Goal: Task Accomplishment & Management: Manage account settings

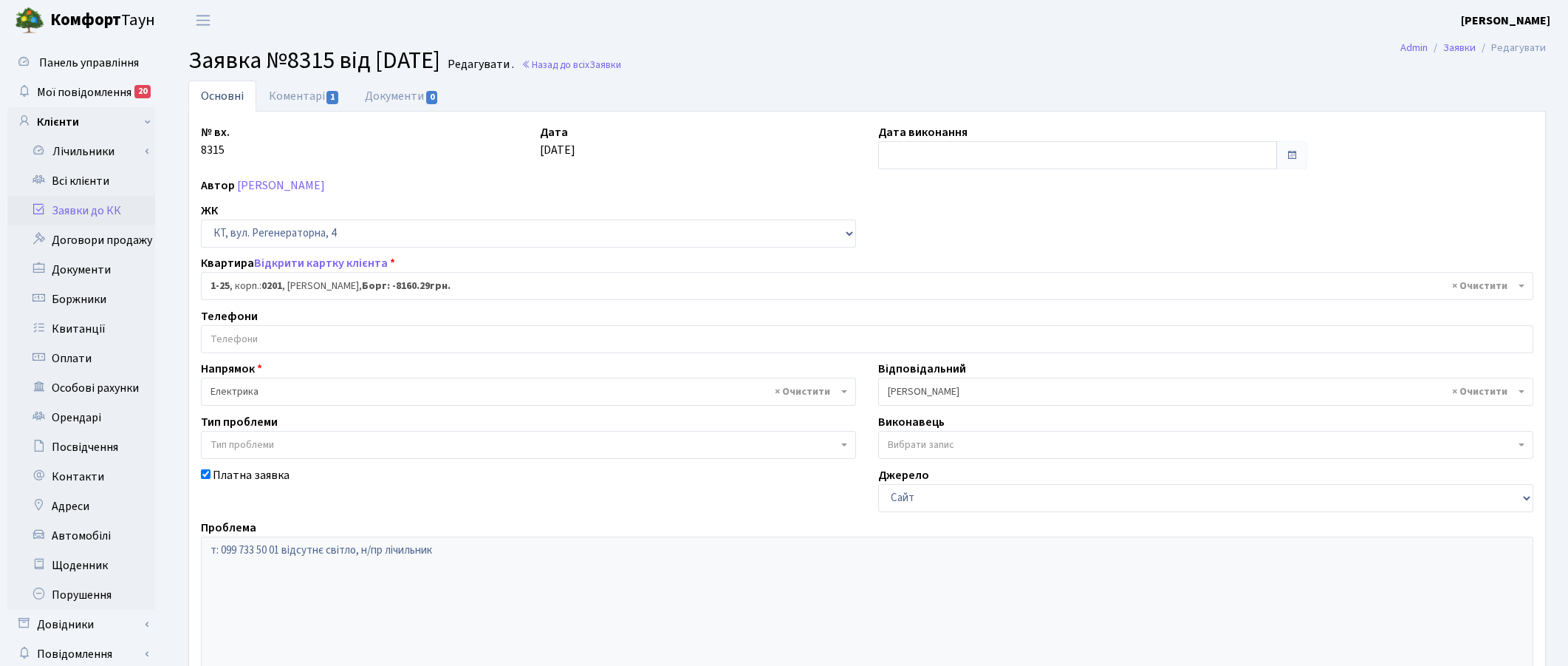
select select "25"
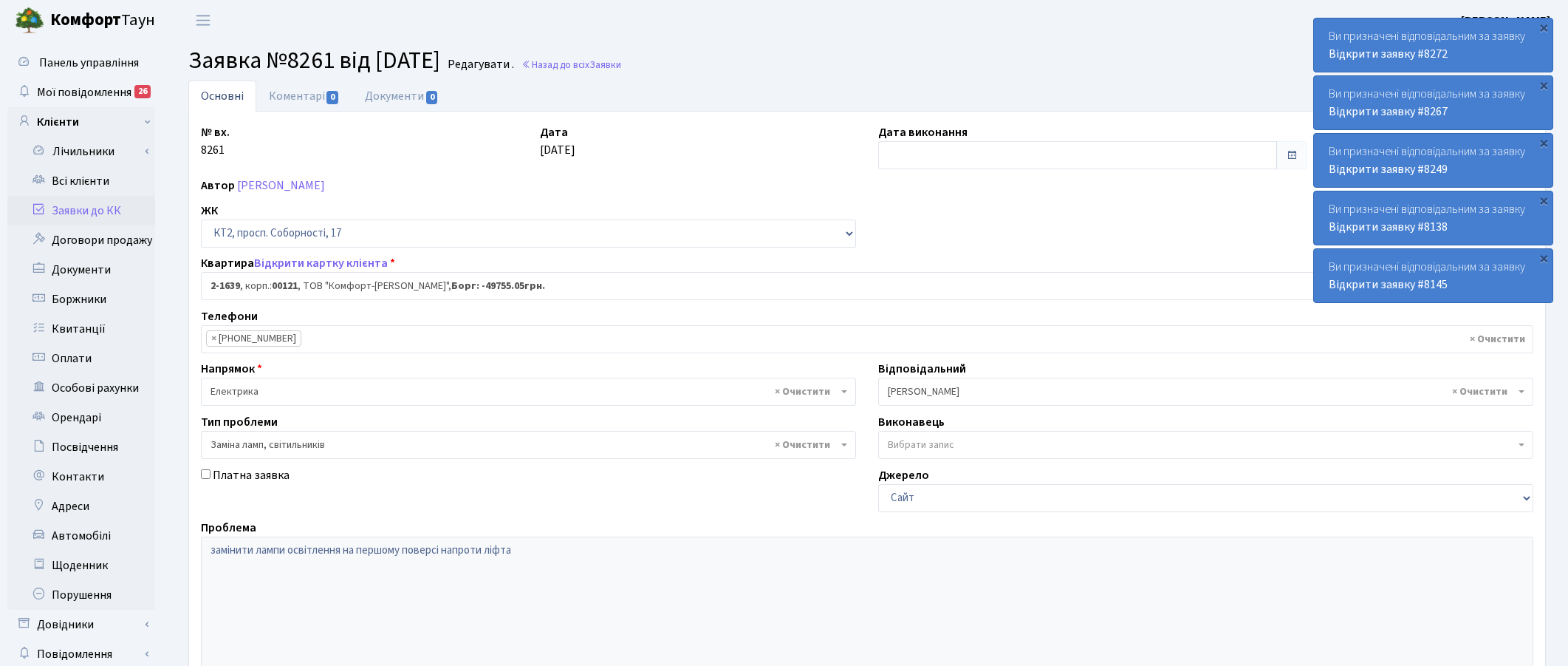
select select "13254"
select select "40"
click at [63, 181] on link "Всі клієнти" at bounding box center [81, 180] width 148 height 30
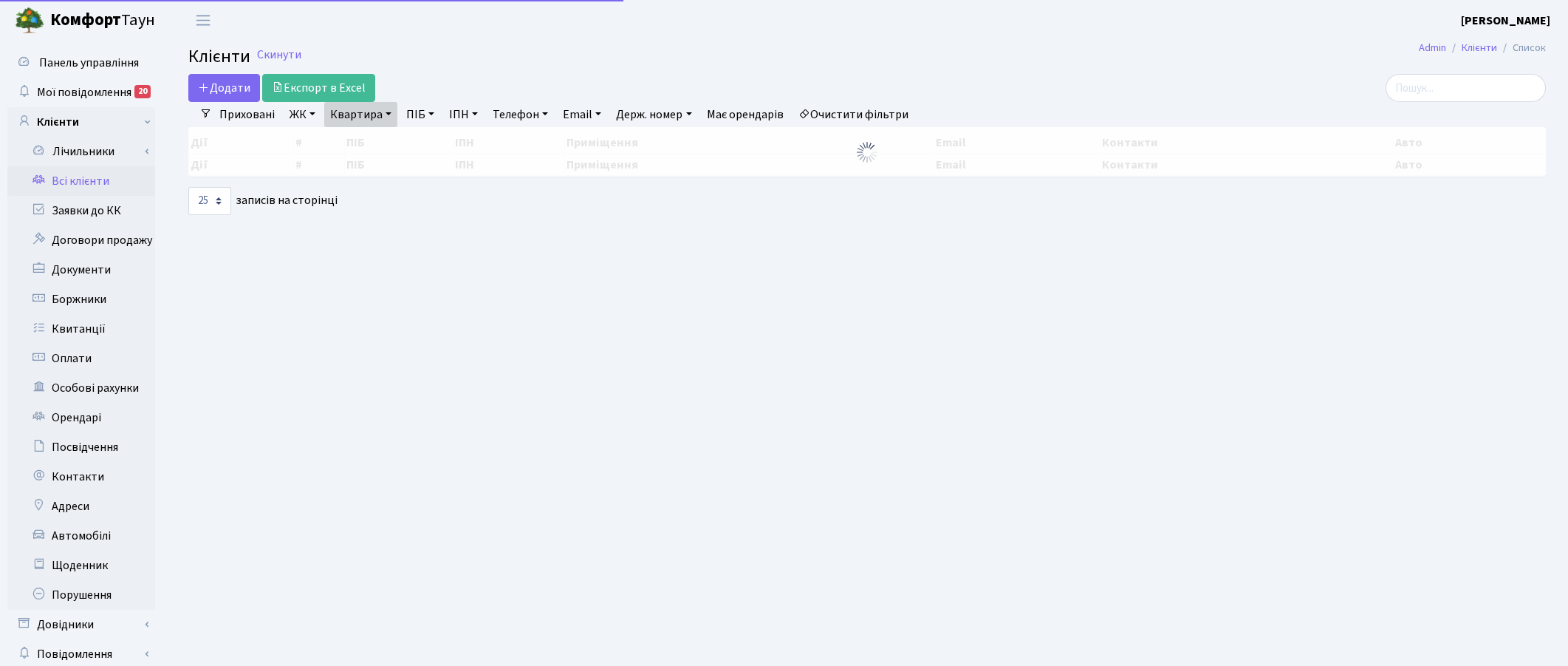
select select "25"
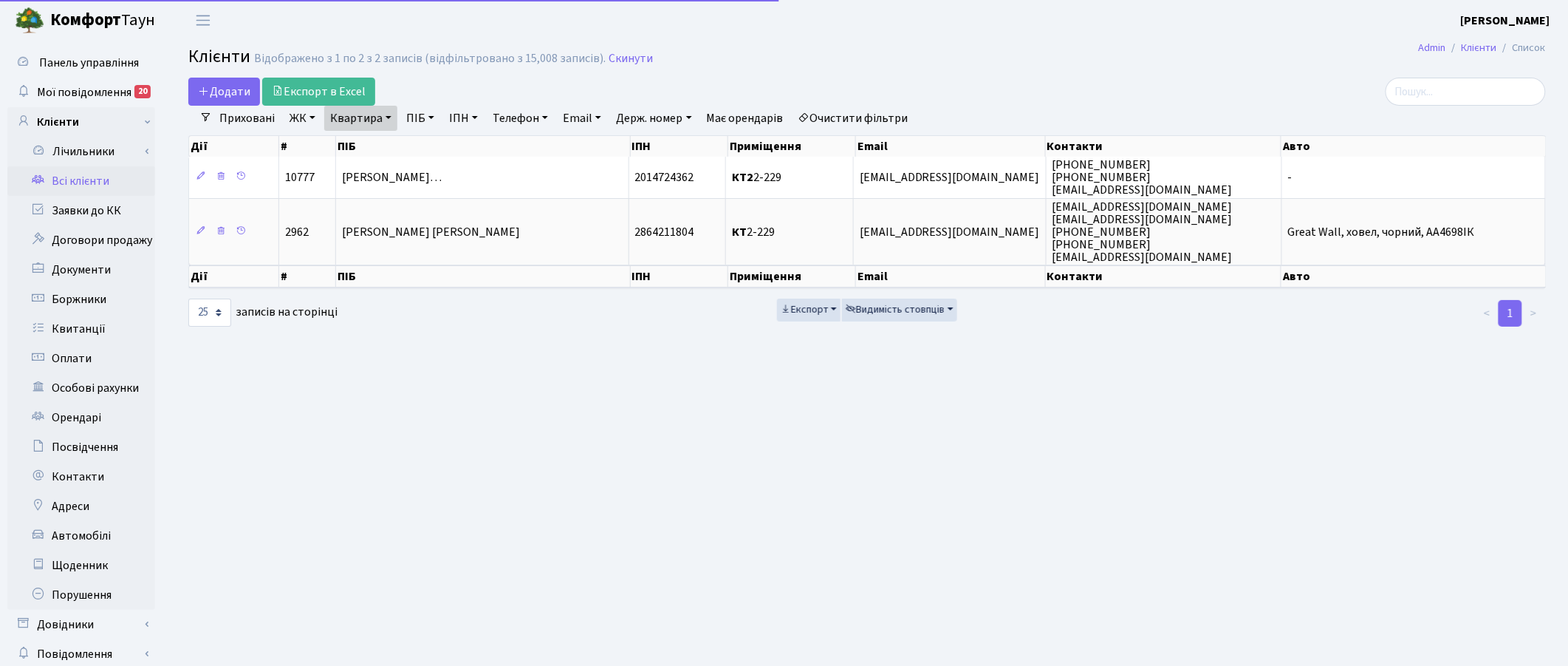
click at [385, 120] on link "Квартира" at bounding box center [361, 118] width 73 height 25
click at [379, 151] on input "2-229" at bounding box center [367, 147] width 86 height 28
type input "2"
type input "1001"
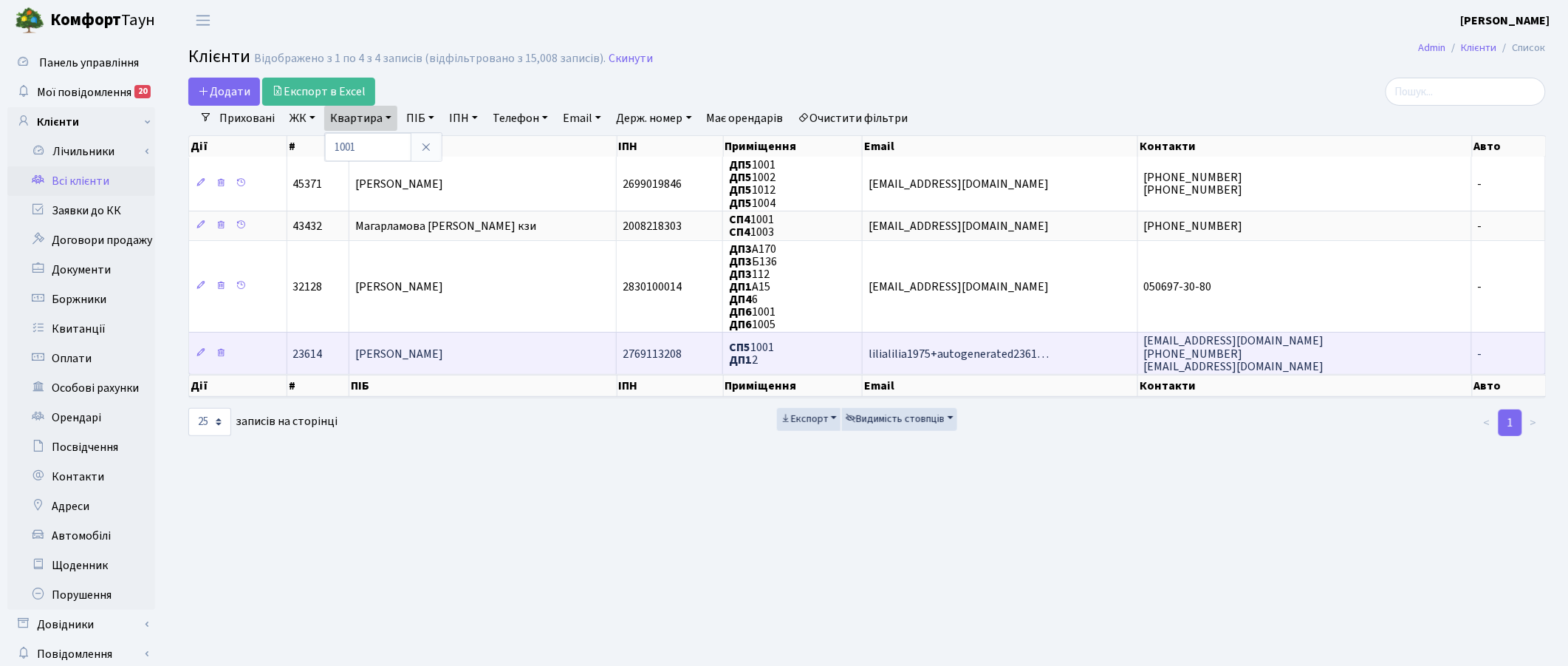
click at [443, 356] on span "[PERSON_NAME]" at bounding box center [399, 354] width 88 height 16
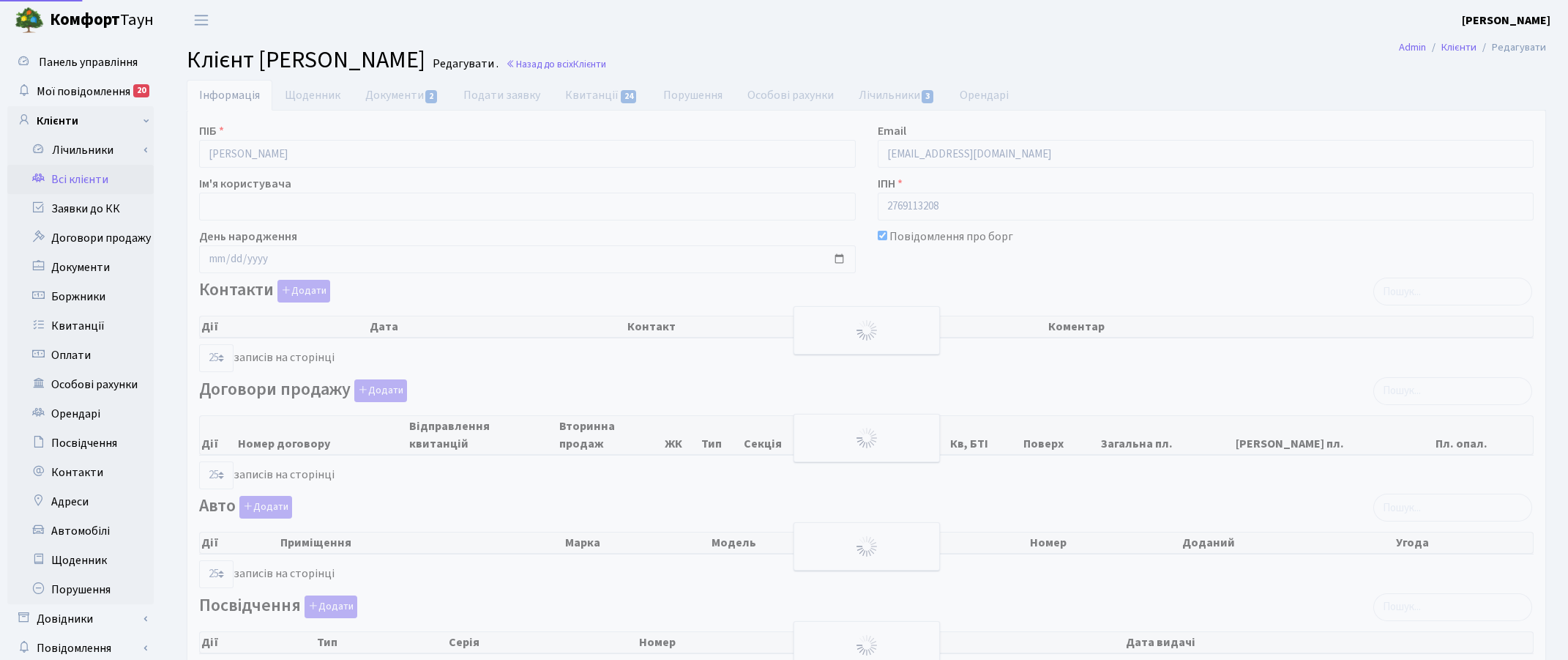
select select "25"
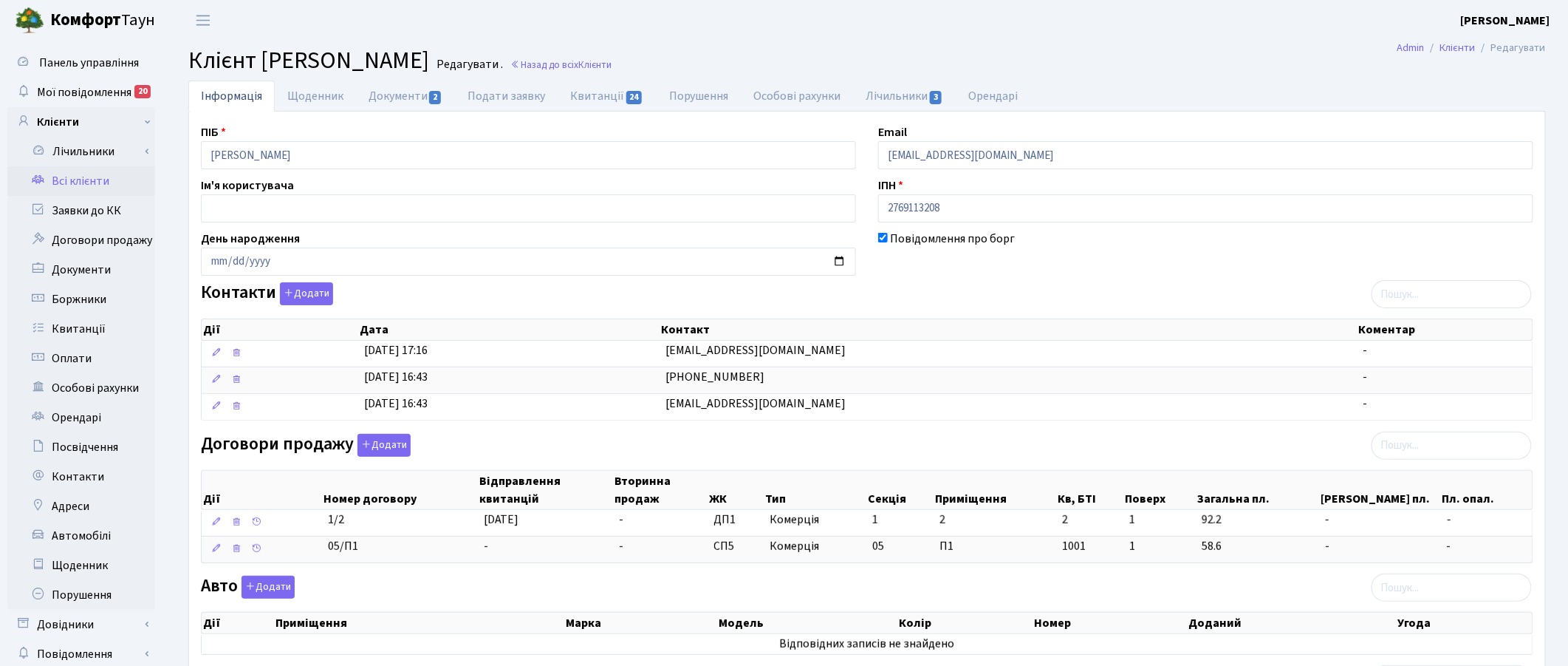
drag, startPoint x: 1230, startPoint y: 48, endPoint x: 1242, endPoint y: 59, distance: 16.3
click at [68, 90] on span "Мої повідомлення" at bounding box center [84, 92] width 95 height 16
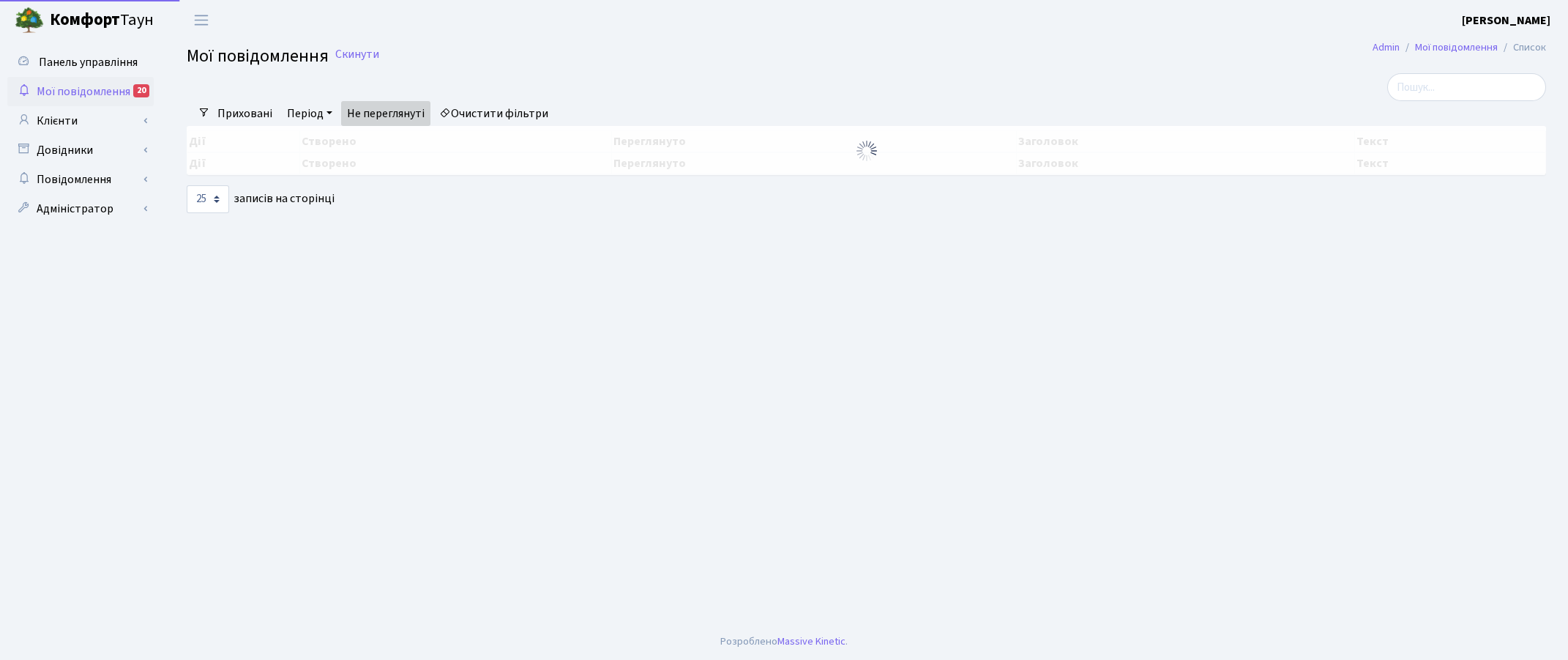
select select "25"
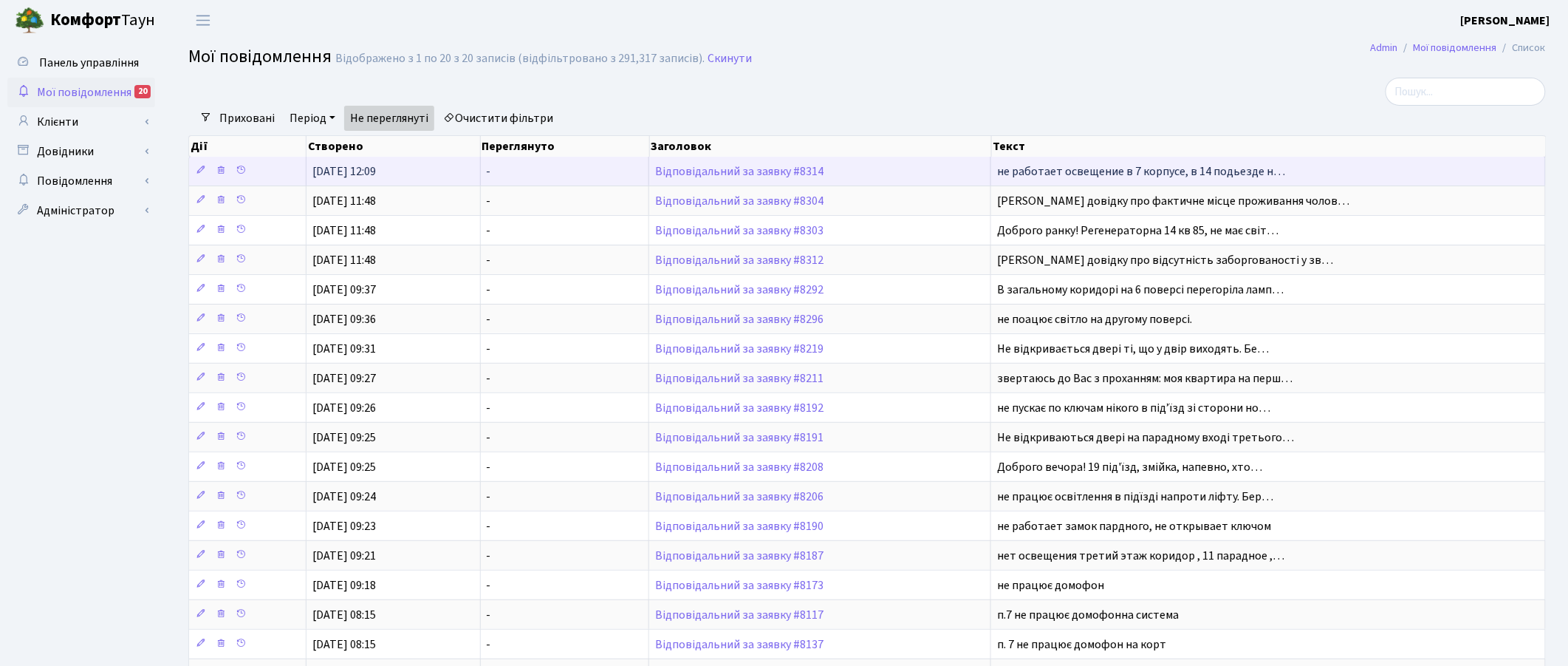
click at [704, 163] on td "Відповідальний за заявку #8314" at bounding box center [820, 171] width 342 height 29
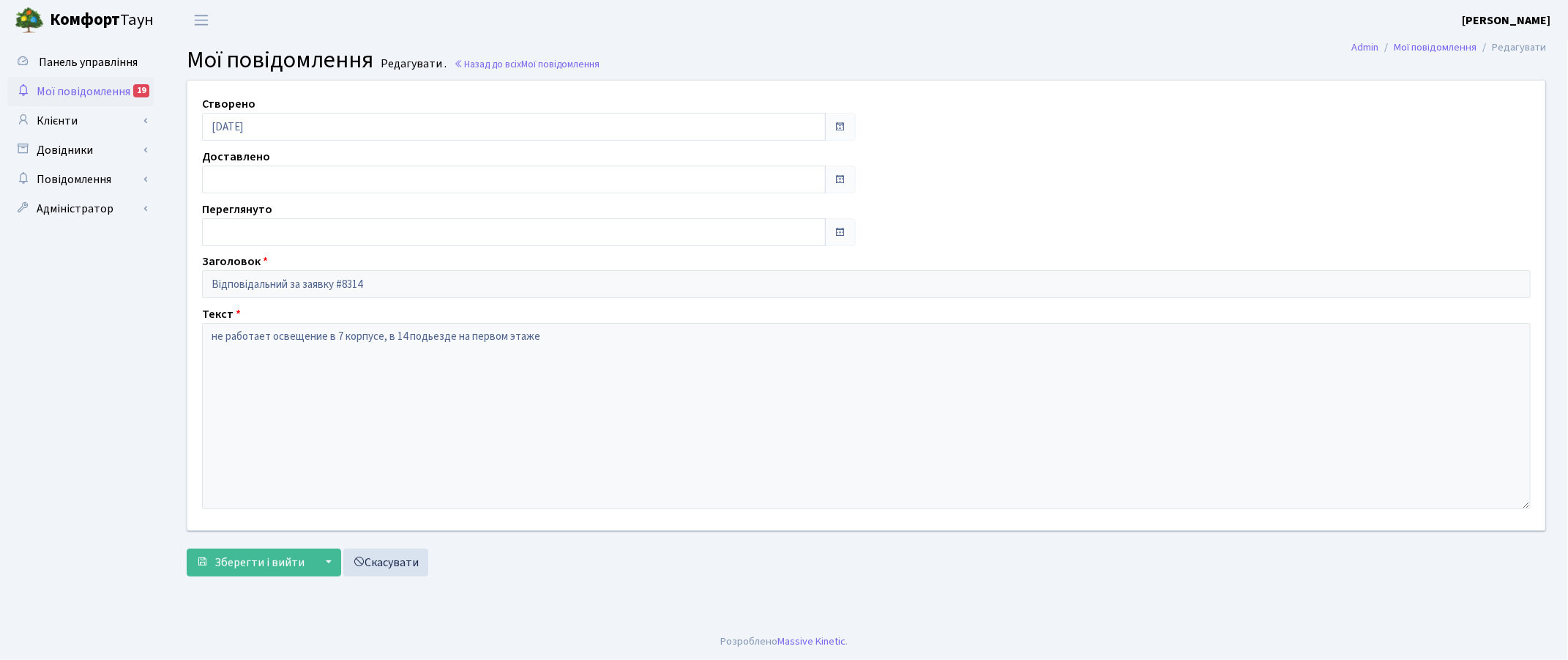
click at [828, 49] on h2 "Мої повідомлення Редагувати . Назад до всіх Мої повідомлення" at bounding box center [866, 59] width 1360 height 28
click at [68, 116] on link "Клієнти" at bounding box center [80, 120] width 147 height 30
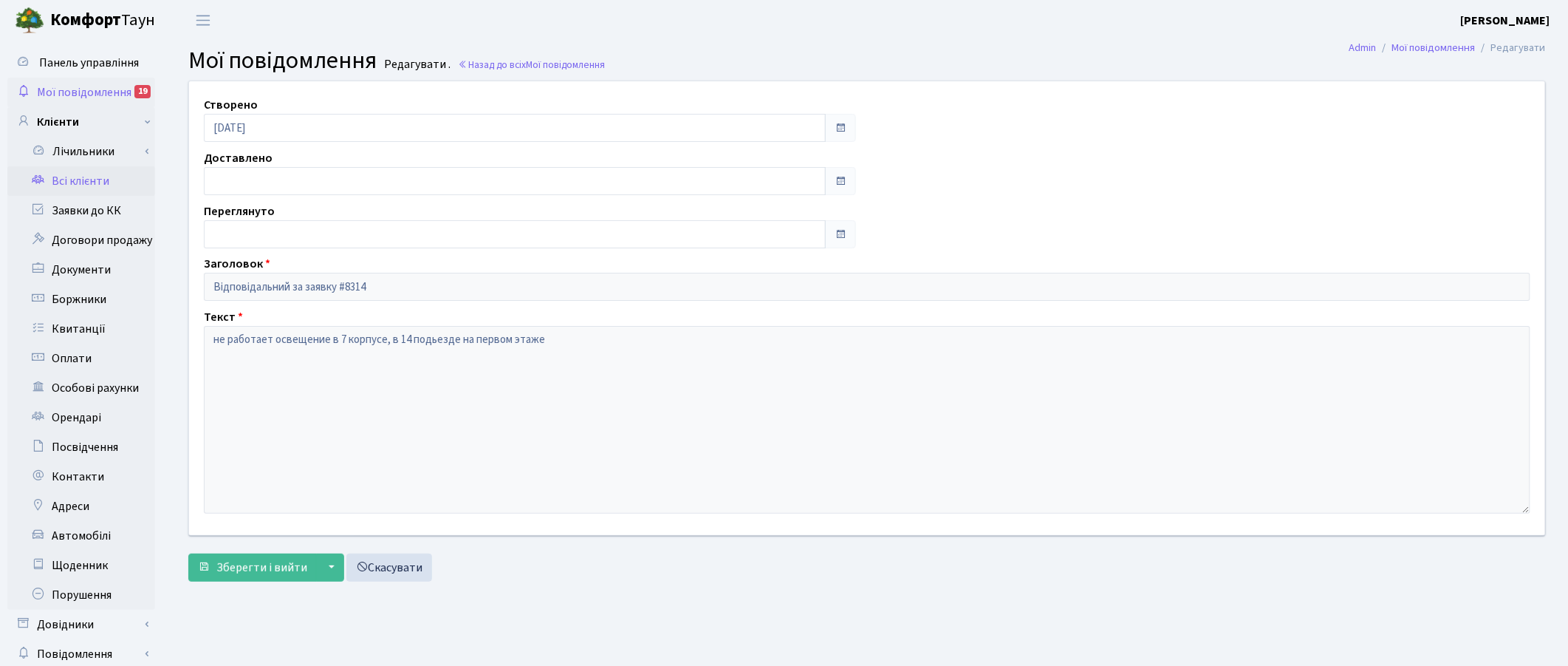
click at [70, 182] on link "Всі клієнти" at bounding box center [81, 180] width 148 height 30
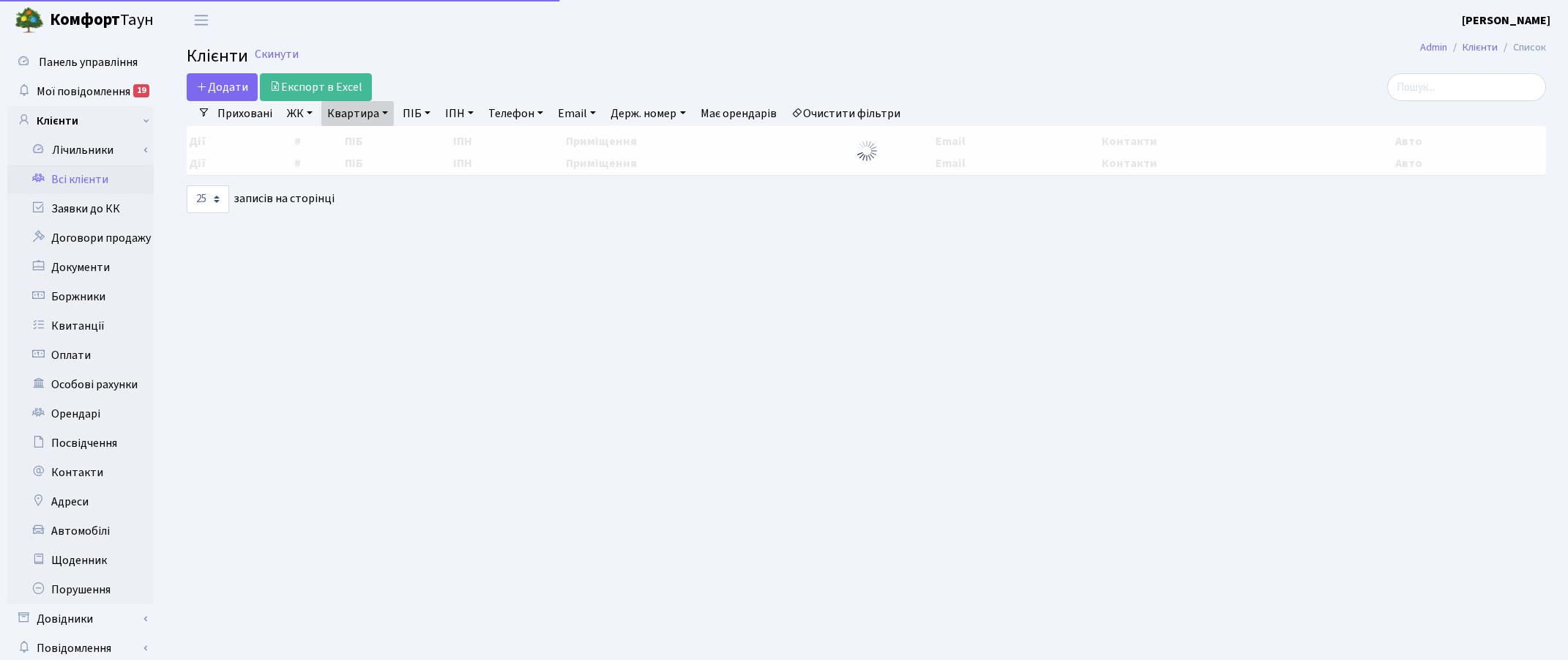
select select "25"
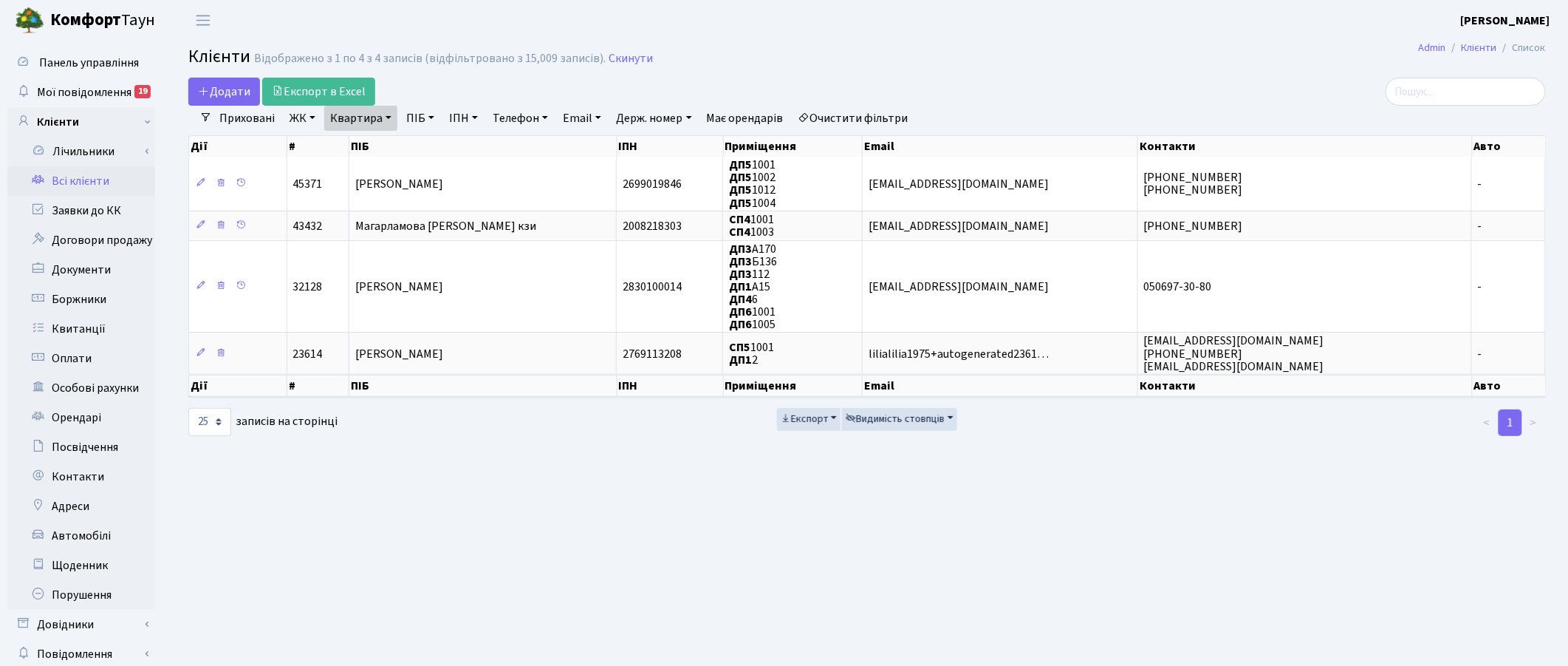
click at [383, 122] on link "Квартира" at bounding box center [361, 118] width 73 height 25
click at [371, 149] on input "1001" at bounding box center [367, 147] width 86 height 28
type input "1"
type input "П26-141"
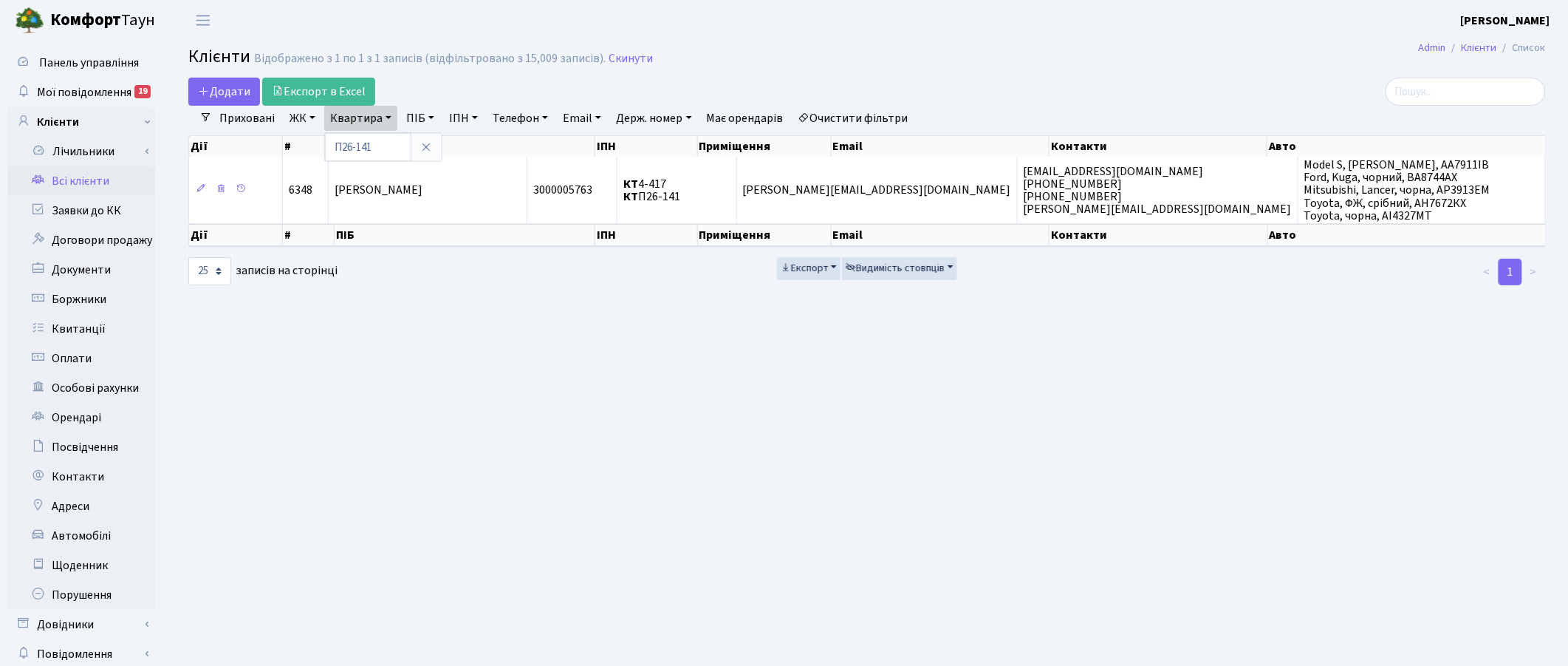
click at [1293, 519] on main "Admin Клієнти Список Клієнти Відображено з 1 по 1 з 1 записів (відфільтровано з…" at bounding box center [866, 374] width 1402 height 665
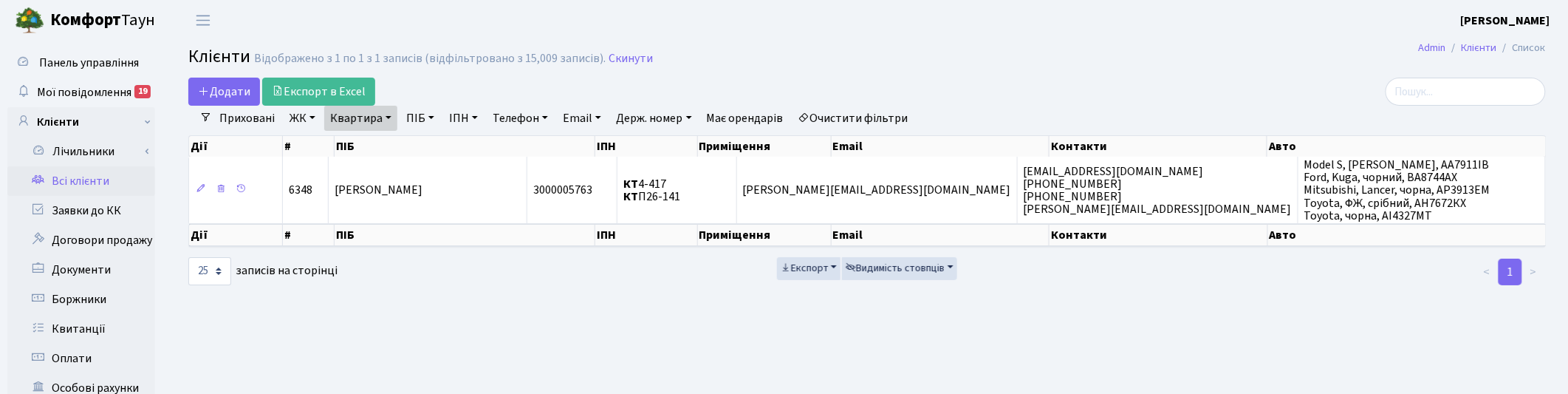
click at [384, 116] on link "Квартира" at bounding box center [361, 118] width 73 height 25
click at [956, 57] on h2 "Клієнти Відображено з 1 по 1 з 1 записів (відфільтровано з 15,009 записів). Ски…" at bounding box center [866, 58] width 1358 height 25
click at [629, 57] on link "Скинути" at bounding box center [631, 59] width 44 height 14
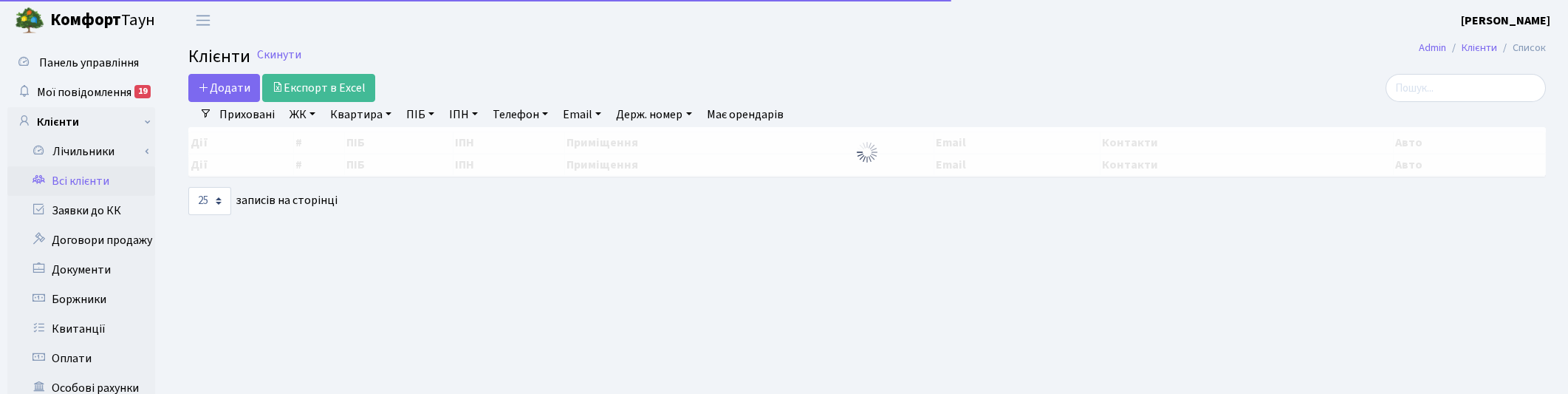
select select "25"
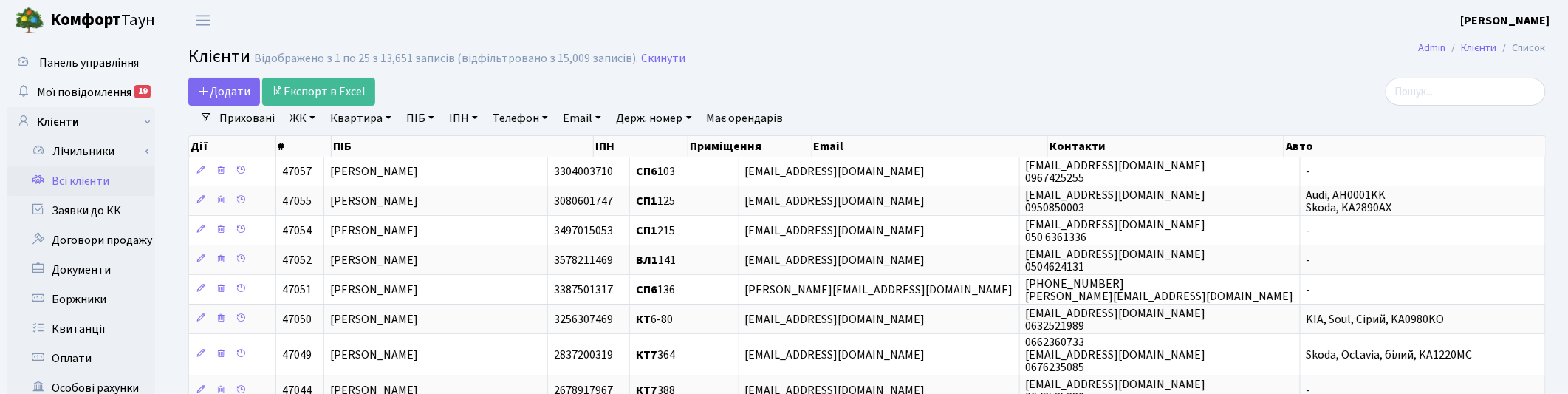
click at [235, 116] on link "Приховані" at bounding box center [247, 118] width 68 height 25
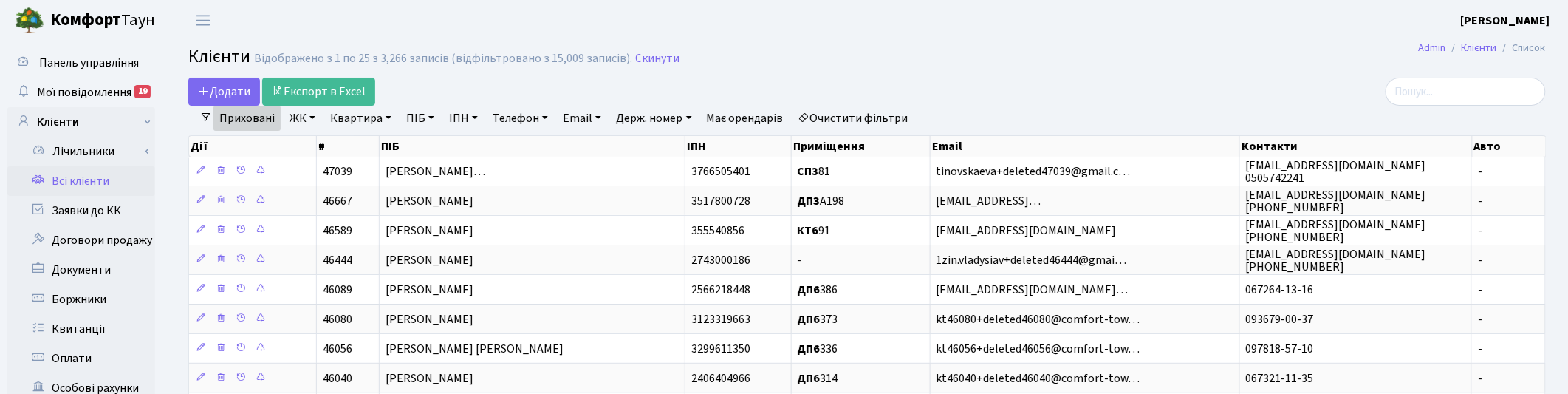
click at [307, 121] on link "ЖК" at bounding box center [302, 118] width 38 height 25
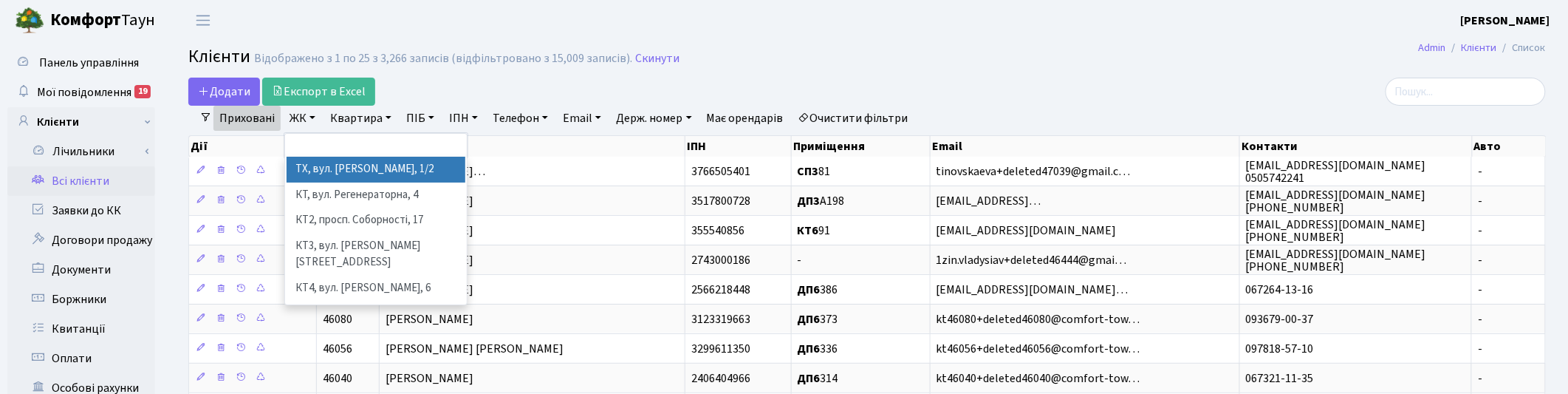
click at [422, 116] on link "ПІБ" at bounding box center [420, 118] width 40 height 25
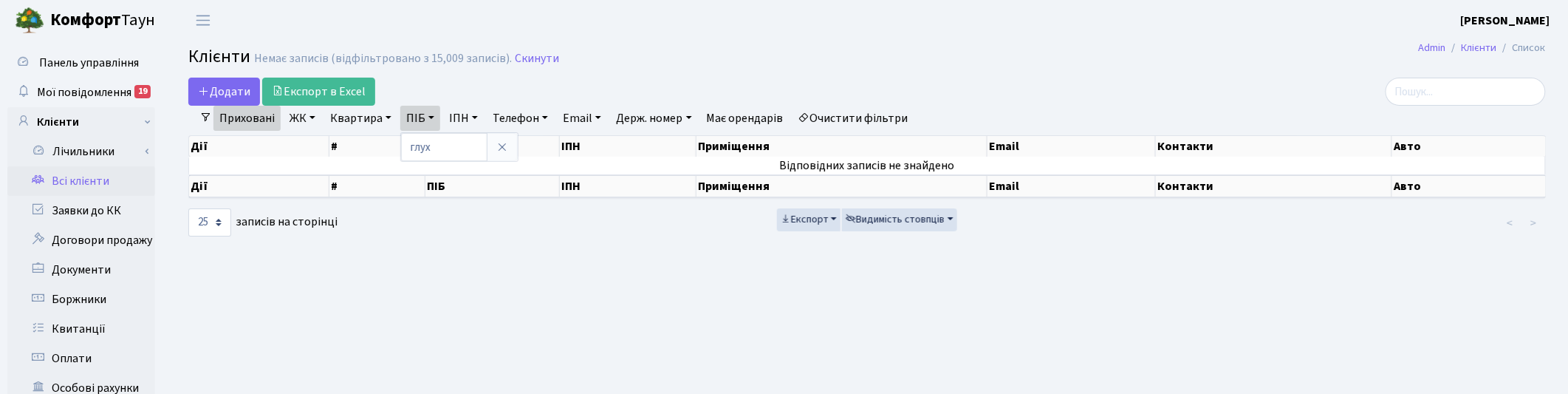
click at [243, 120] on link "Приховані" at bounding box center [247, 118] width 68 height 25
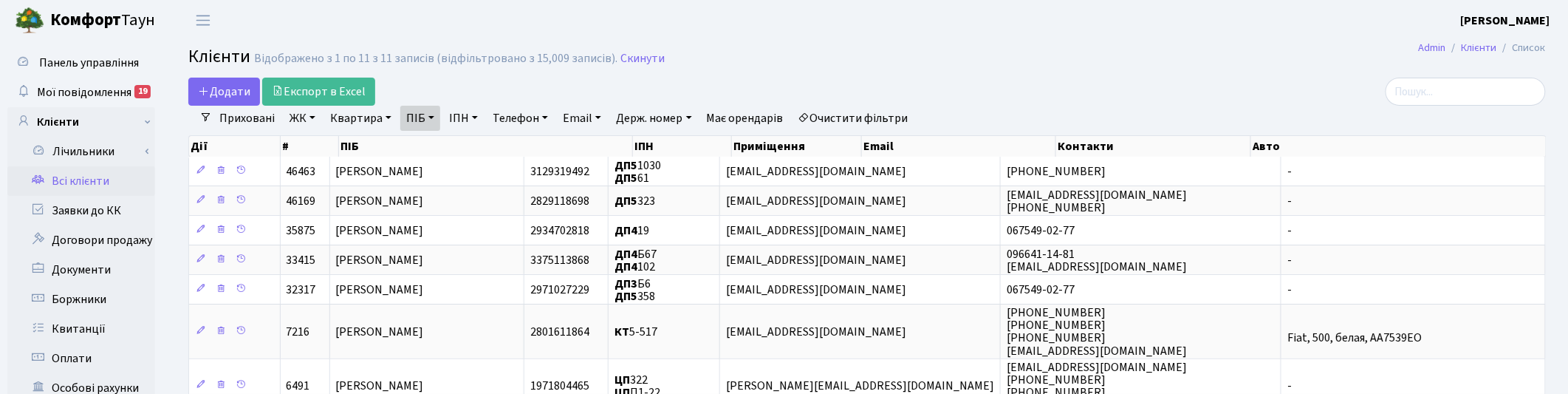
click at [907, 63] on h2 "Клієнти Відображено з 1 по 11 з 11 записів (відфільтровано з 15,009 записів). С…" at bounding box center [866, 58] width 1358 height 25
click at [754, 68] on h2 "Клієнти Відображено з 1 по 11 з 11 записів (відфільтровано з 15,009 записів). С…" at bounding box center [866, 58] width 1358 height 25
click at [1089, 74] on main "Admin Клієнти Список Клієнти Відображено з 1 по 11 з 11 записів (відфільтровано…" at bounding box center [866, 379] width 1402 height 678
click at [835, 38] on header "Комфорт Таун Корчун І. С. Мій обліковий запис Вийти" at bounding box center [784, 21] width 1568 height 41
click at [765, 6] on header "Комфорт Таун Корчун І. С. Мій обліковий запис Вийти" at bounding box center [784, 21] width 1568 height 41
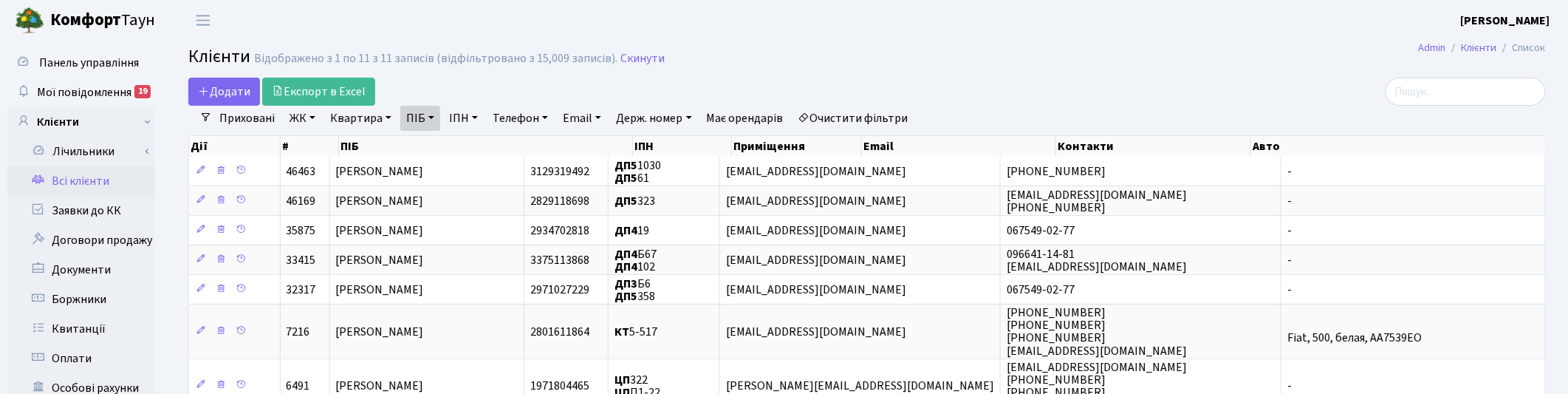
click at [429, 120] on link "ПІБ" at bounding box center [420, 118] width 40 height 25
type input "глуховецький"
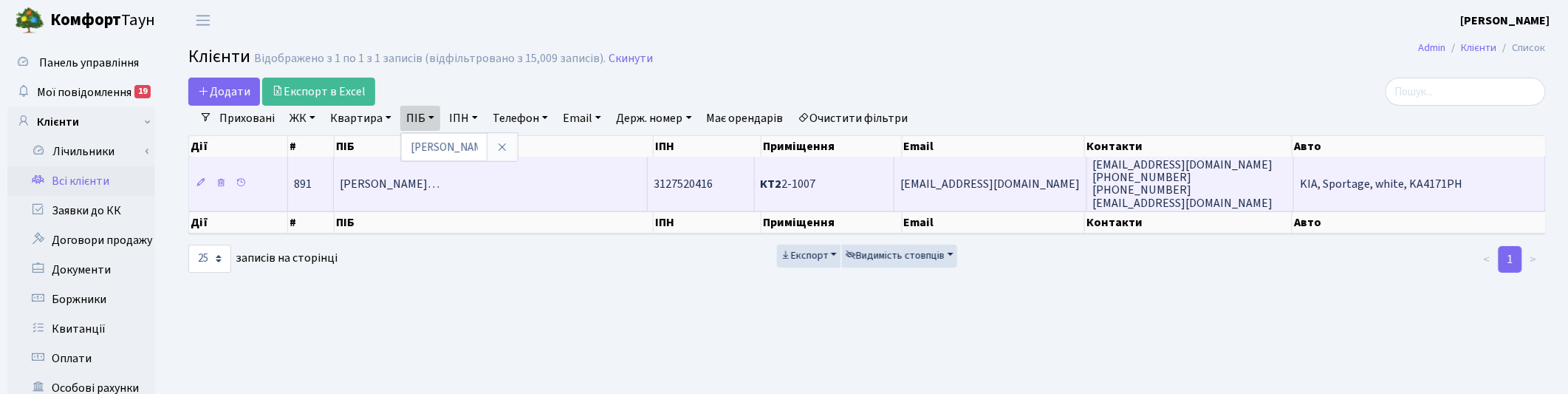
click at [447, 194] on td "Глуховецький Олександр Степанови…" at bounding box center [490, 183] width 314 height 53
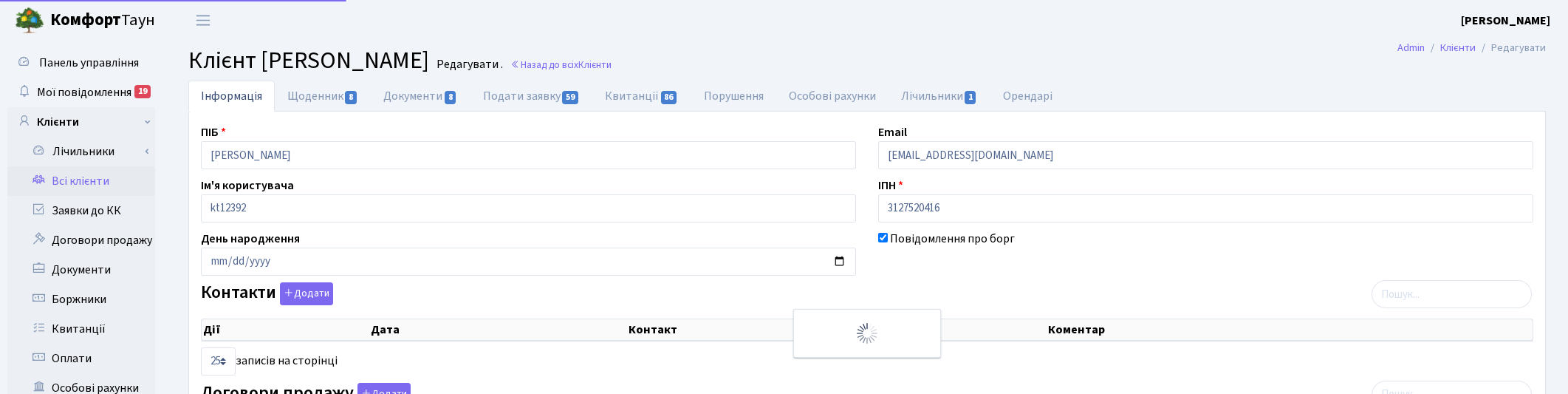
select select "25"
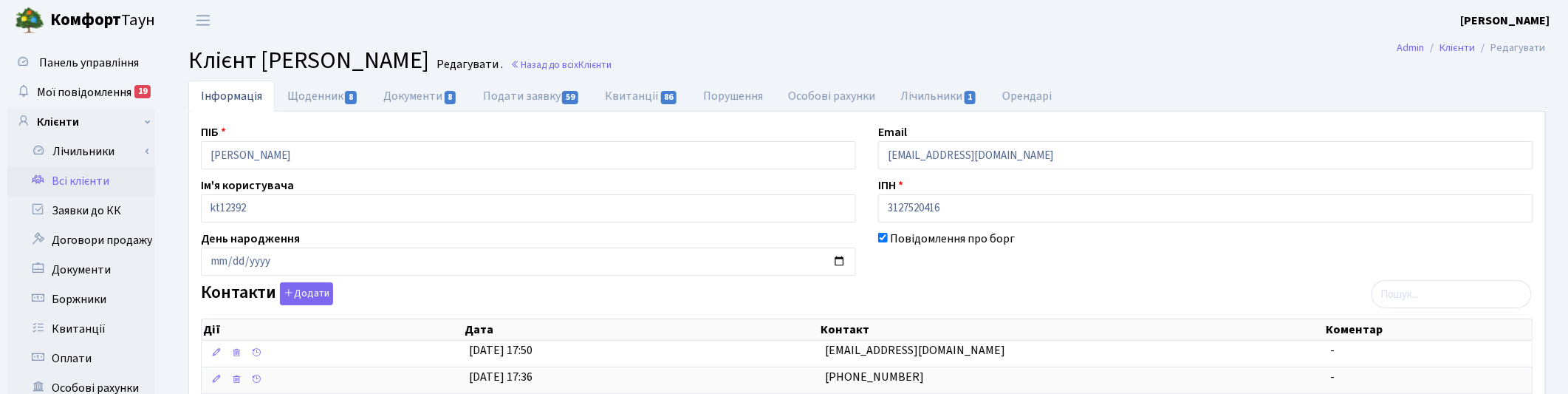
click at [1005, 52] on h2 "Клієнт Глуховецький Олександр Степанович Редагувати . Назад до всіх Клієнти" at bounding box center [866, 60] width 1358 height 28
click at [1027, 19] on header "Комфорт Таун Корчун І. С. Мій обліковий запис Вийти" at bounding box center [784, 21] width 1568 height 41
click at [612, 65] on link "Назад до всіх Клієнти" at bounding box center [561, 64] width 101 height 14
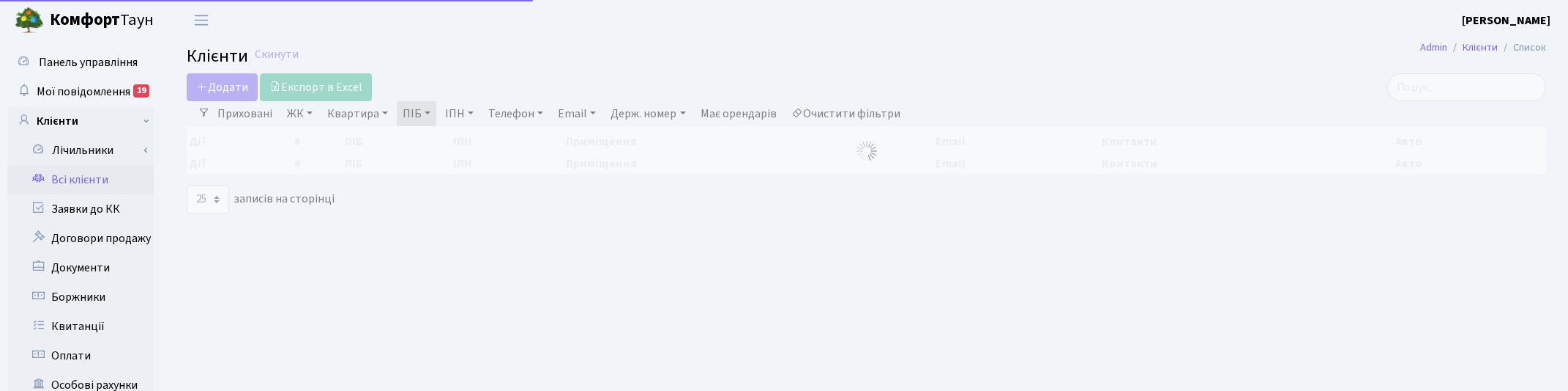
select select "25"
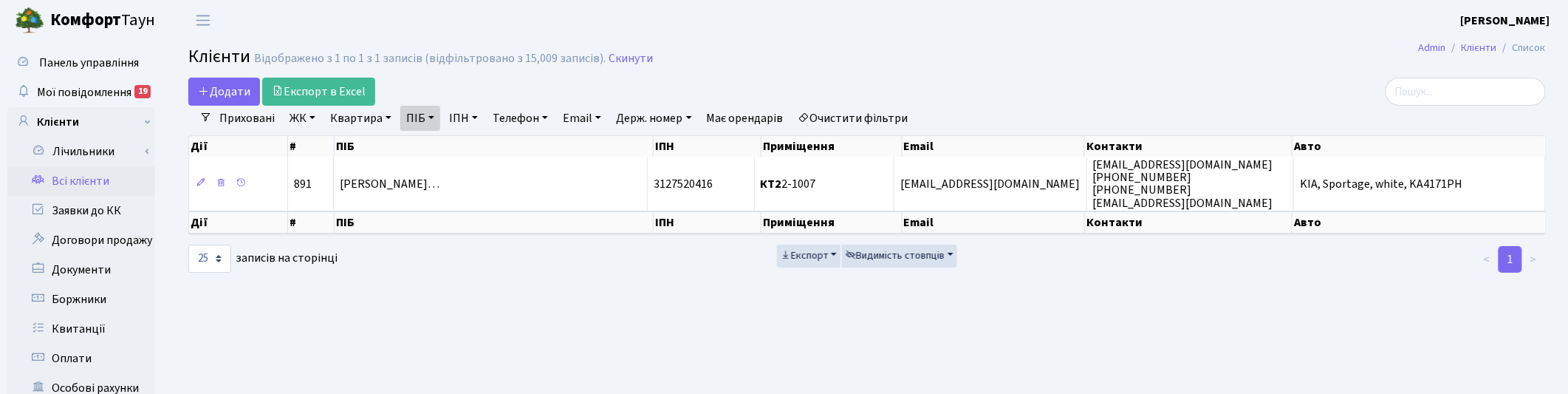
click at [431, 117] on link "ПІБ" at bounding box center [420, 118] width 40 height 25
drag, startPoint x: 503, startPoint y: 149, endPoint x: 437, endPoint y: 130, distance: 68.7
click at [501, 148] on icon at bounding box center [502, 147] width 12 height 12
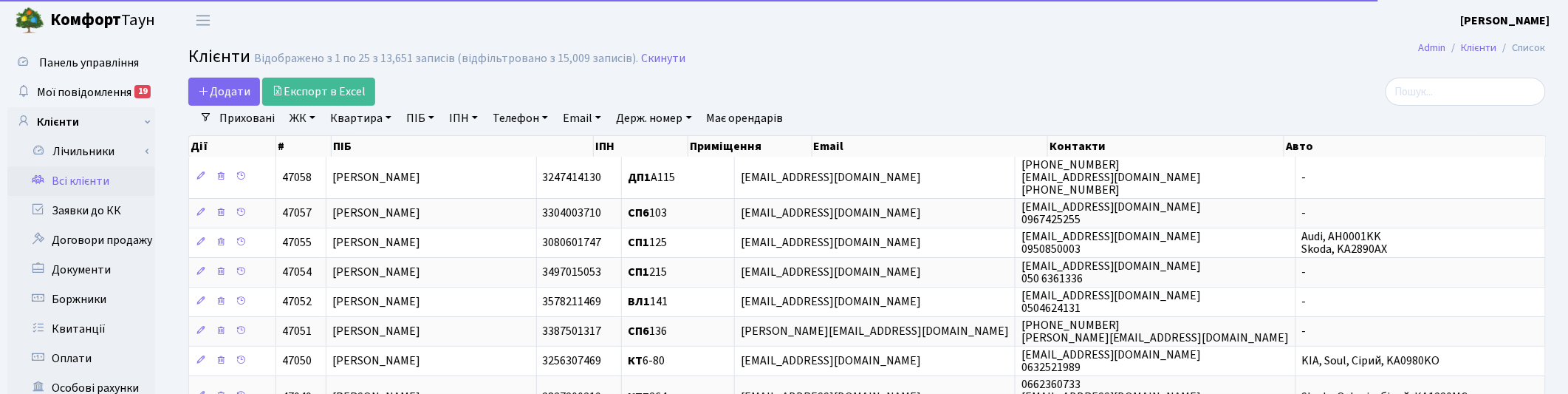
drag, startPoint x: 372, startPoint y: 120, endPoint x: 369, endPoint y: 133, distance: 13.3
click at [372, 119] on link "Квартира" at bounding box center [361, 118] width 73 height 25
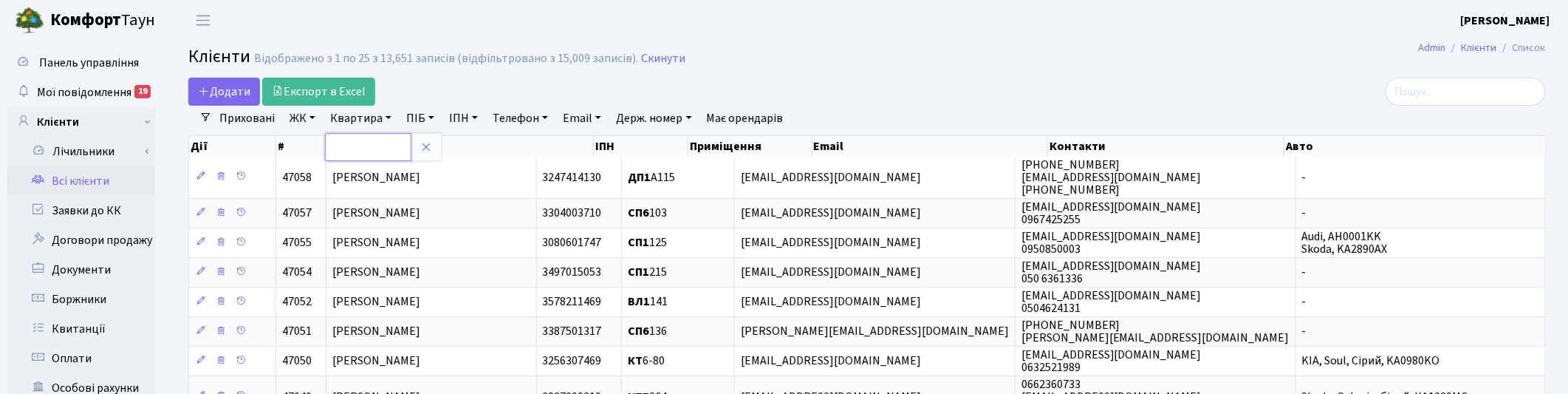
click at [366, 143] on input "text" at bounding box center [367, 147] width 86 height 28
type input "П26-141"
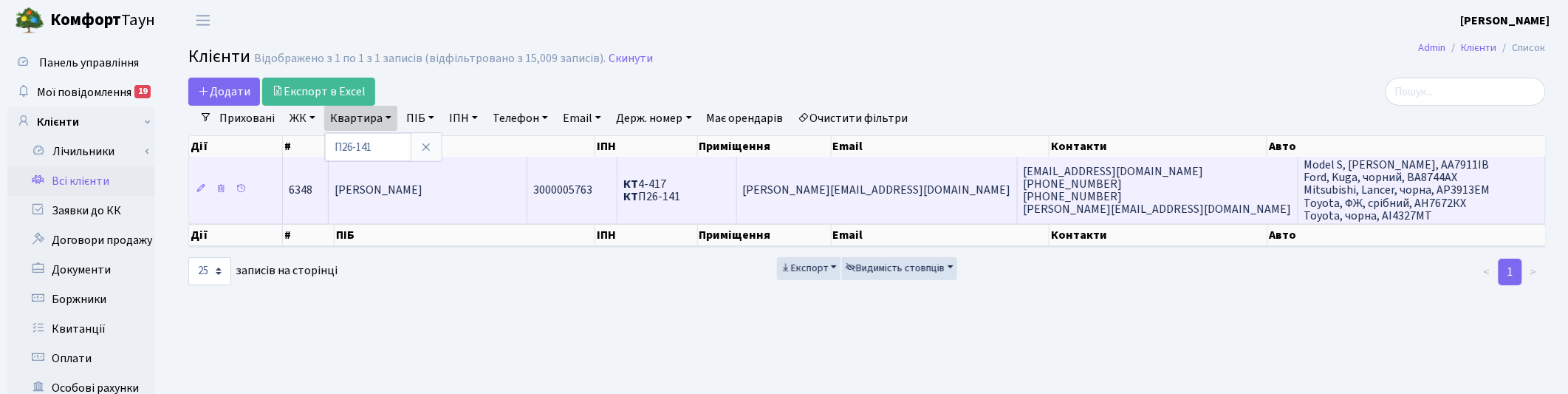
click at [422, 193] on span "[PERSON_NAME]" at bounding box center [379, 190] width 88 height 16
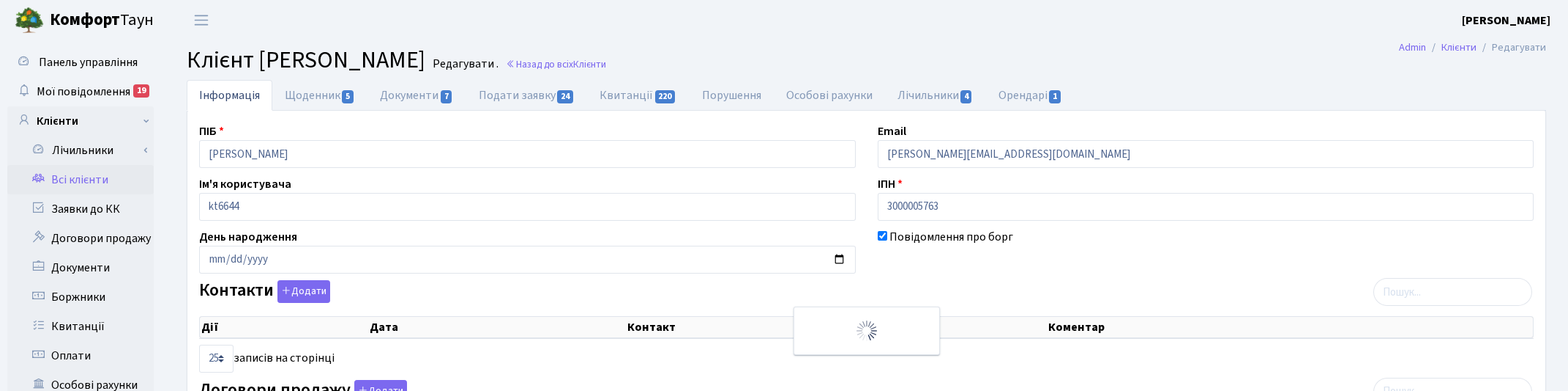
select select "25"
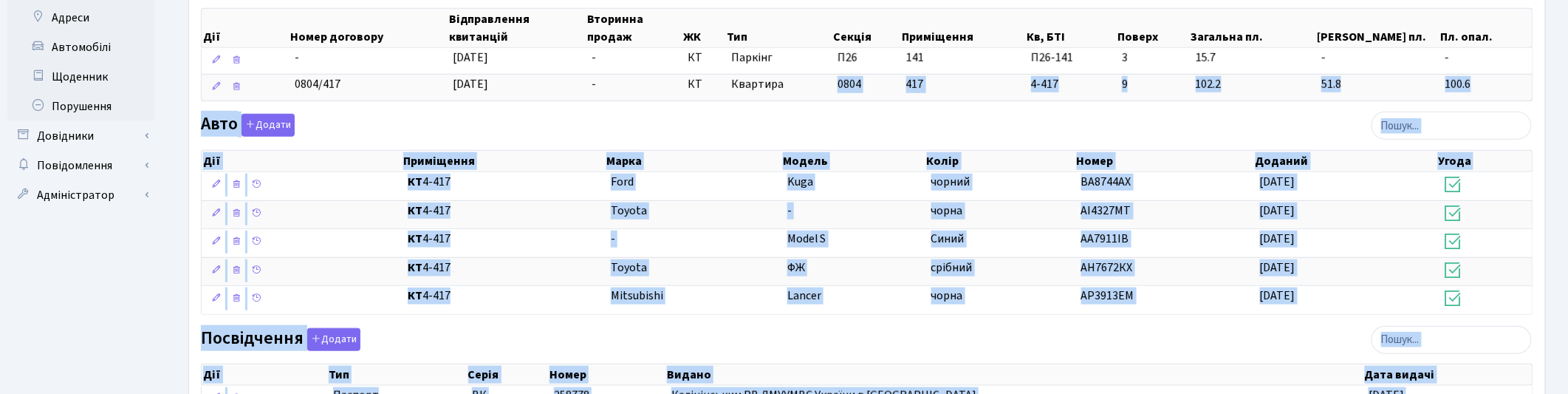
scroll to position [744, 0]
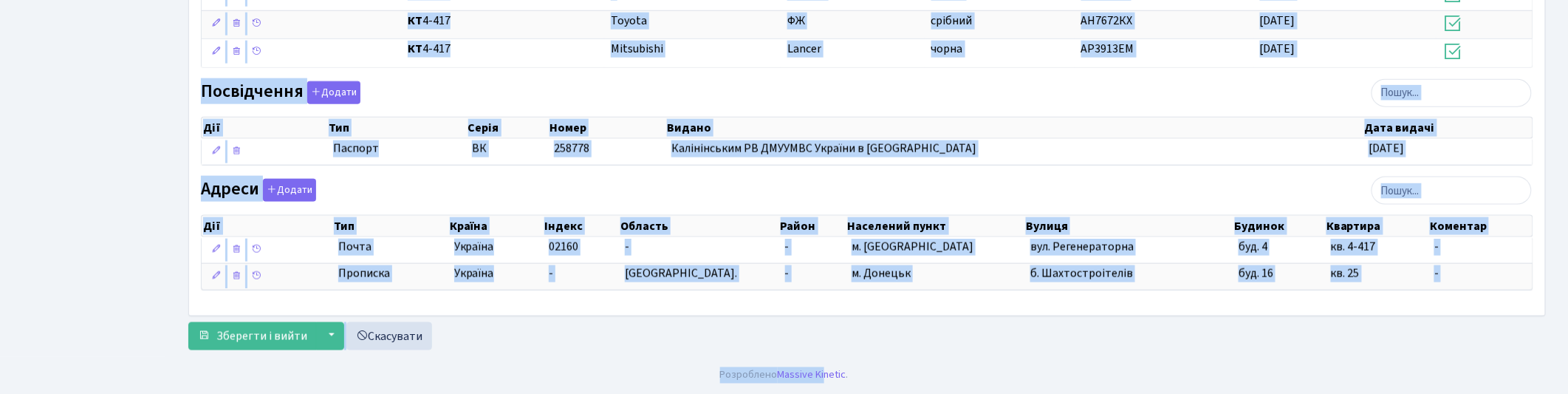
drag, startPoint x: 809, startPoint y: 392, endPoint x: 825, endPoint y: 433, distance: 44.0
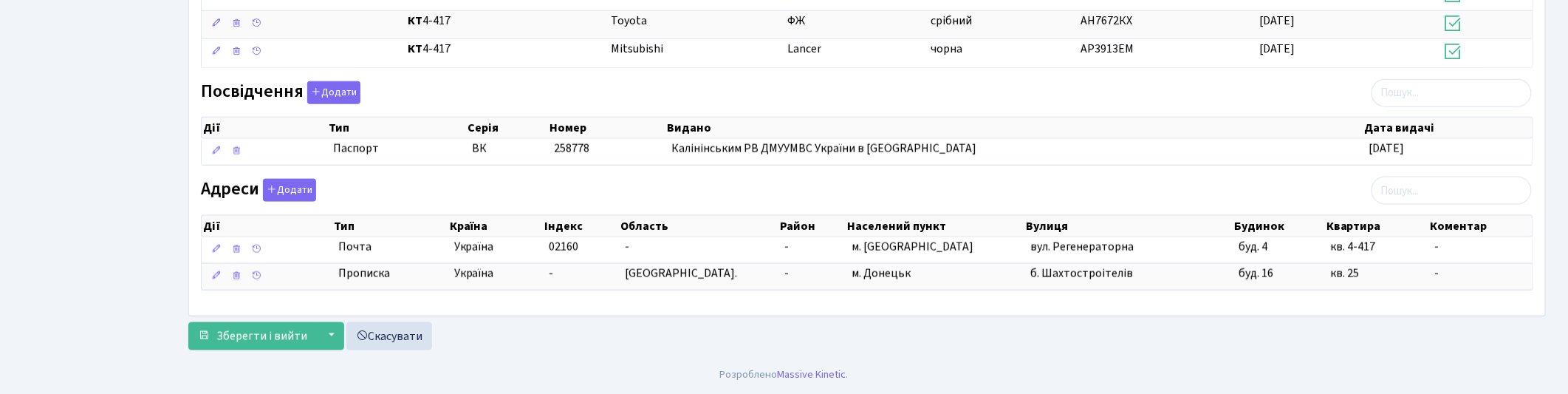
click at [934, 362] on footer "Розроблено Massive Kinetic ." at bounding box center [784, 374] width 1568 height 37
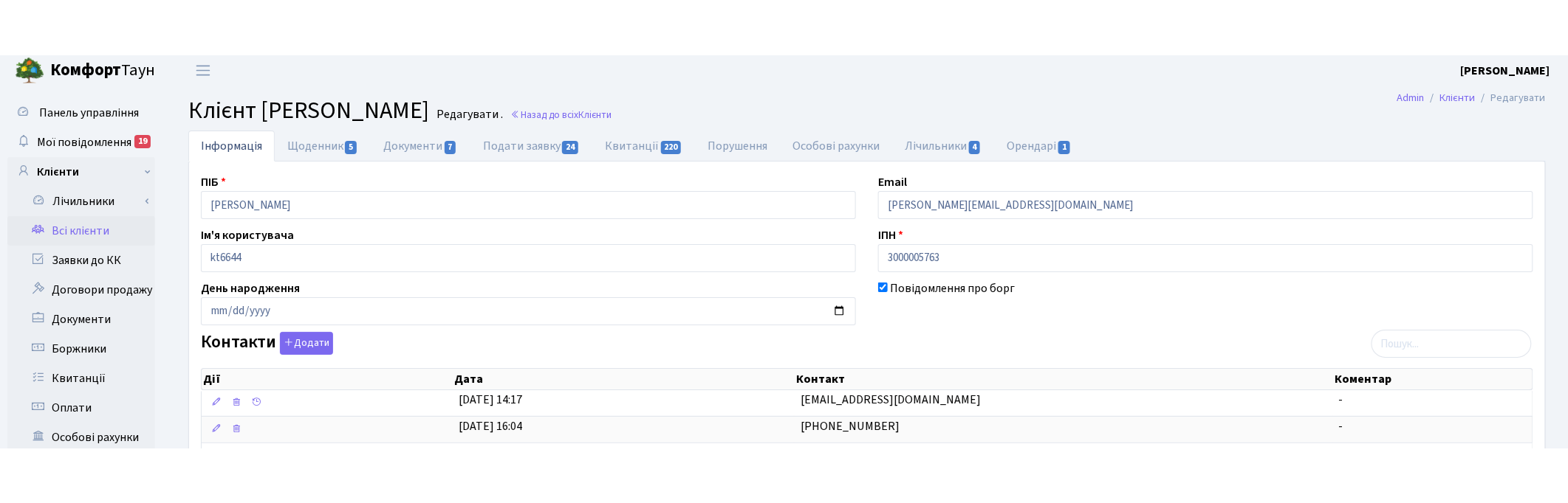
scroll to position [0, 0]
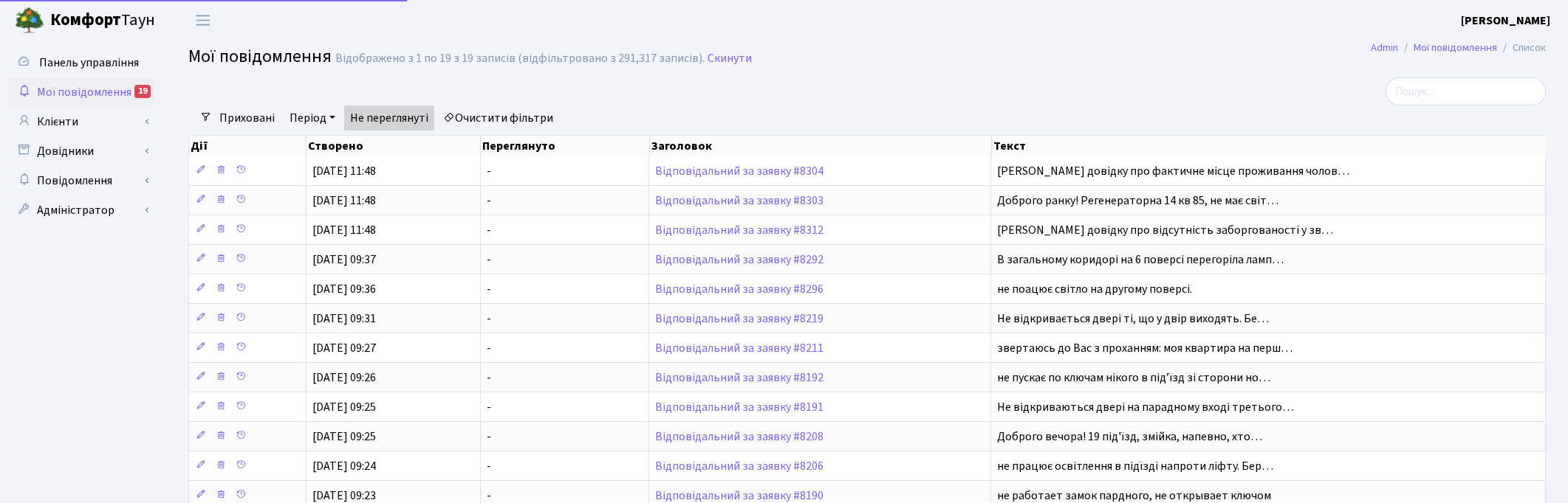
select select "25"
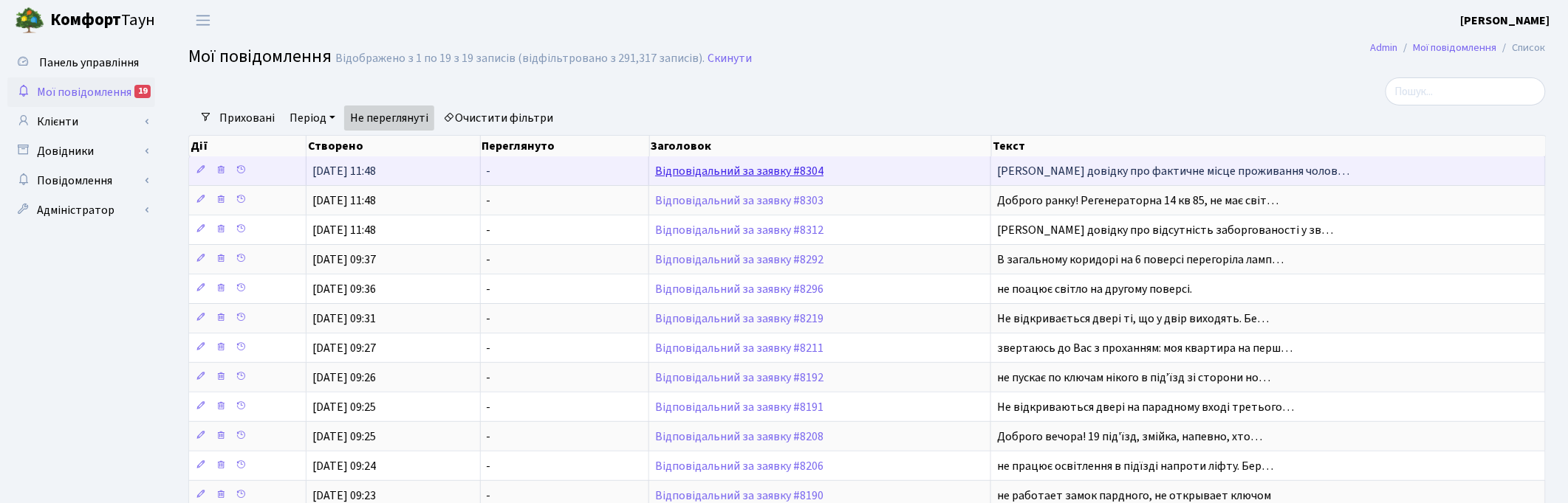
click at [743, 167] on link "Відповідальний за заявку #8304" at bounding box center [739, 171] width 168 height 16
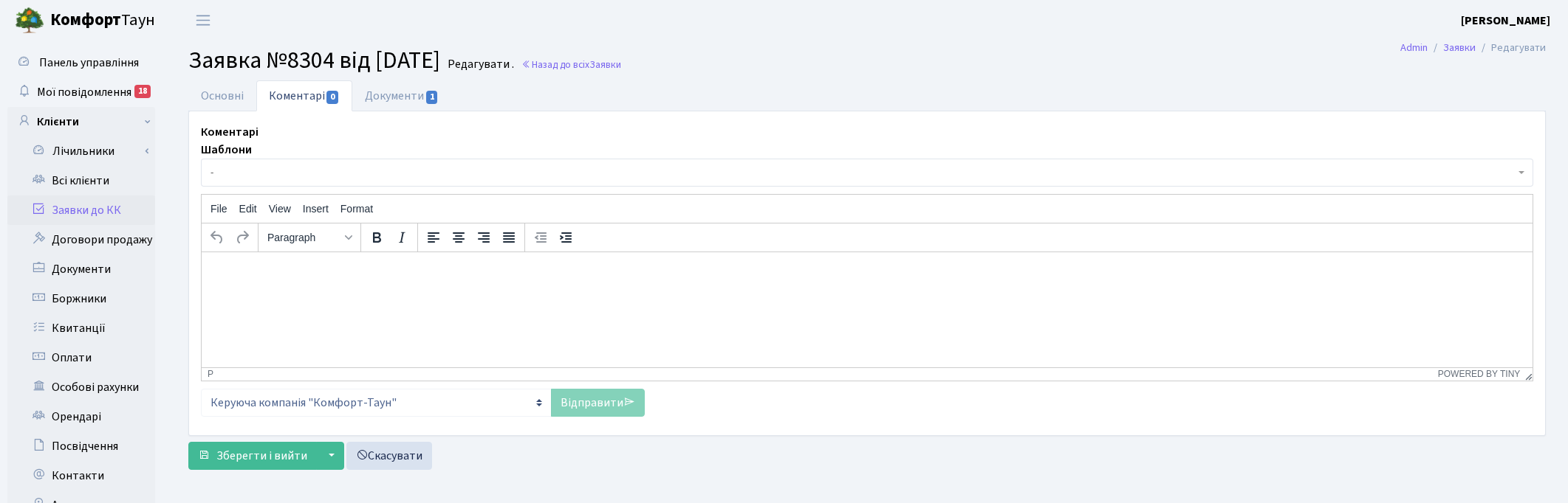
select select "2424"
select select "8"
click at [213, 98] on link "Основні" at bounding box center [222, 95] width 68 height 30
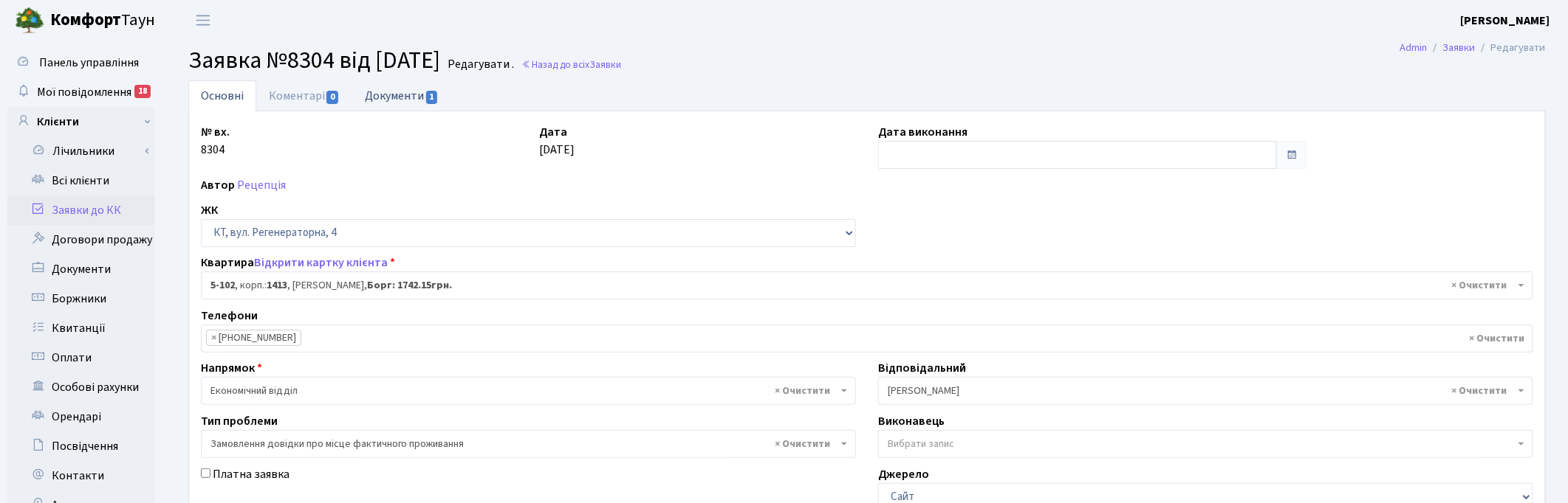
click at [396, 92] on link "Документи 1" at bounding box center [402, 95] width 99 height 30
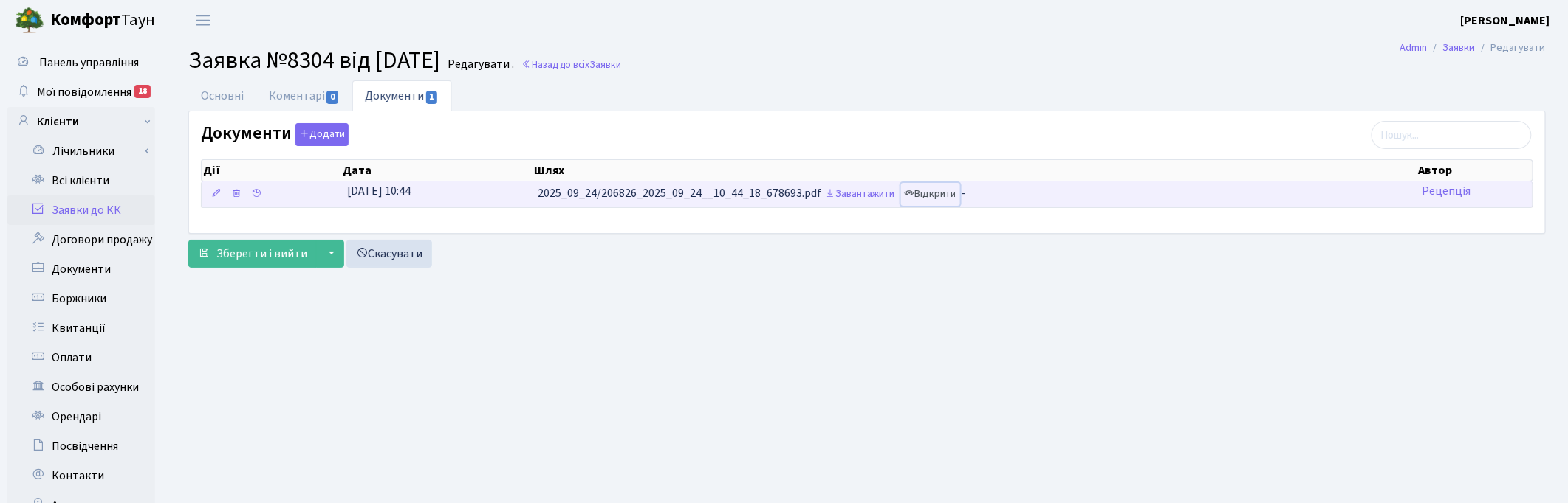
click at [948, 194] on link "Відкрити" at bounding box center [930, 194] width 59 height 23
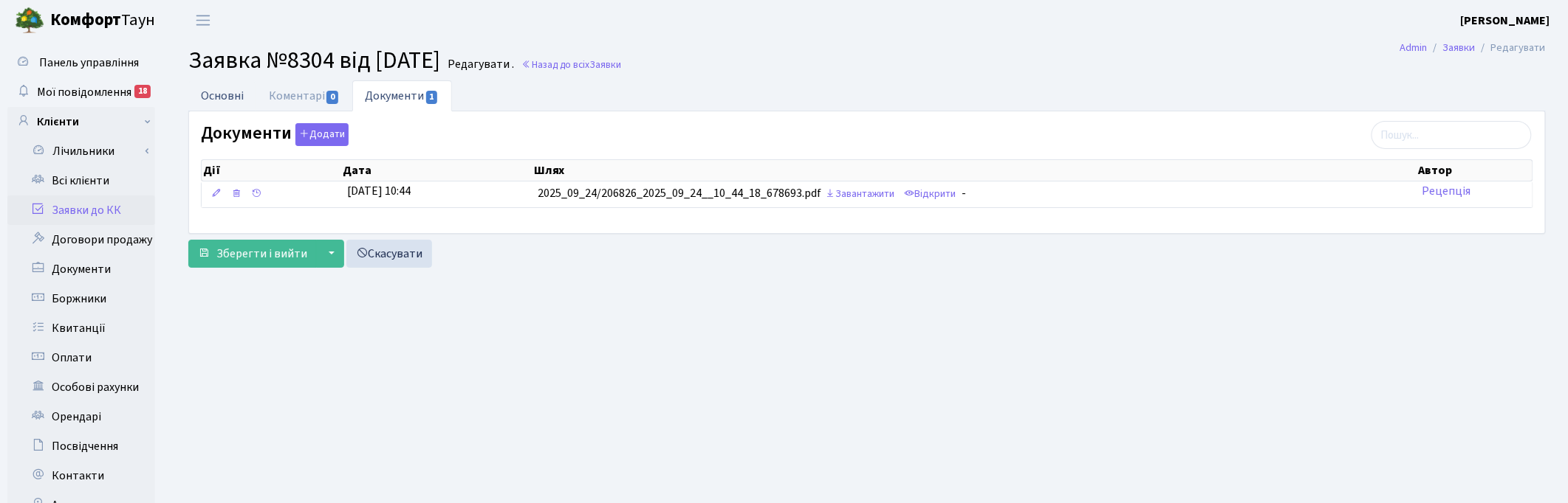
click at [232, 86] on link "Основні" at bounding box center [222, 95] width 68 height 30
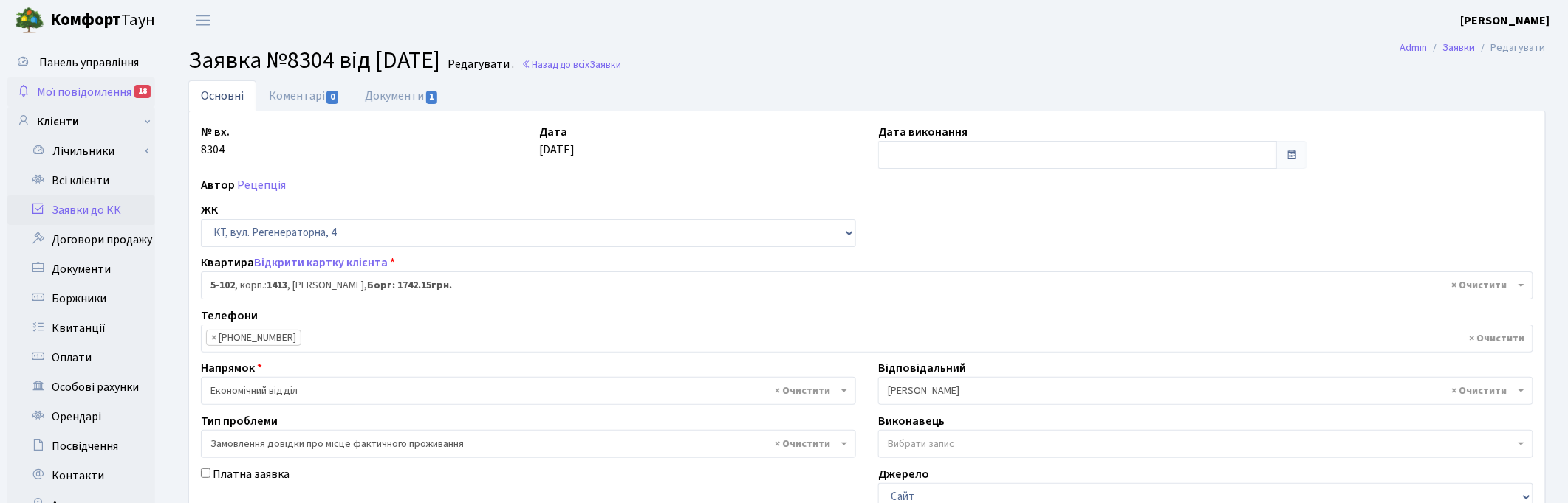
click at [73, 85] on span "Мої повідомлення" at bounding box center [84, 92] width 95 height 16
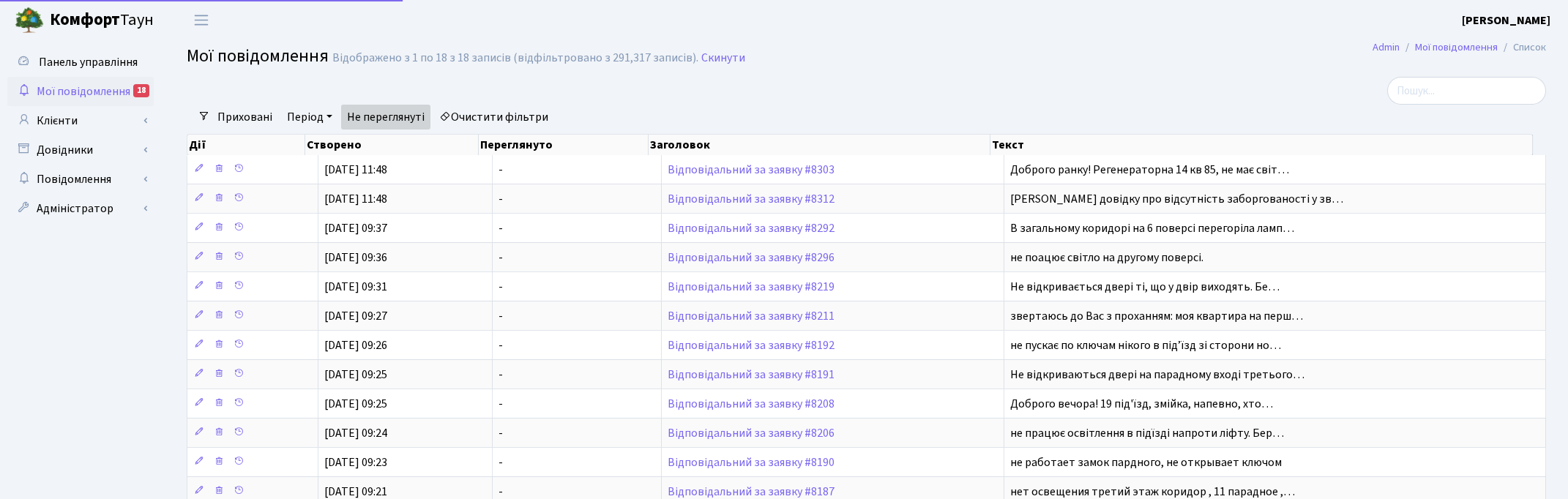
select select "25"
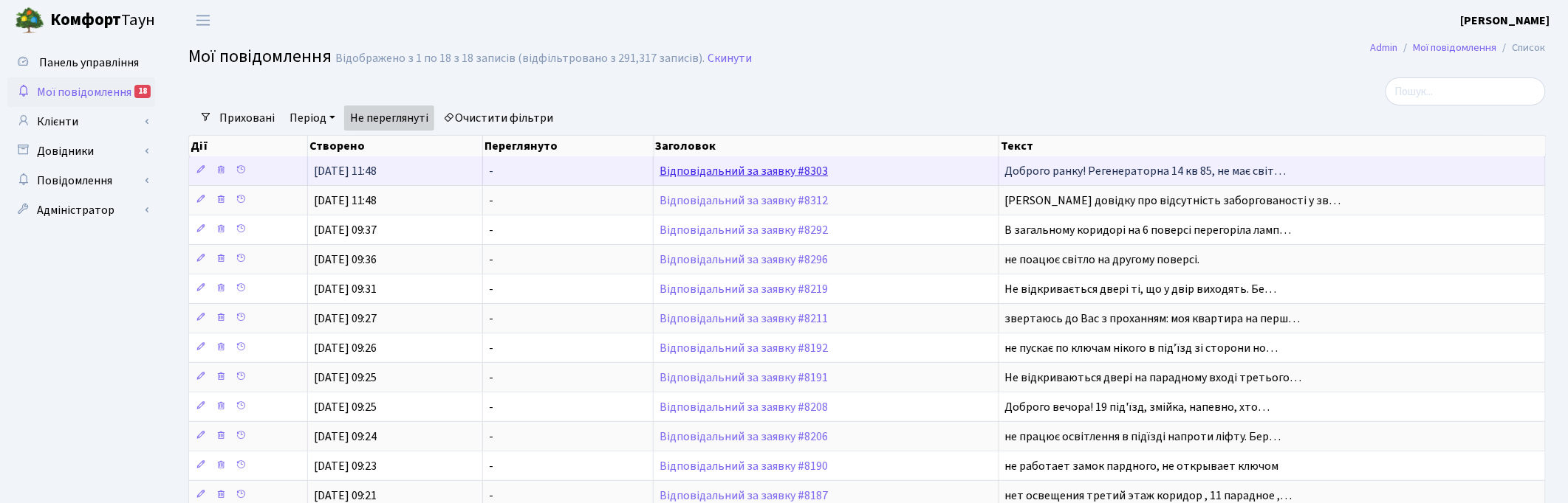
click at [678, 167] on link "Відповідальний за заявку #8303" at bounding box center [743, 171] width 168 height 16
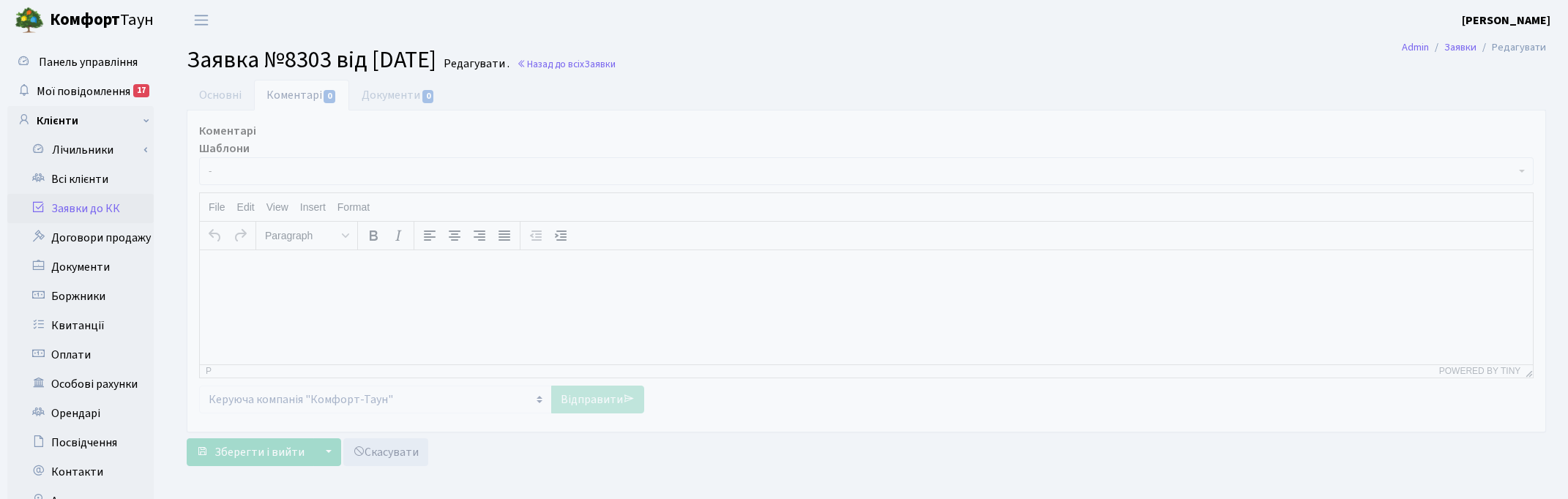
select select "7462"
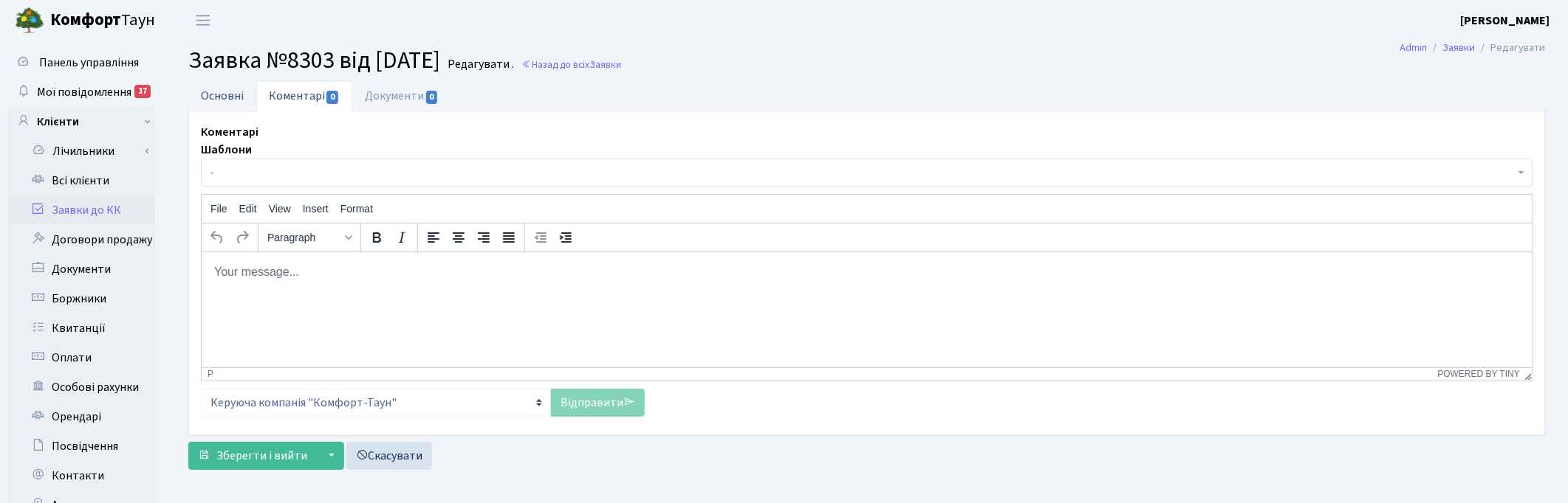
click at [218, 95] on link "Основні" at bounding box center [222, 95] width 68 height 30
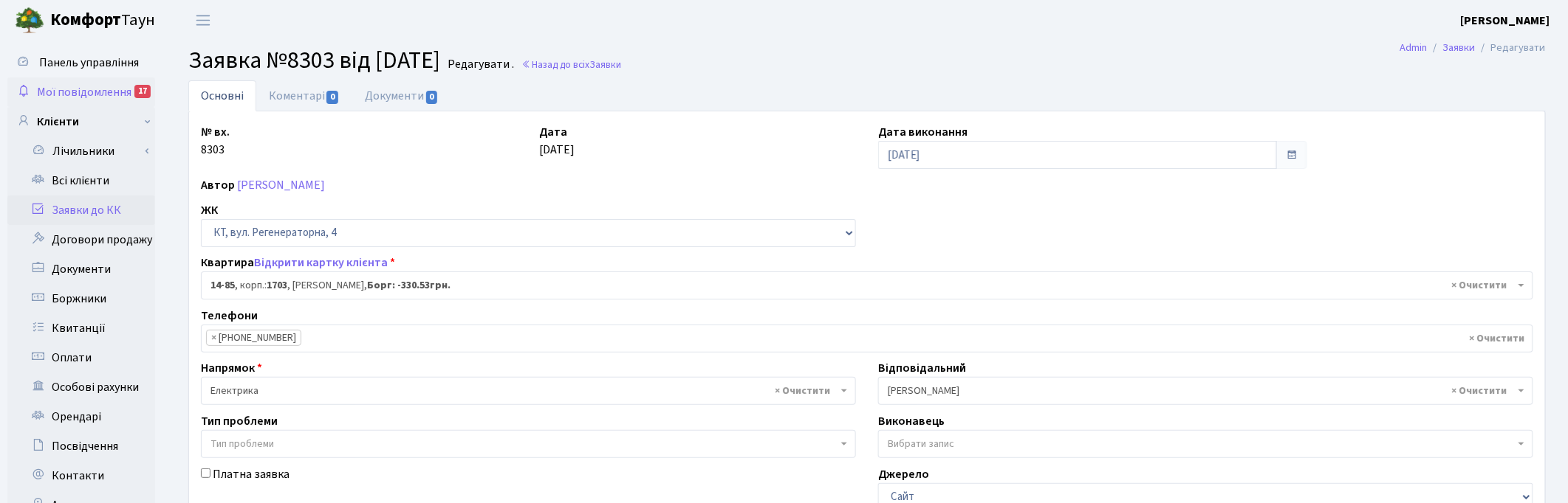
click at [81, 90] on span "Мої повідомлення" at bounding box center [84, 92] width 95 height 16
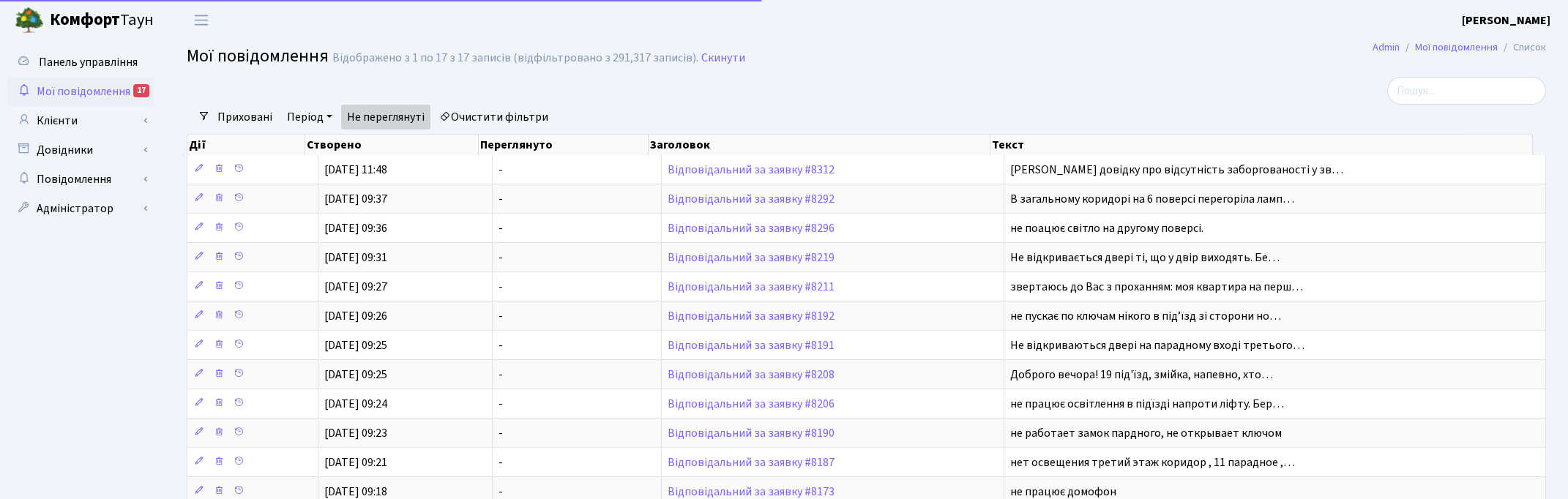
select select "25"
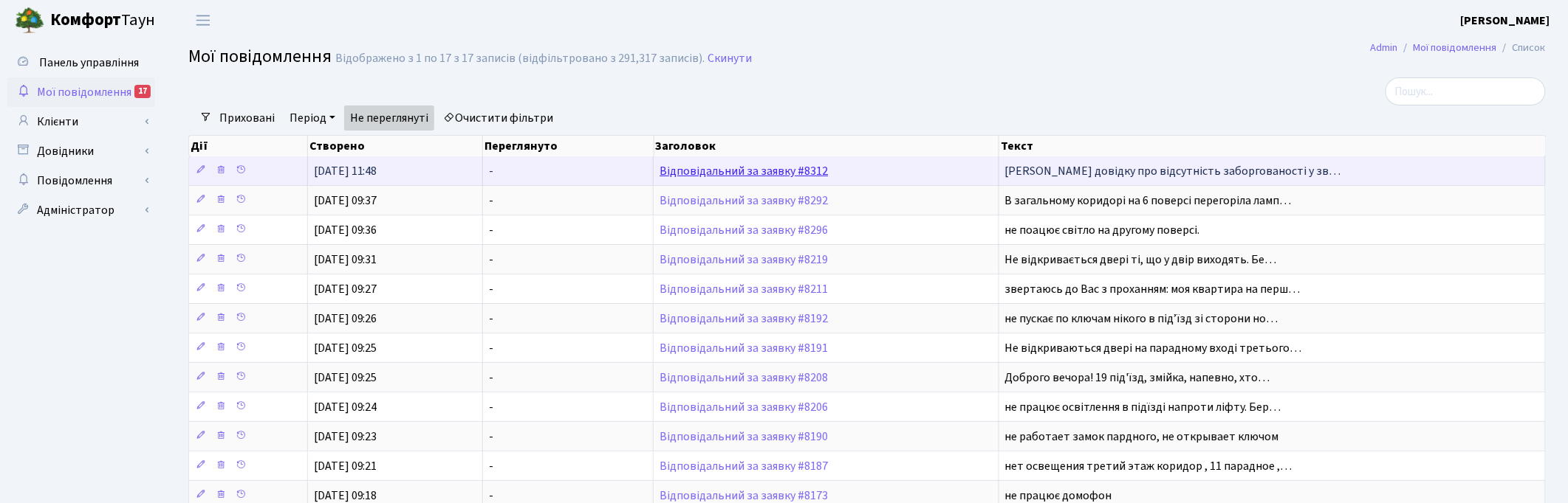
click at [746, 167] on link "Відповідальний за заявку #8312" at bounding box center [743, 171] width 168 height 16
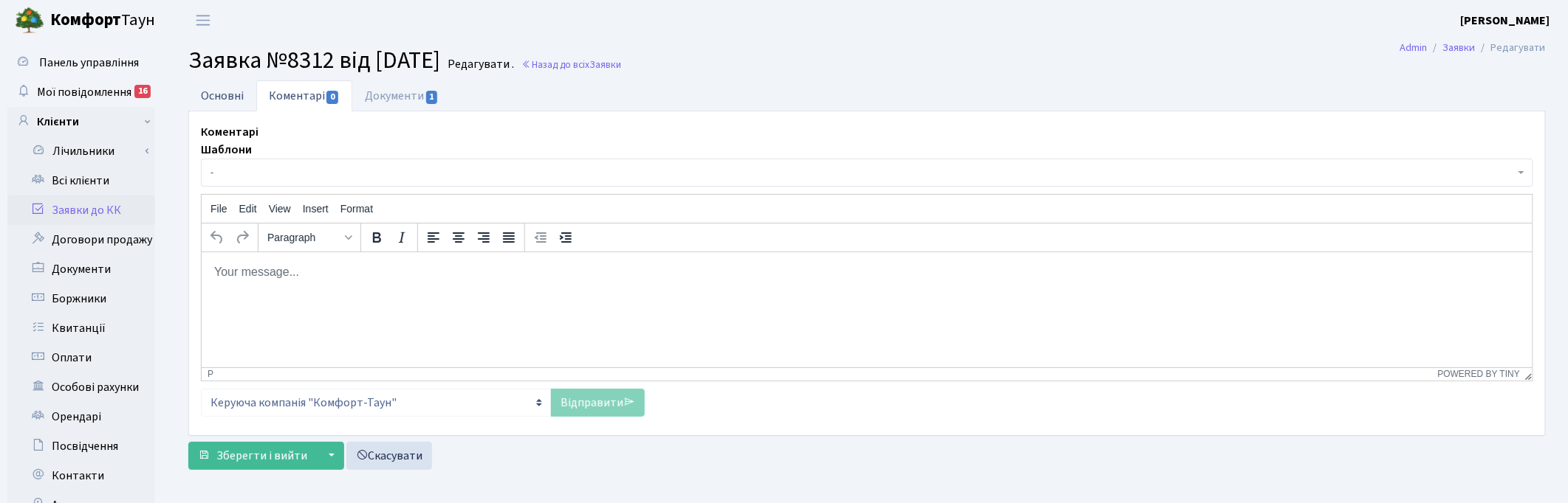
click at [208, 91] on link "Основні" at bounding box center [222, 95] width 68 height 30
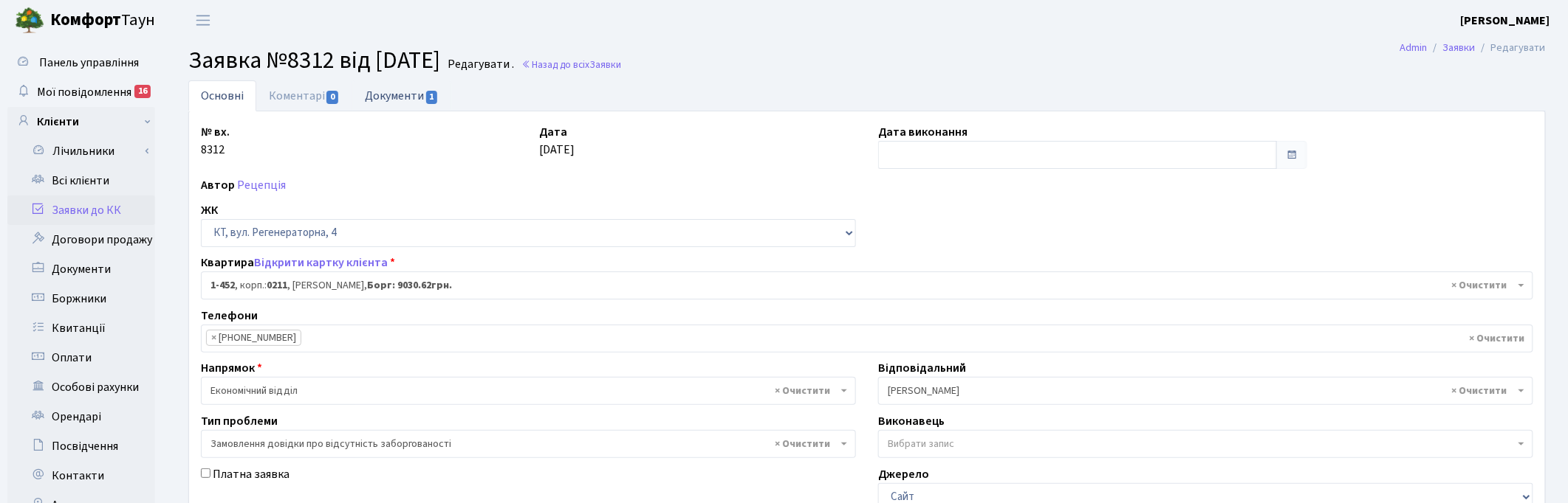
click at [388, 95] on link "Документи 1" at bounding box center [402, 95] width 99 height 30
select select "25"
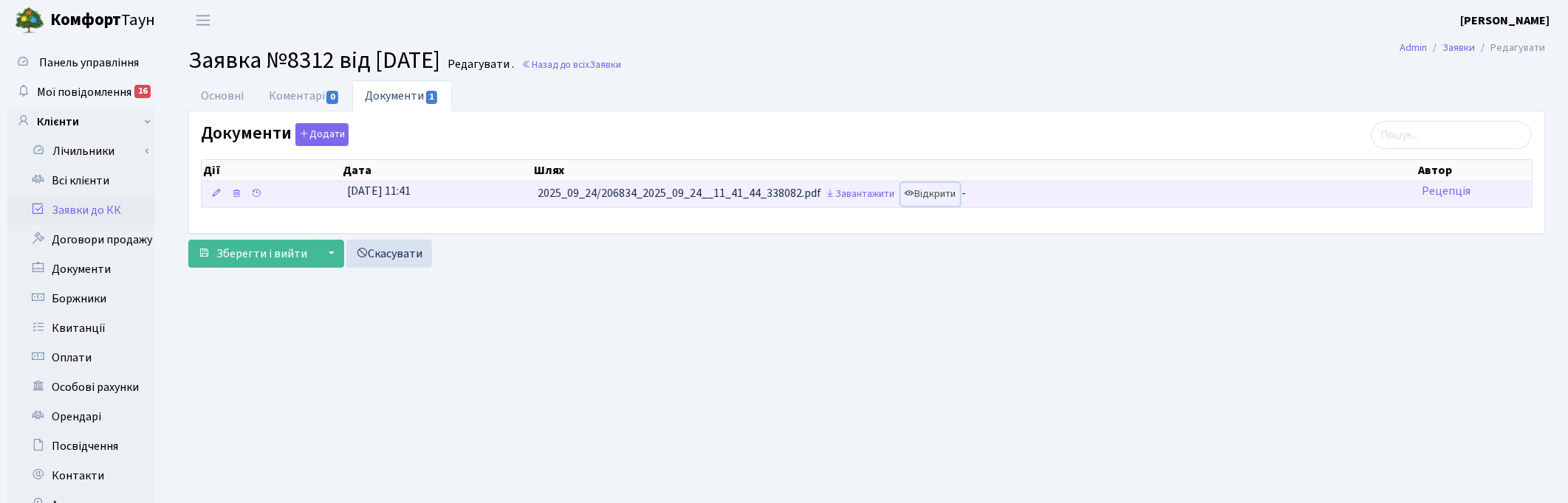
click at [949, 190] on link "Відкрити" at bounding box center [930, 194] width 59 height 23
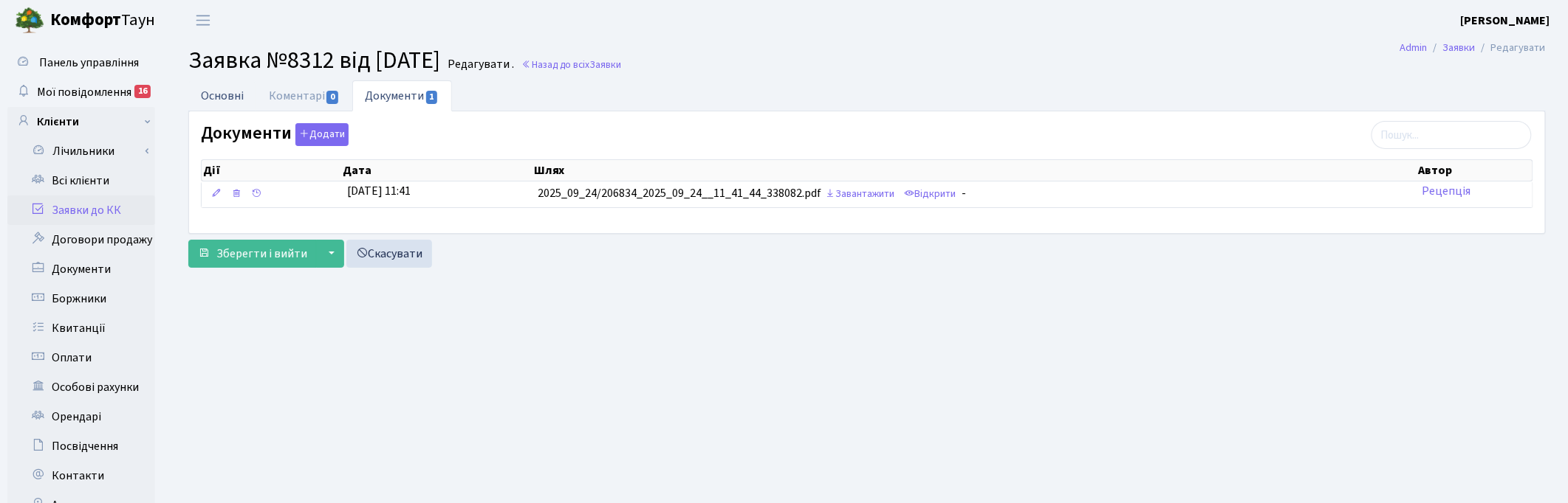
click at [203, 100] on link "Основні" at bounding box center [222, 95] width 68 height 30
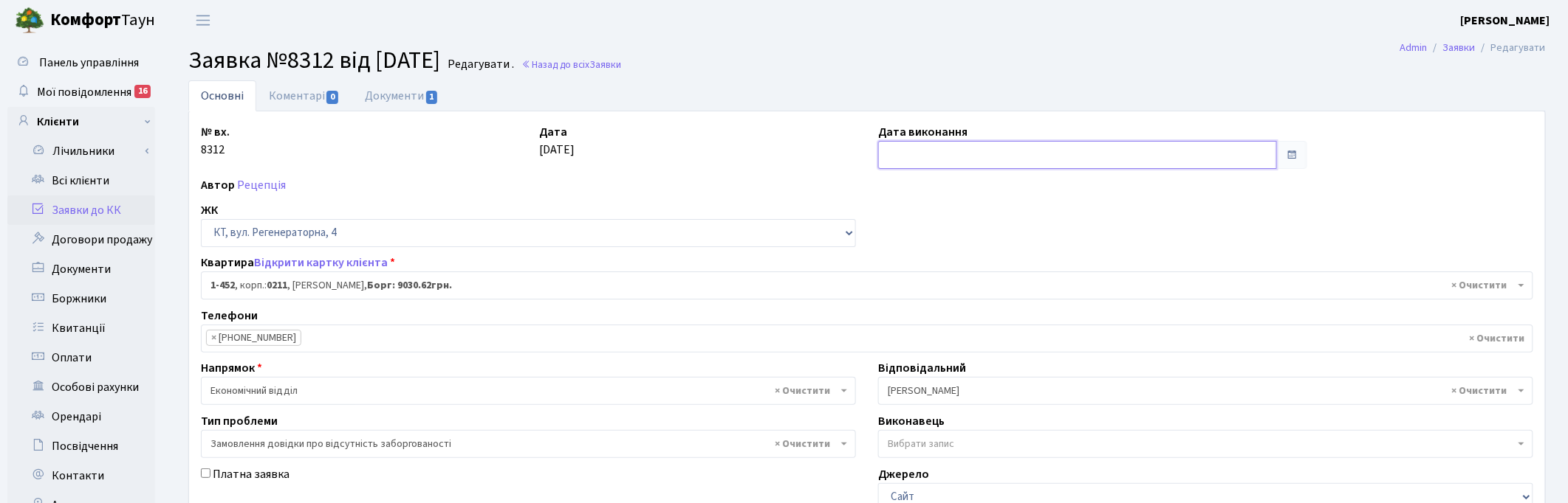
click at [918, 152] on input "text" at bounding box center [1078, 155] width 399 height 28
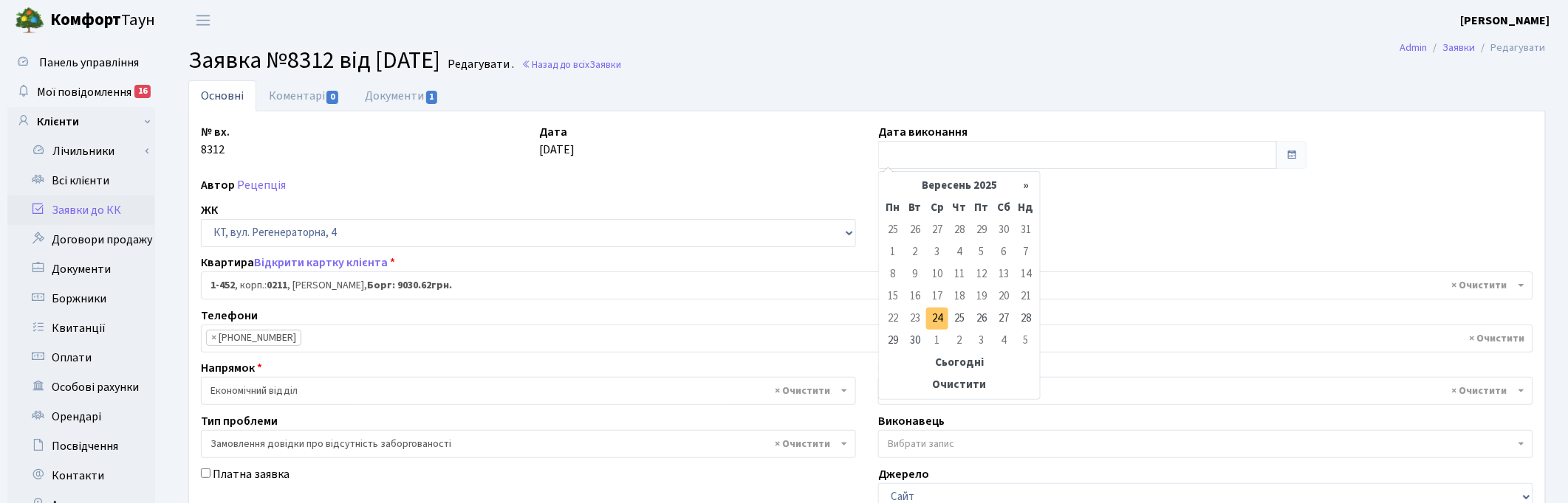
click at [936, 319] on td "24" at bounding box center [937, 319] width 22 height 22
type input "24.09.2025"
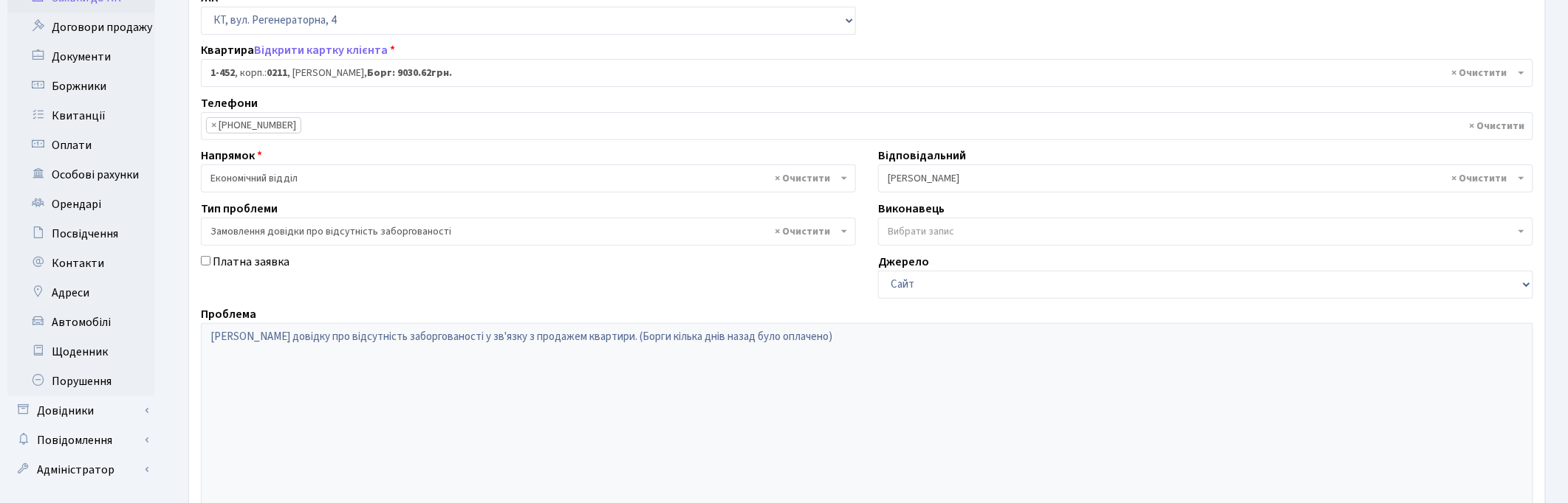
scroll to position [377, 0]
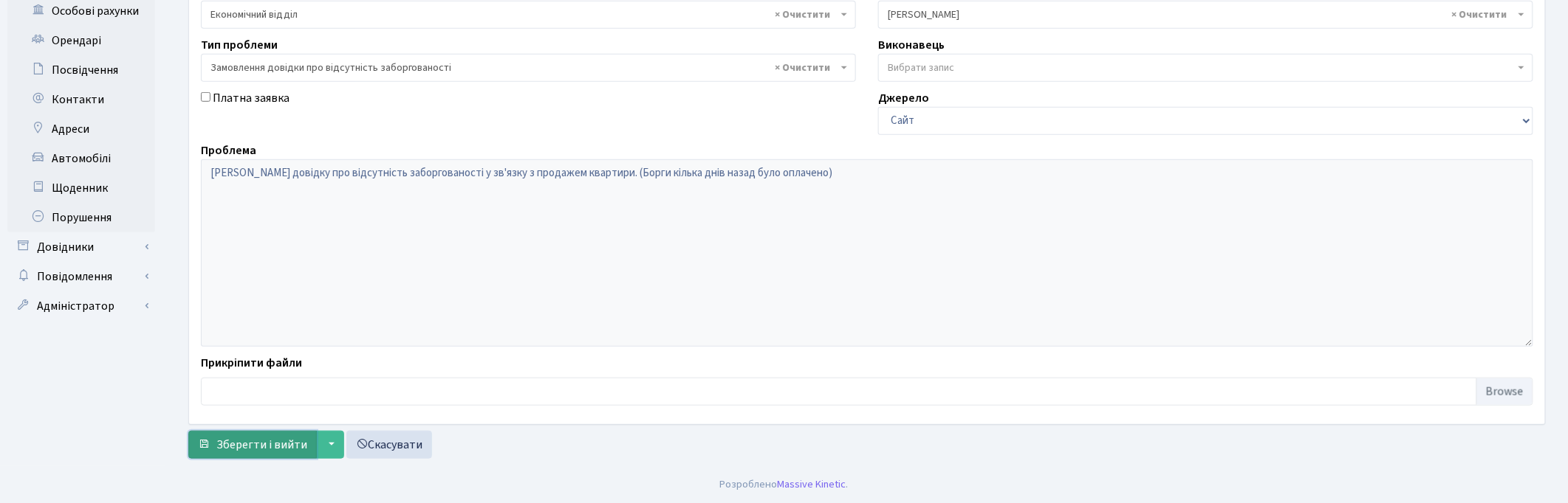
click at [263, 441] on span "Зберегти і вийти" at bounding box center [261, 445] width 91 height 16
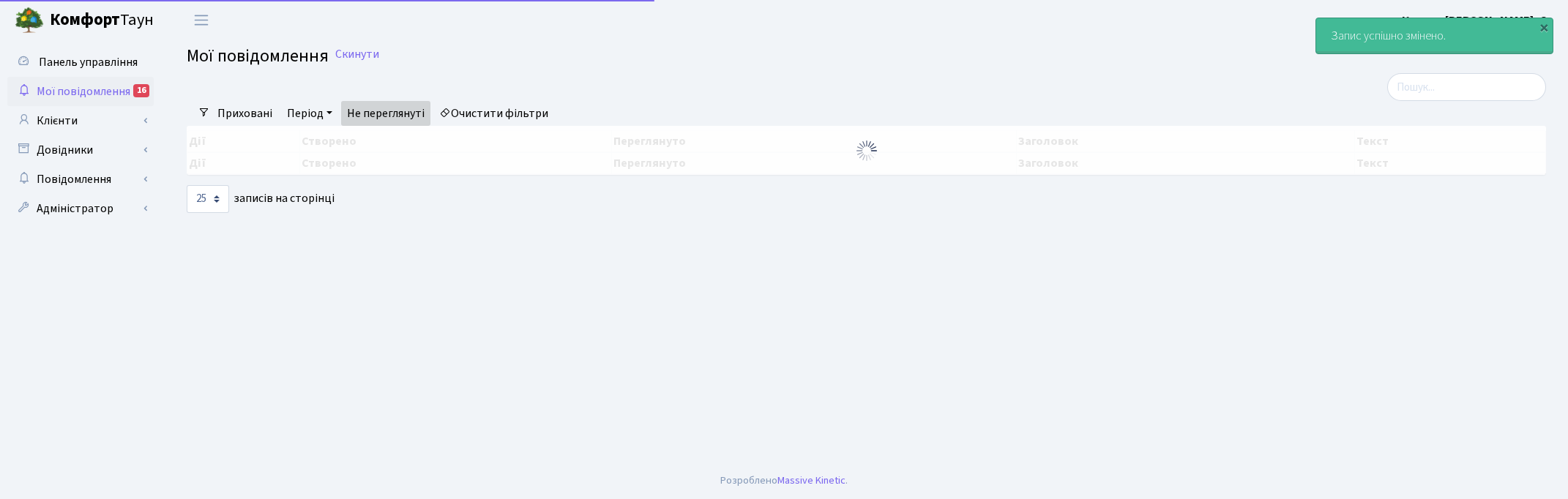
select select "25"
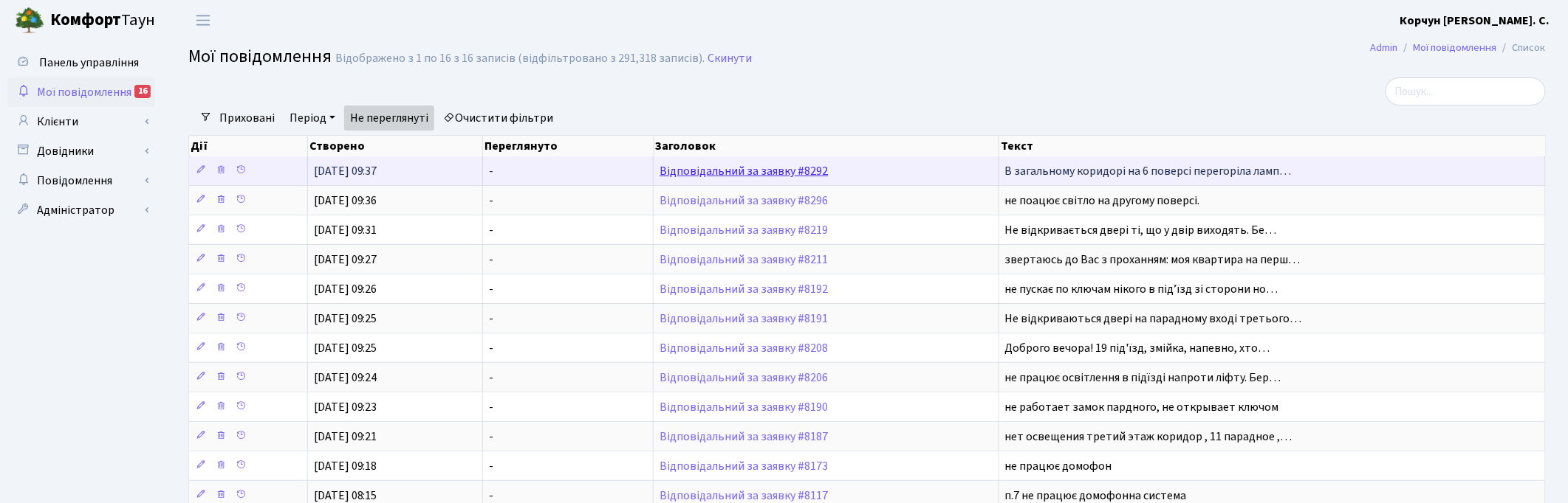
click at [717, 174] on link "Відповідальний за заявку #8292" at bounding box center [743, 171] width 168 height 16
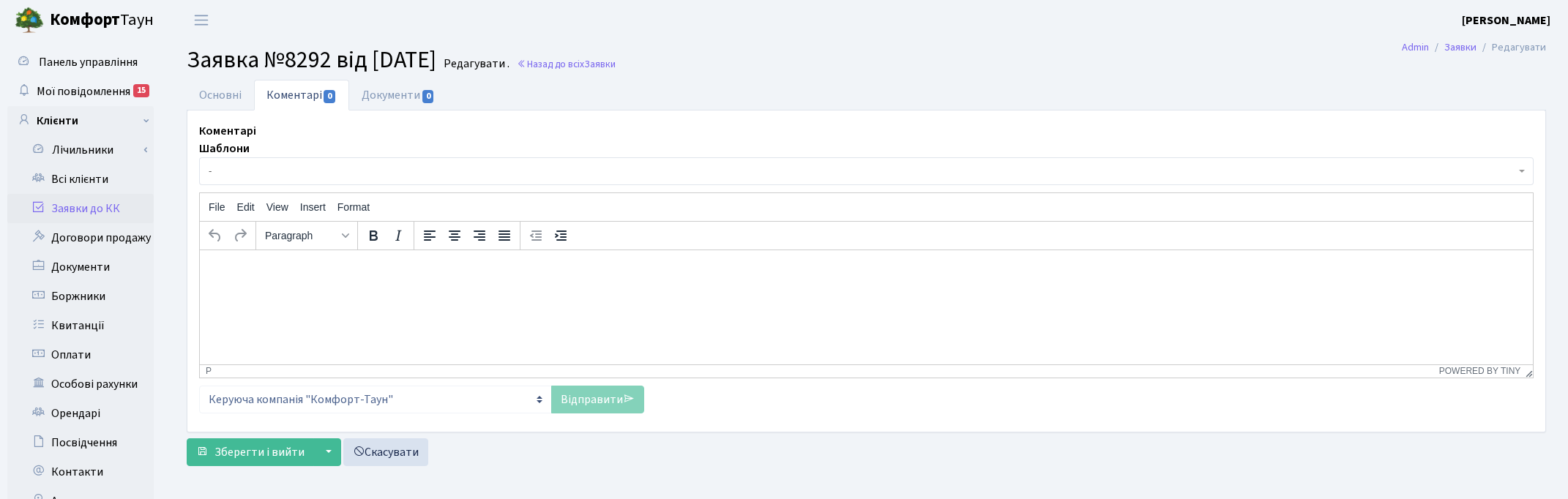
select select "1788"
click at [228, 94] on link "Основні" at bounding box center [220, 94] width 68 height 30
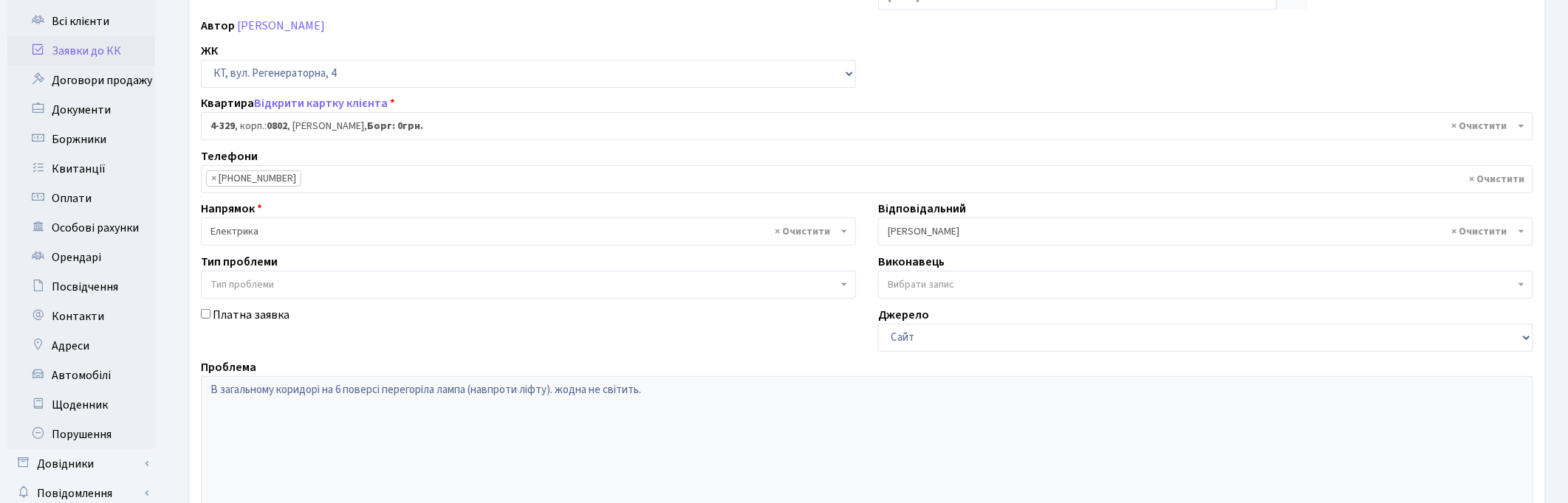
scroll to position [101, 0]
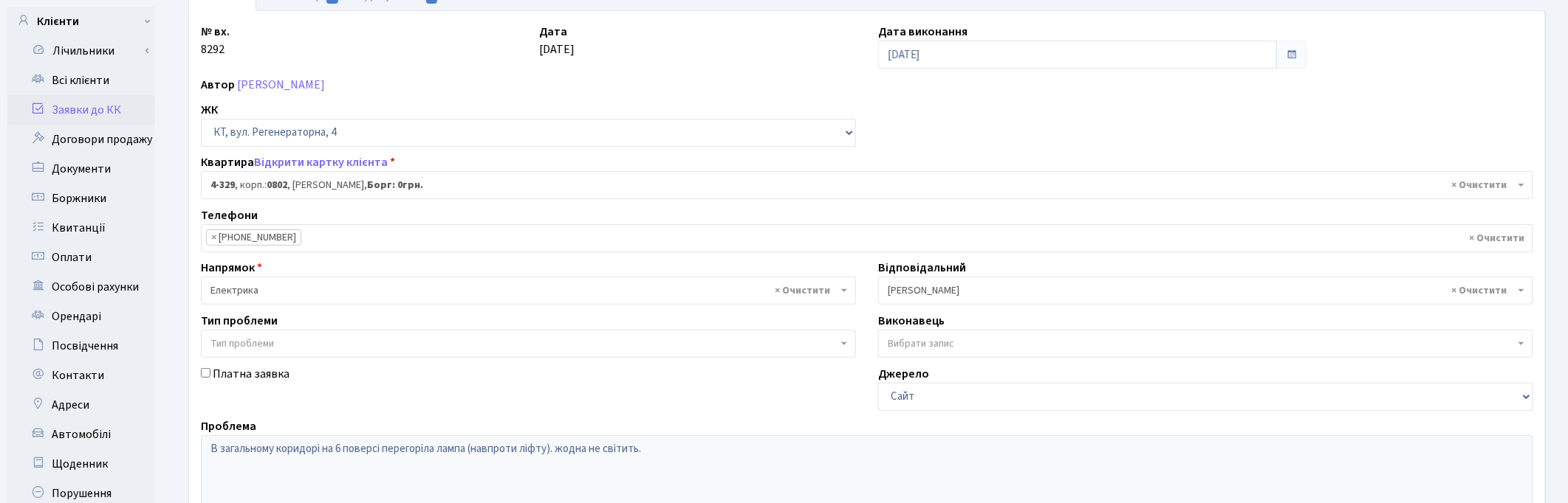
click at [1043, 122] on div "№ вх. 8292 Дата 23.09.2025 Дата виконання 24.09.2025 Автор Мудрик Жанна Олексан…" at bounding box center [866, 356] width 1354 height 666
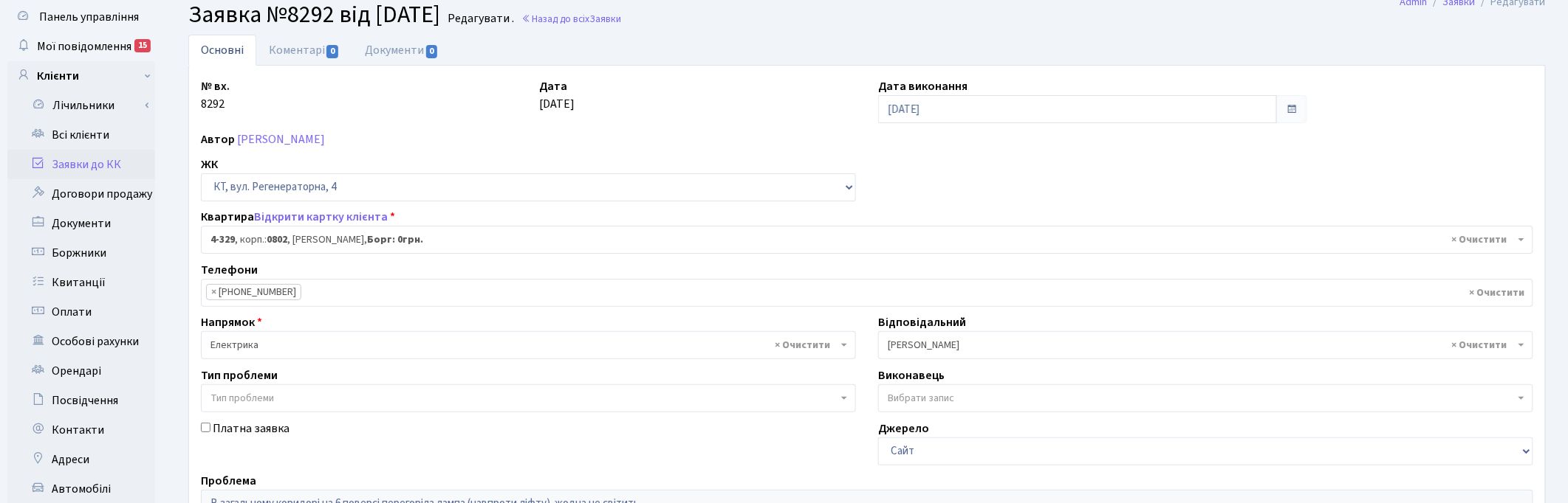
scroll to position [0, 0]
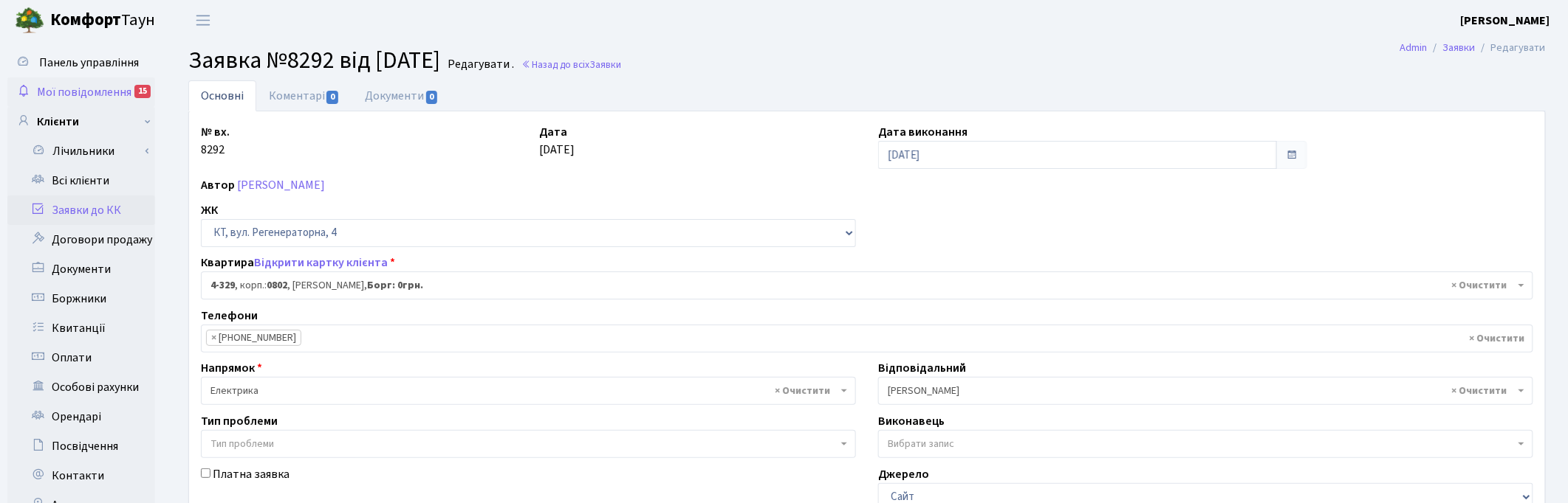
click at [68, 81] on link "Мої повідомлення 15" at bounding box center [81, 92] width 148 height 30
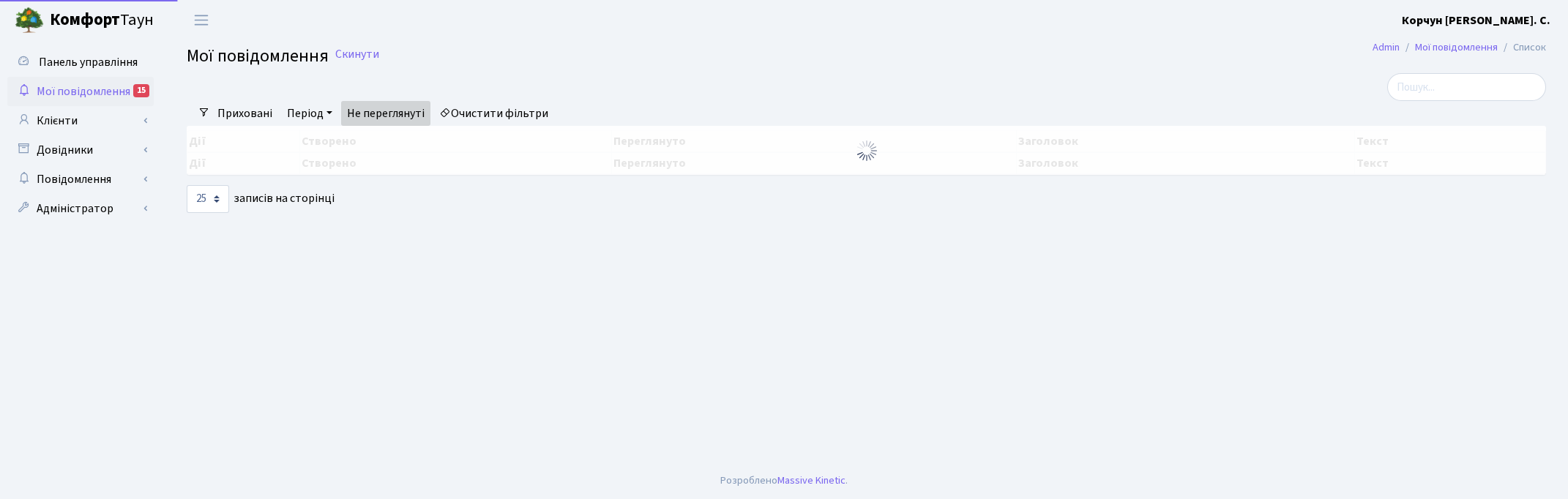
select select "25"
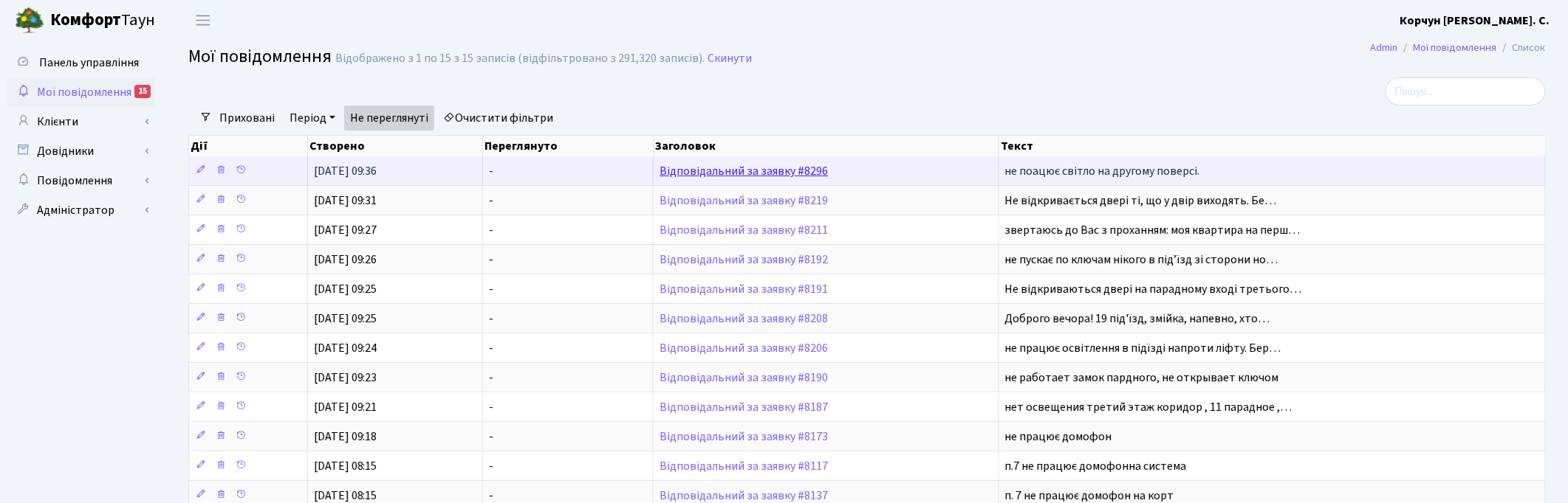
click at [725, 174] on link "Відповідальний за заявку #8296" at bounding box center [743, 171] width 168 height 16
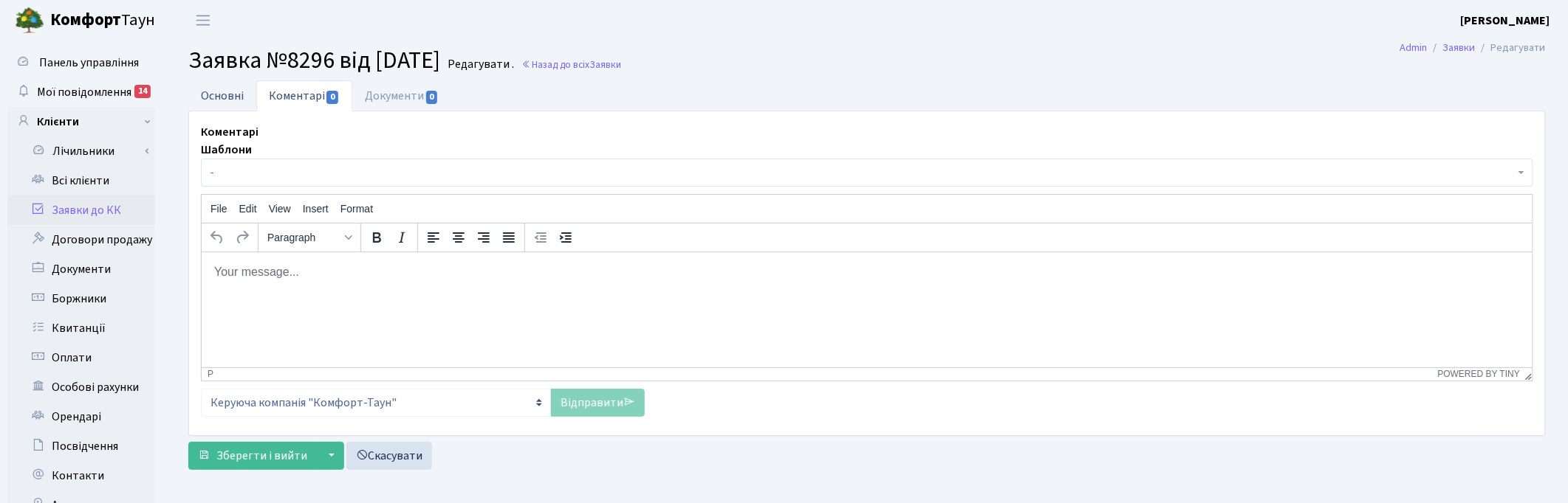
click at [223, 92] on link "Основні" at bounding box center [222, 95] width 68 height 30
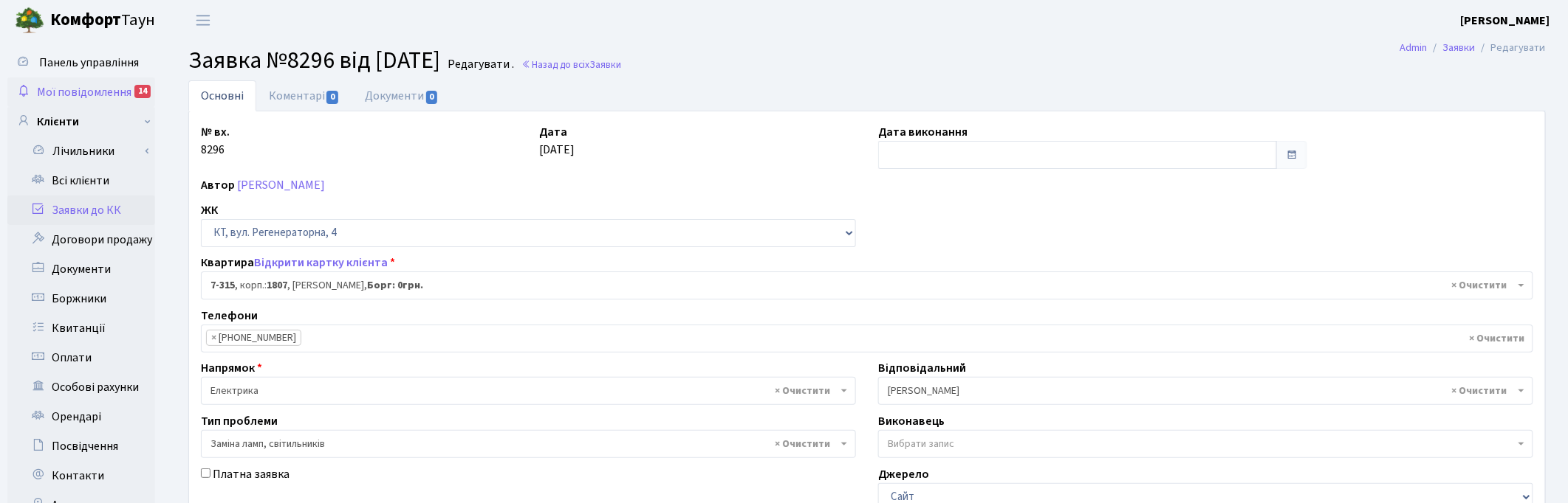
click at [74, 85] on span "Мої повідомлення" at bounding box center [84, 92] width 95 height 16
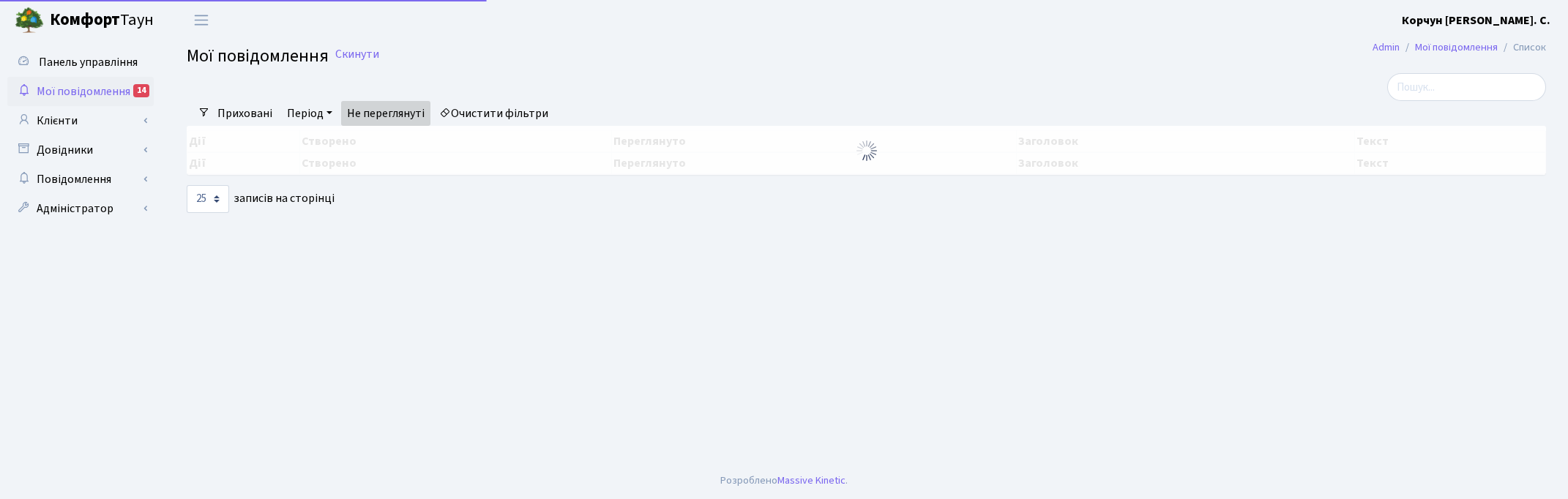
select select "25"
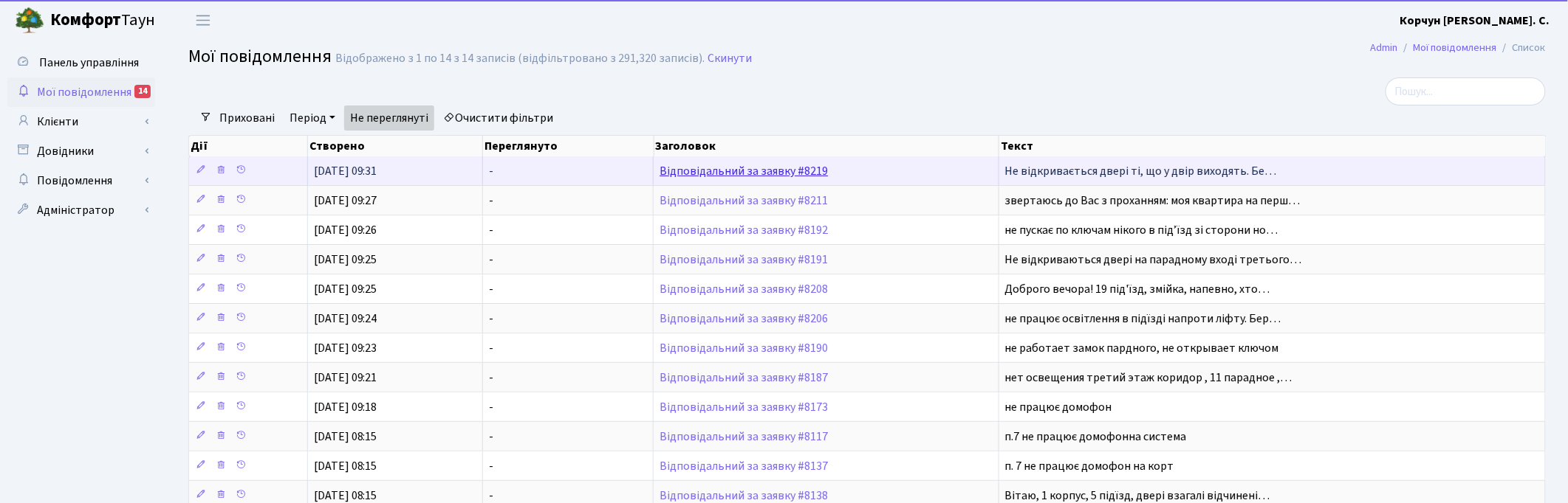
click at [772, 168] on link "Відповідальний за заявку #8219" at bounding box center [743, 171] width 168 height 16
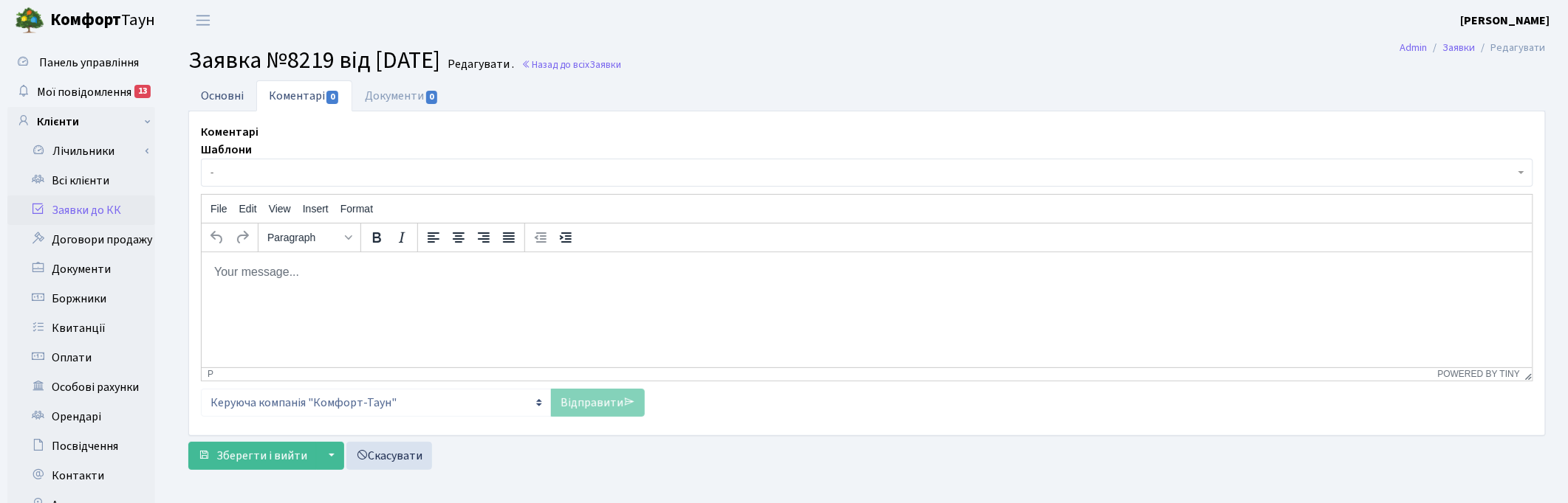
click at [223, 97] on link "Основні" at bounding box center [222, 95] width 68 height 30
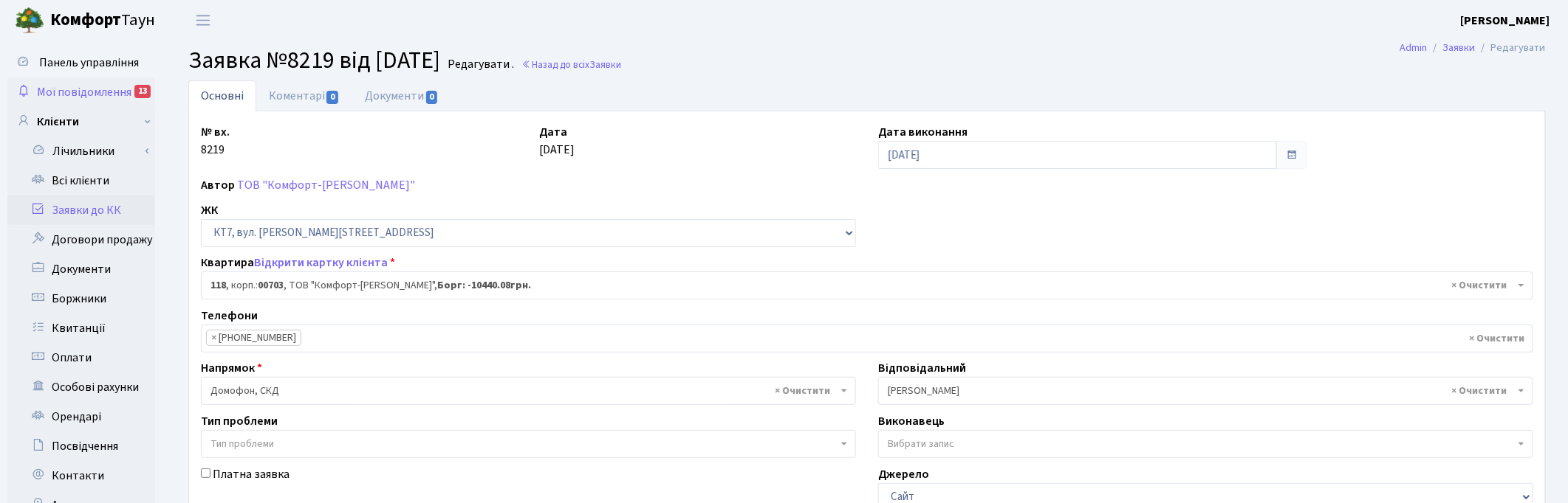
click at [83, 90] on span "Мої повідомлення" at bounding box center [84, 92] width 95 height 16
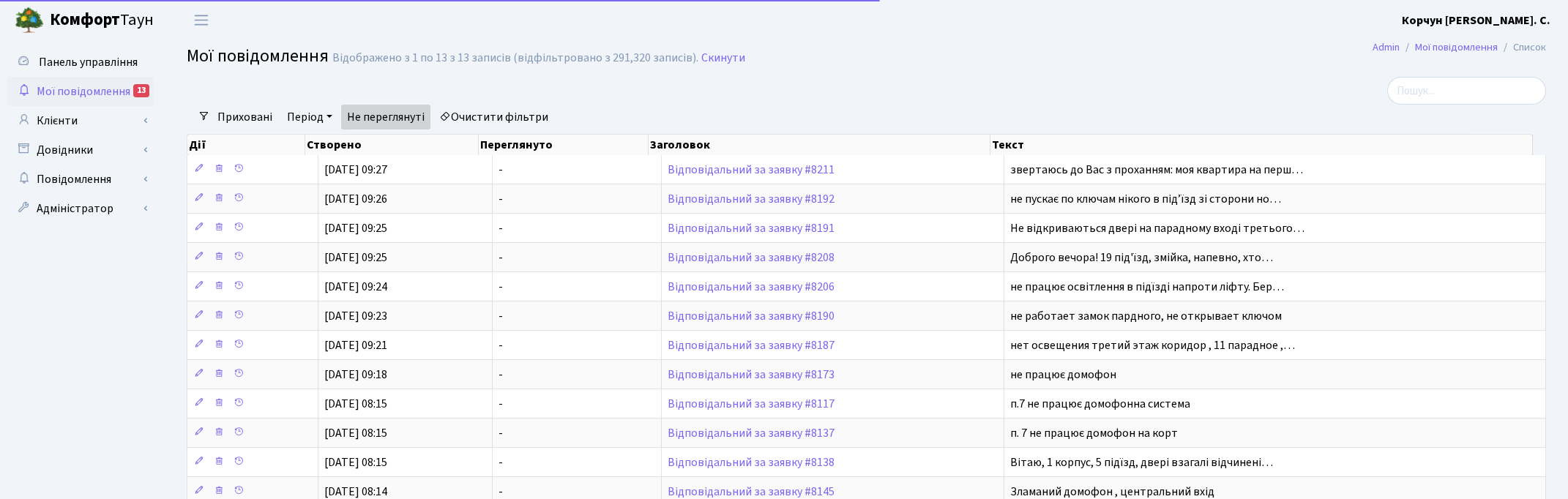
select select "25"
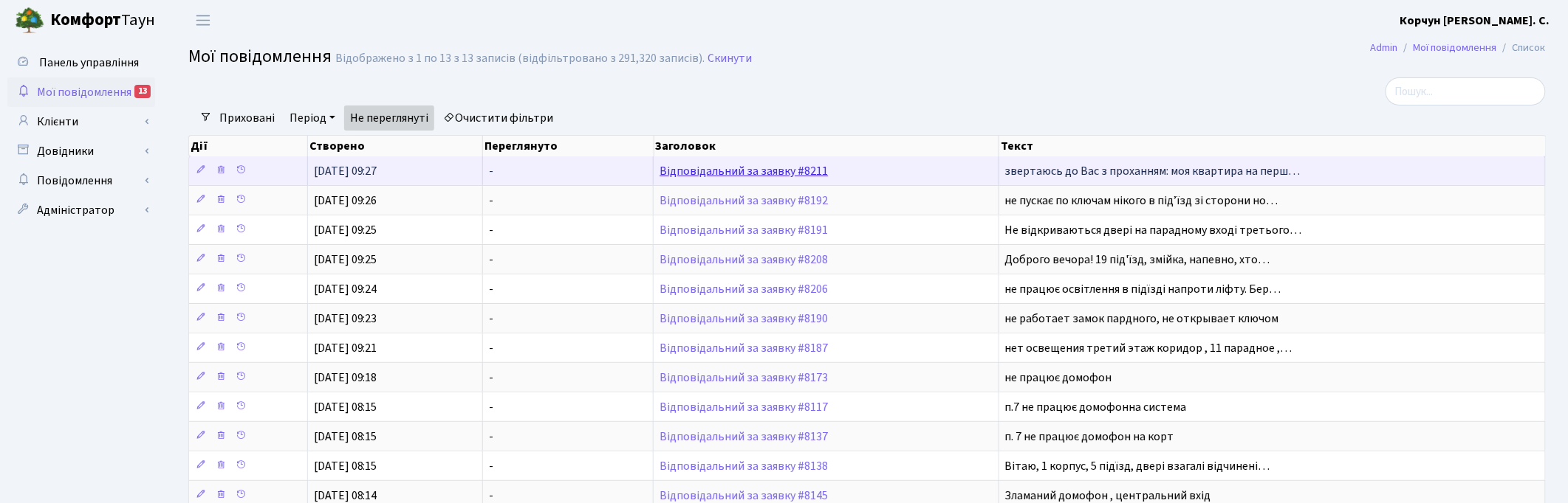
click at [725, 168] on link "Відповідальний за заявку #8211" at bounding box center [743, 171] width 168 height 16
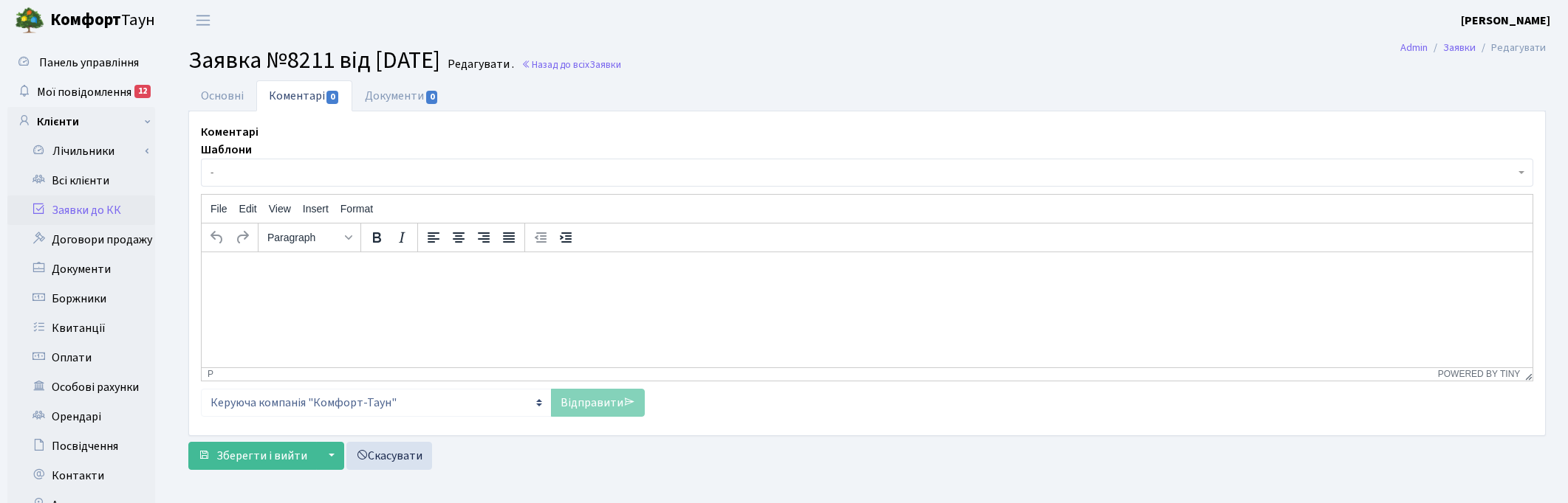
select select "8565"
click at [224, 92] on link "Основні" at bounding box center [222, 95] width 68 height 30
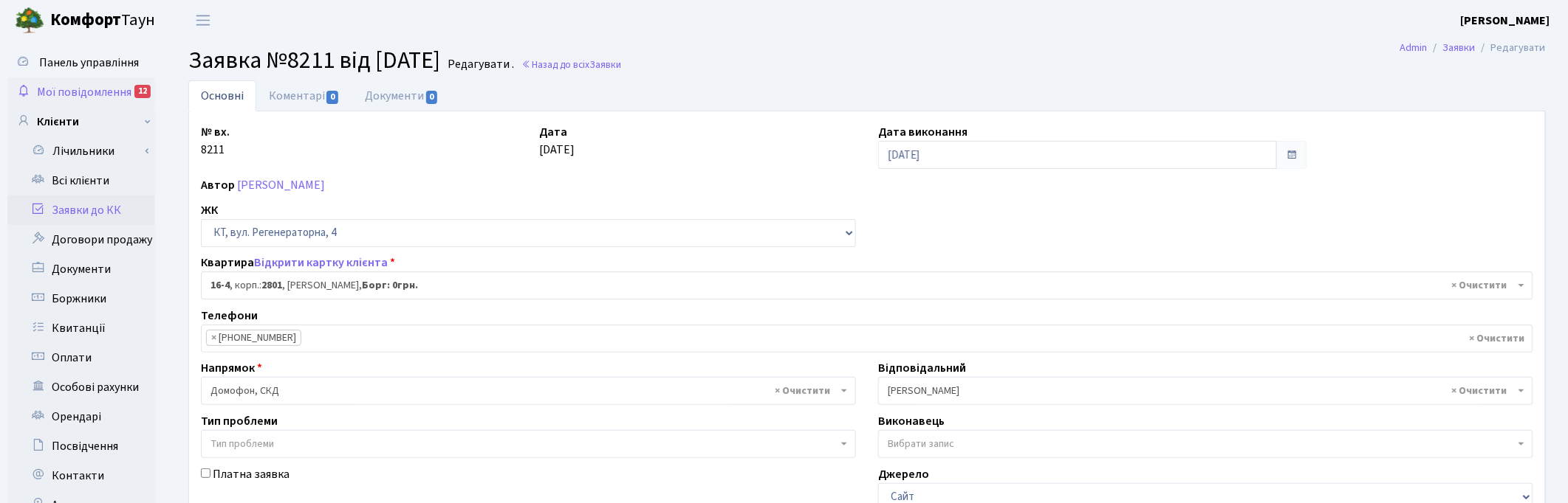
click at [79, 91] on span "Мої повідомлення" at bounding box center [84, 92] width 95 height 16
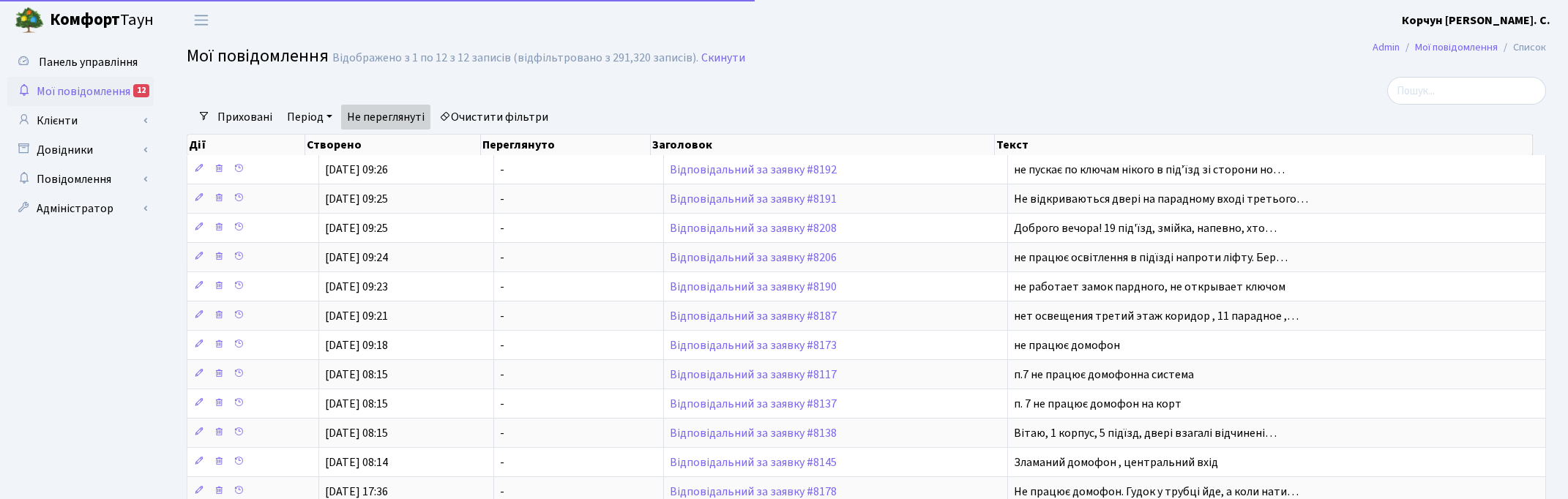
select select "25"
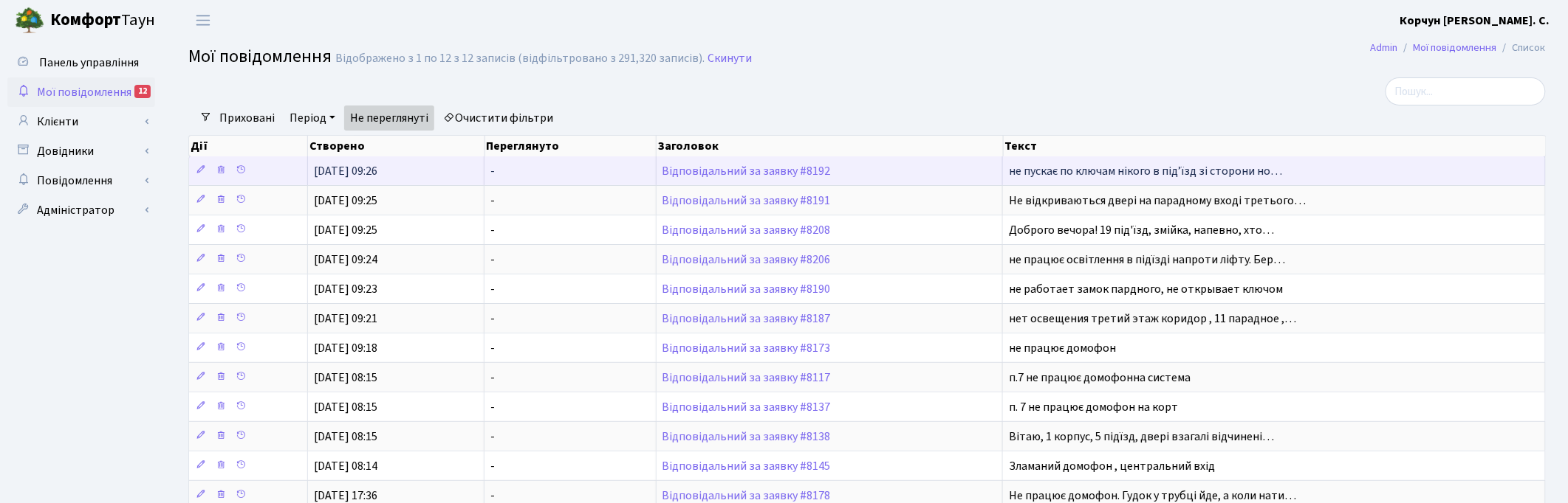
click at [698, 163] on td "Відповідальний за заявку #8192" at bounding box center [830, 171] width 347 height 29
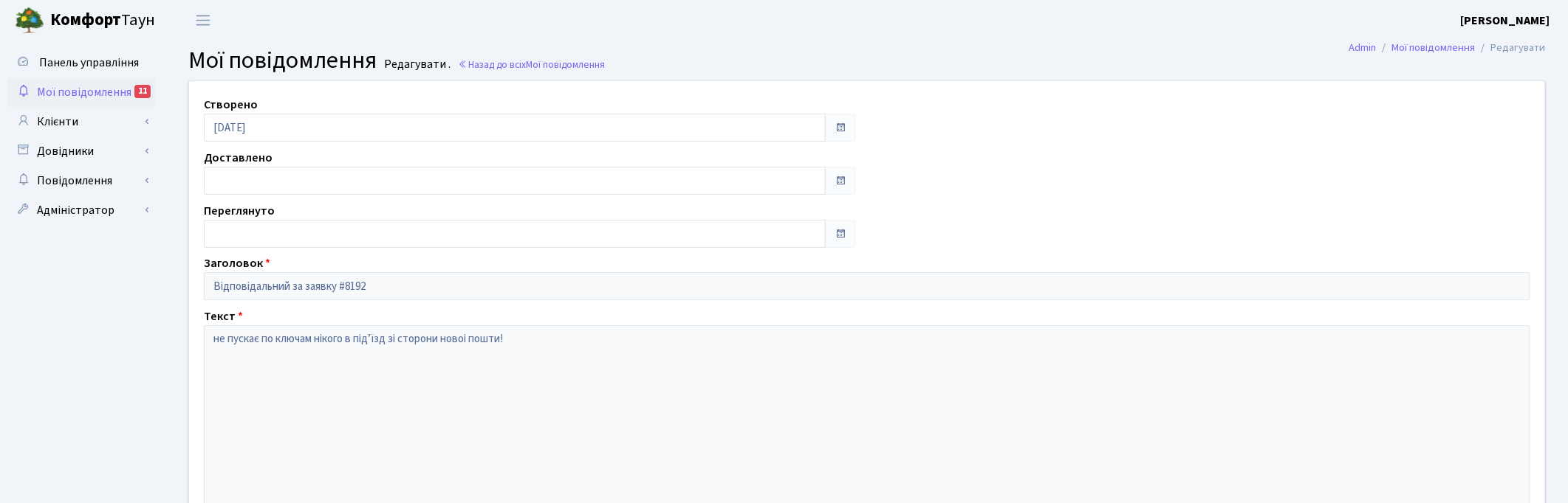
click at [57, 85] on span "Мої повідомлення" at bounding box center [84, 92] width 95 height 16
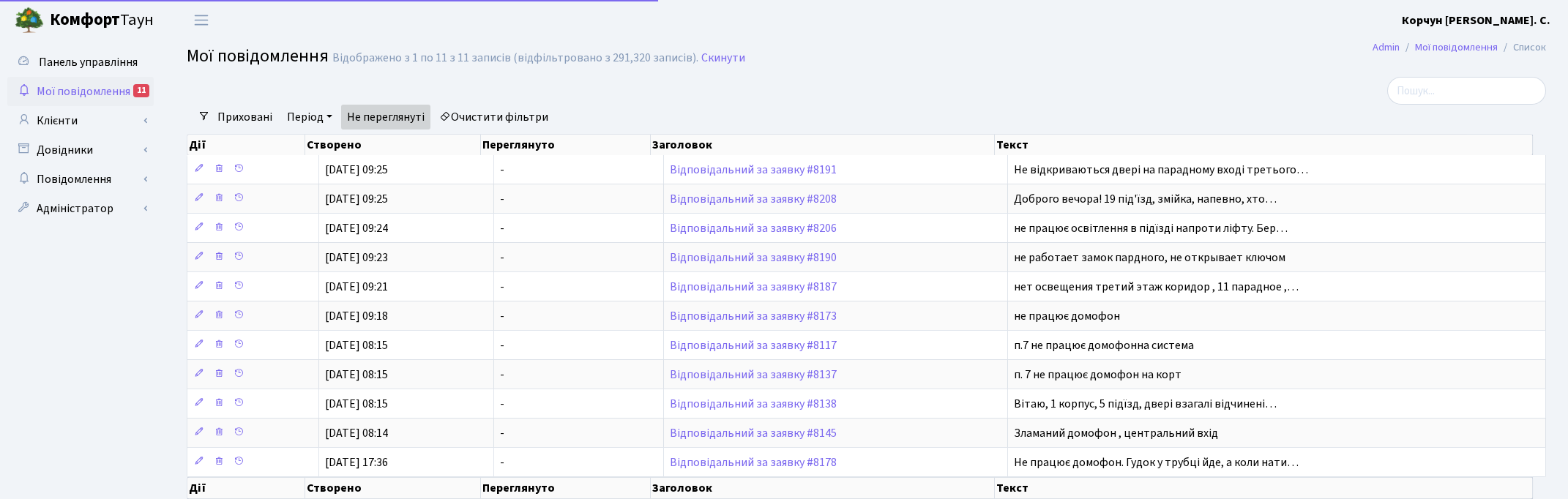
select select "25"
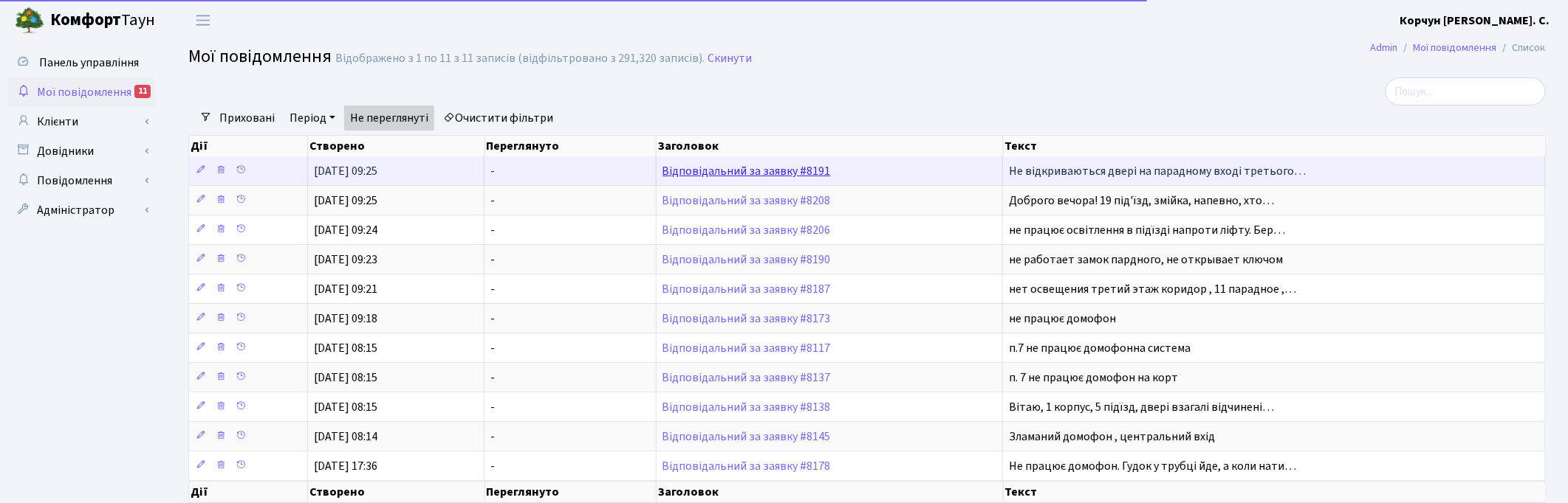
click at [672, 171] on link "Відповідальний за заявку #8191" at bounding box center [746, 171] width 168 height 16
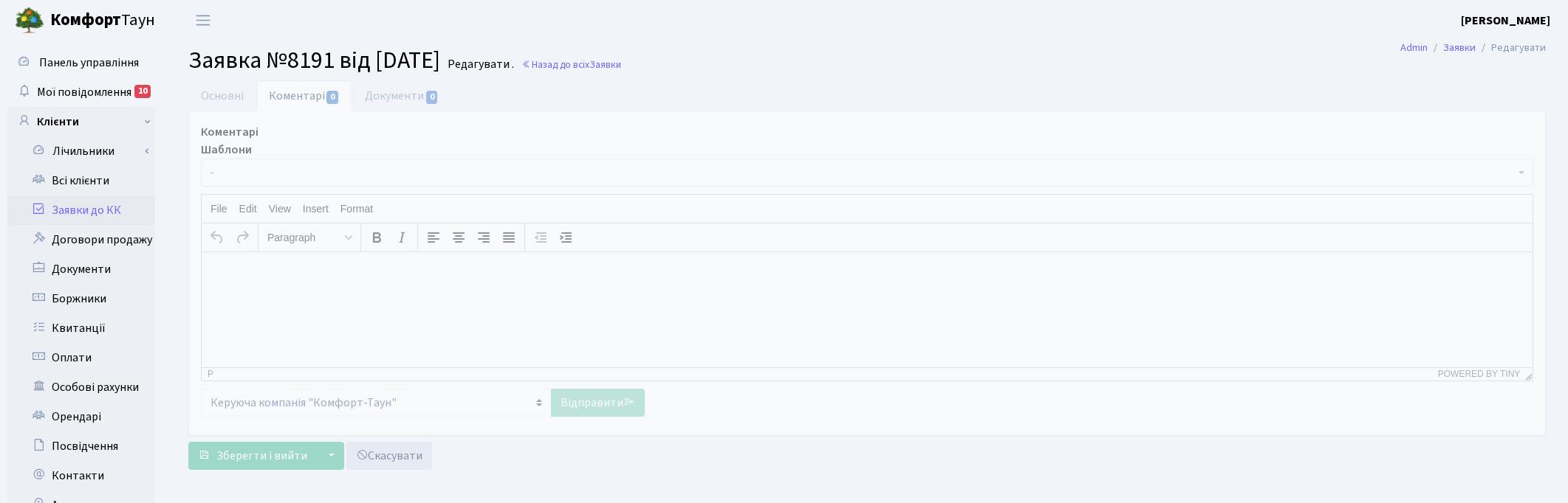
select select "17661"
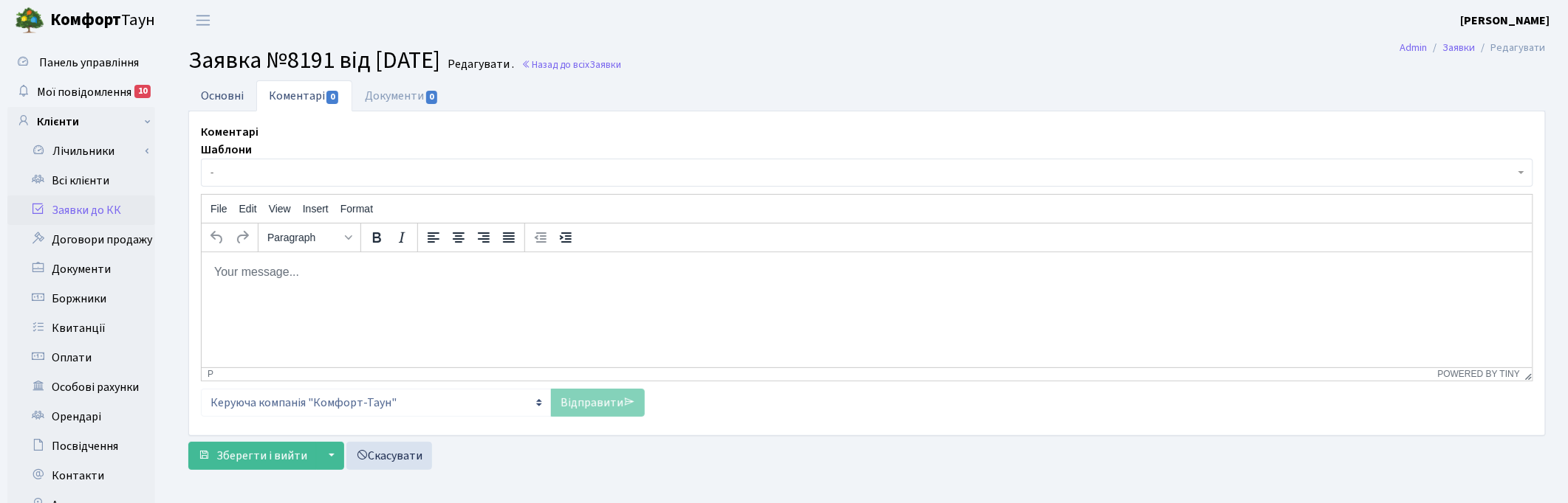
click at [209, 100] on link "Основні" at bounding box center [222, 95] width 68 height 30
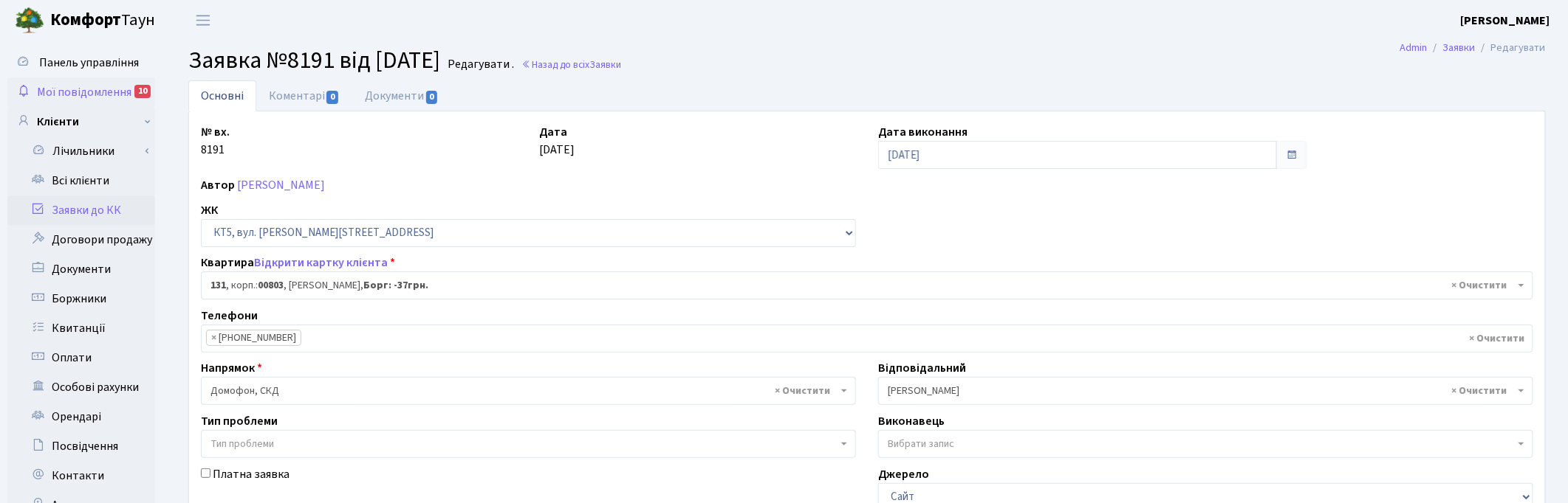
click at [67, 86] on span "Мої повідомлення" at bounding box center [84, 92] width 95 height 16
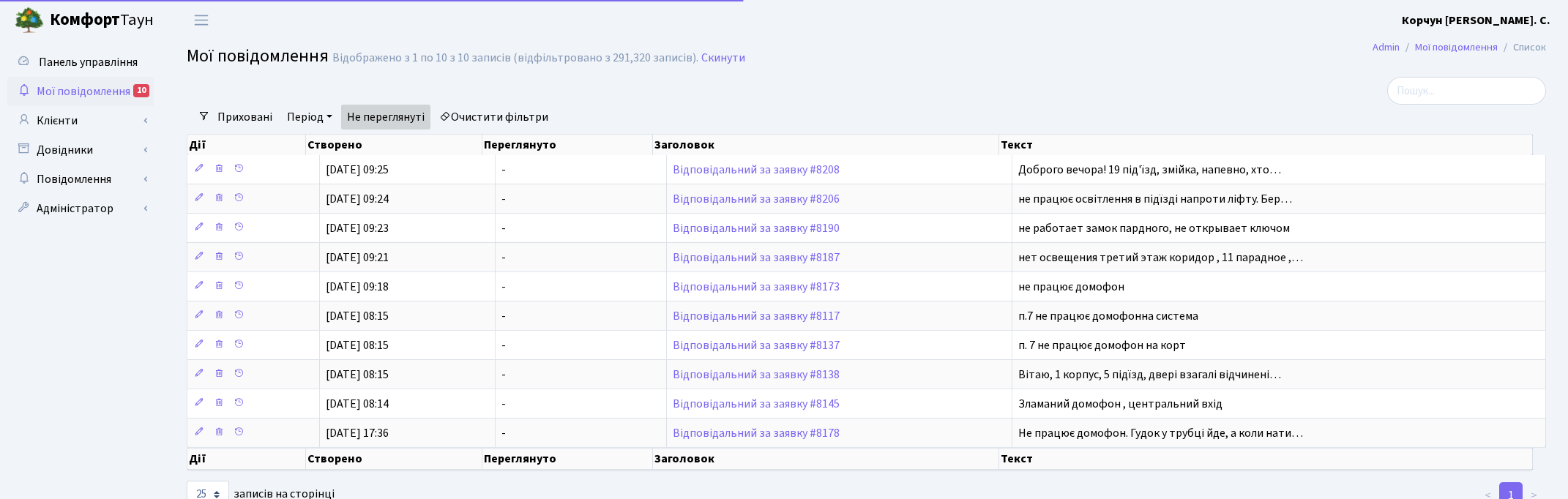
select select "25"
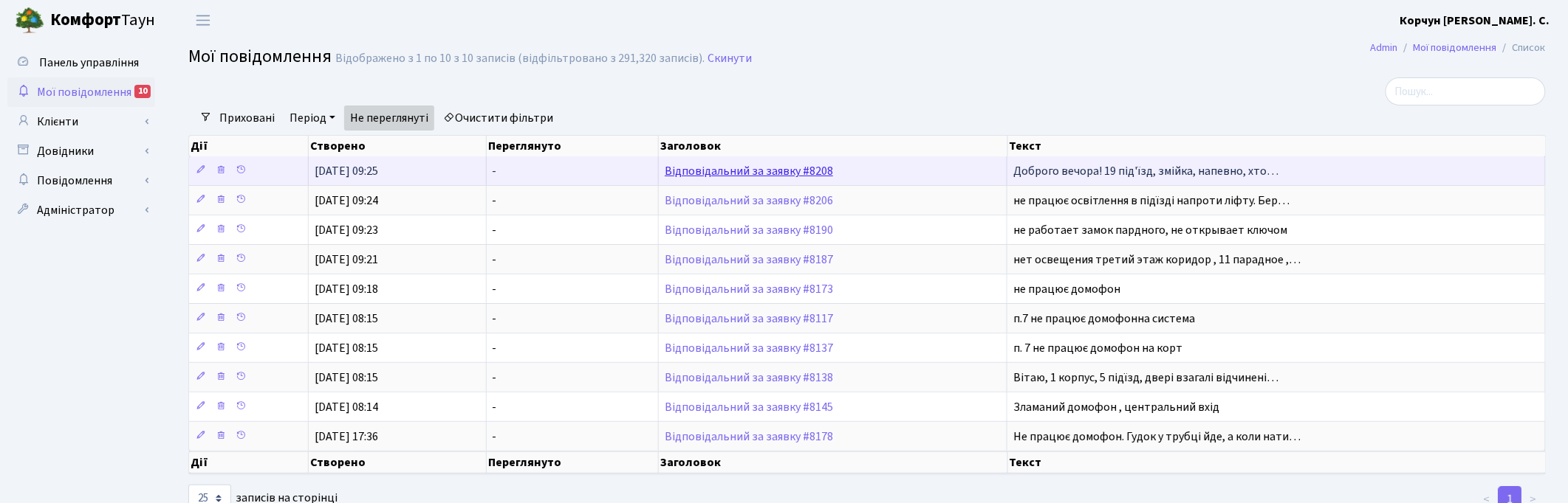
click at [725, 174] on link "Відповідальний за заявку #8208" at bounding box center [749, 171] width 168 height 16
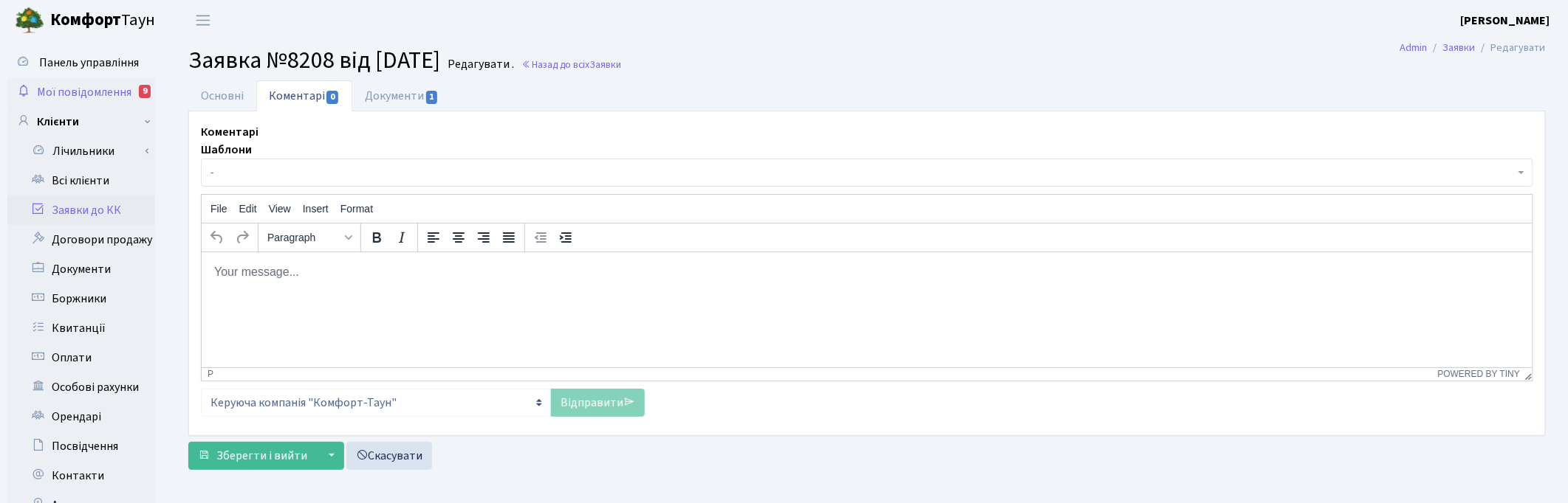
click at [74, 89] on span "Мої повідомлення" at bounding box center [84, 92] width 95 height 16
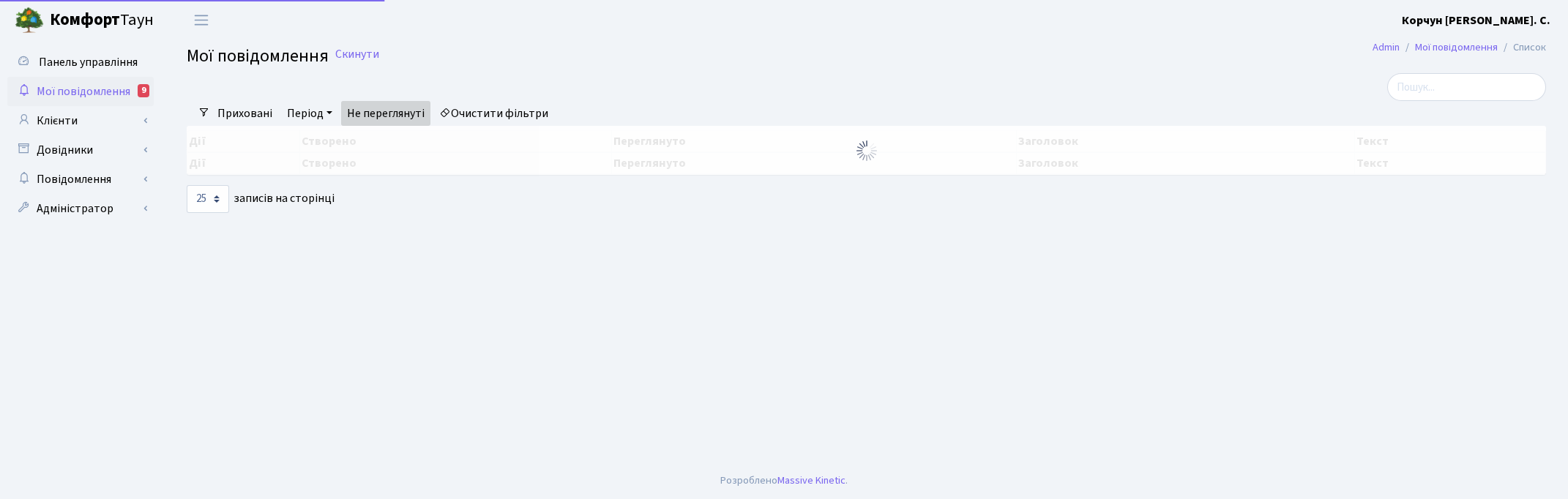
select select "25"
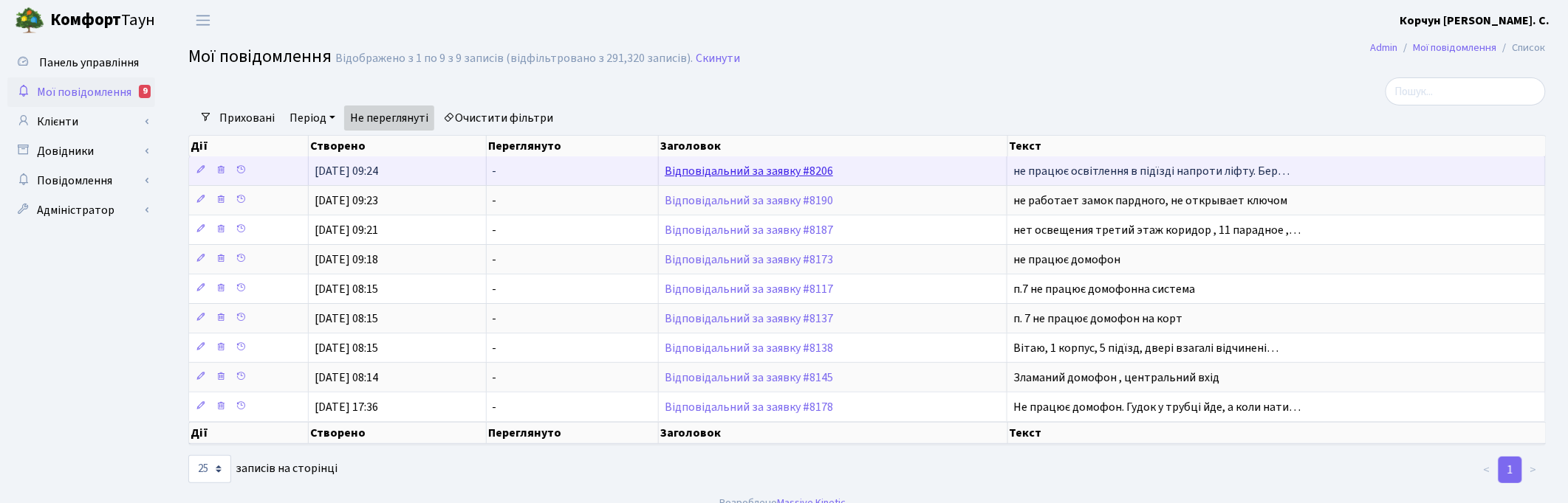
click at [748, 170] on link "Відповідальний за заявку #8206" at bounding box center [749, 171] width 168 height 16
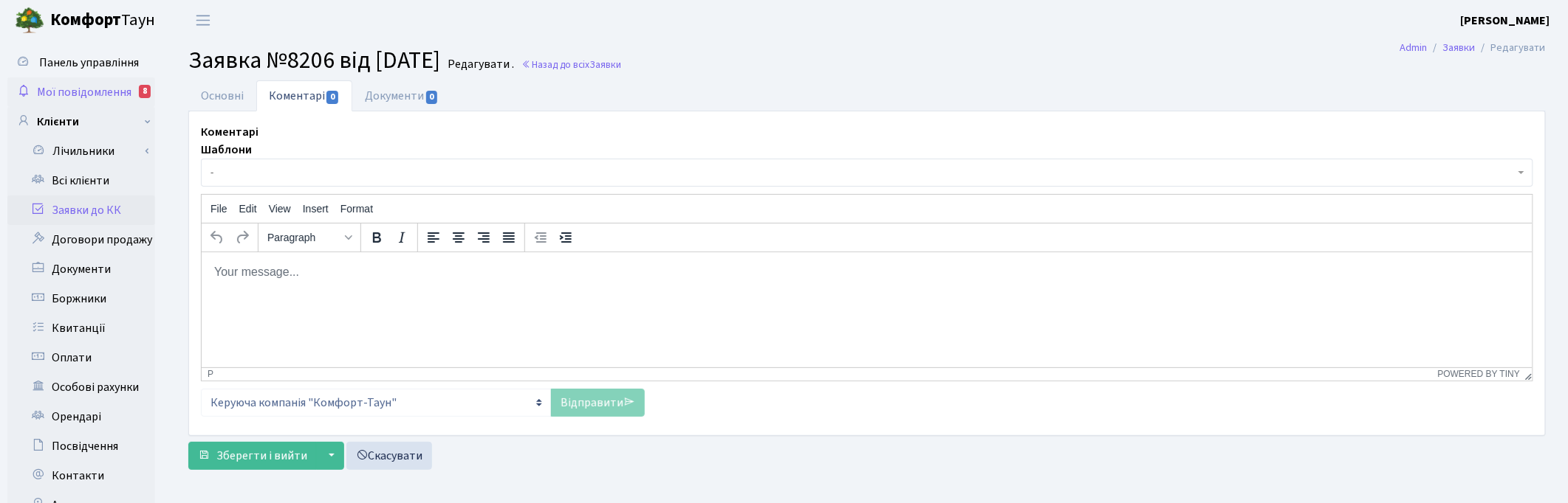
click at [64, 82] on link "Мої повідомлення 8" at bounding box center [81, 92] width 148 height 30
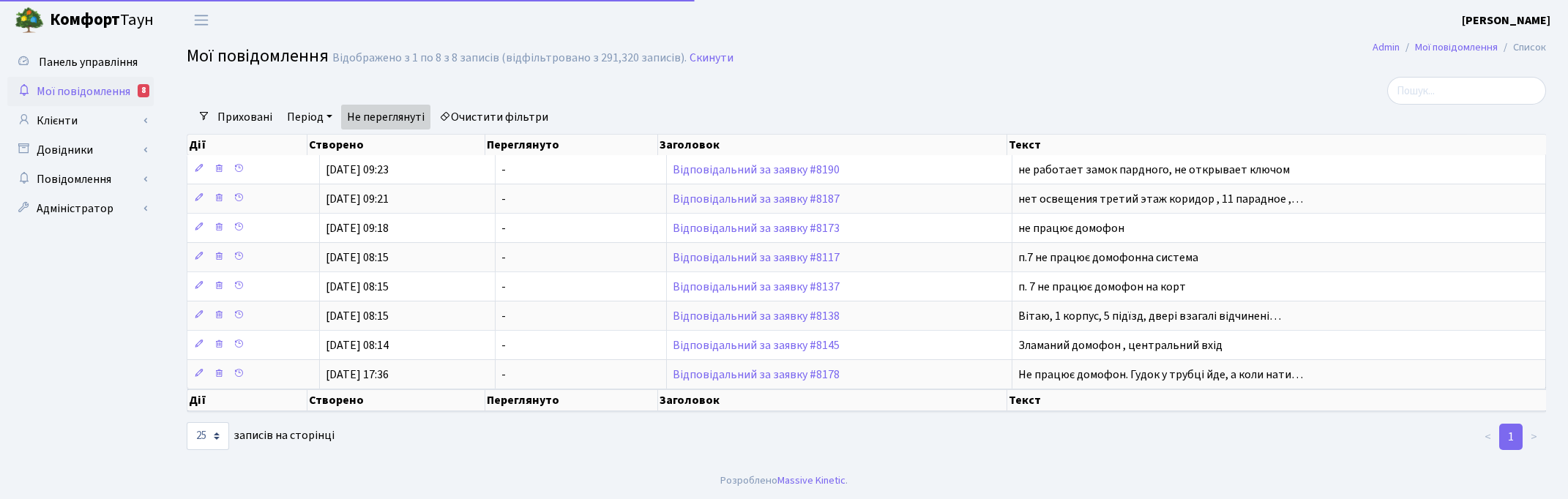
select select "25"
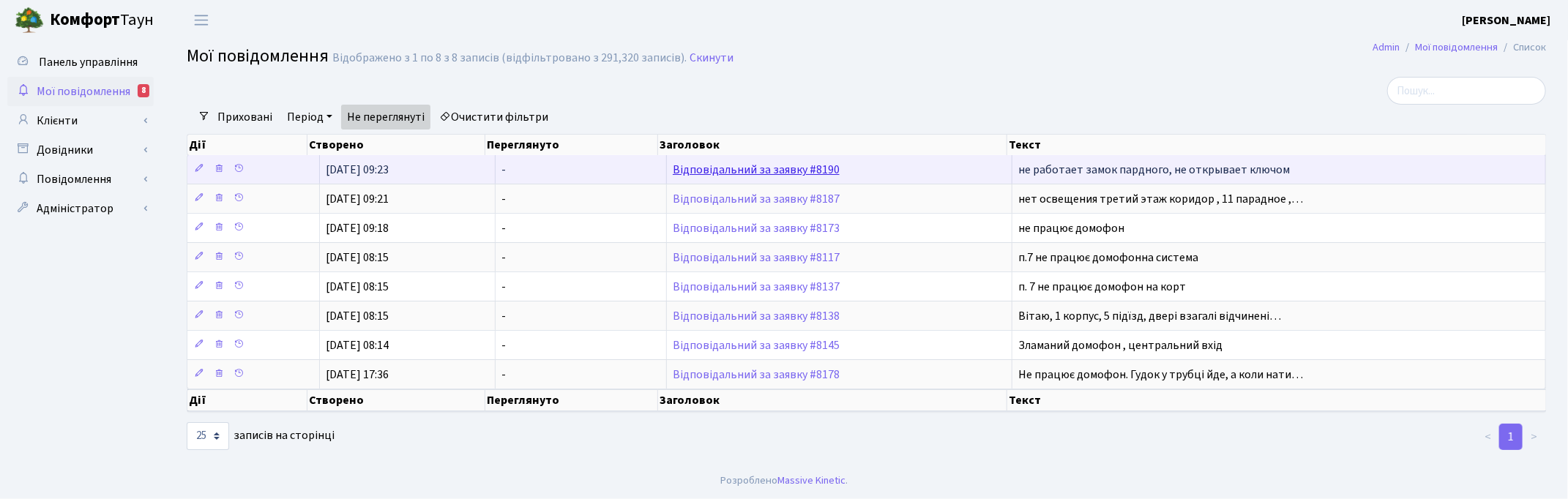
click at [752, 170] on link "Відповідальний за заявку #8190" at bounding box center [756, 169] width 167 height 16
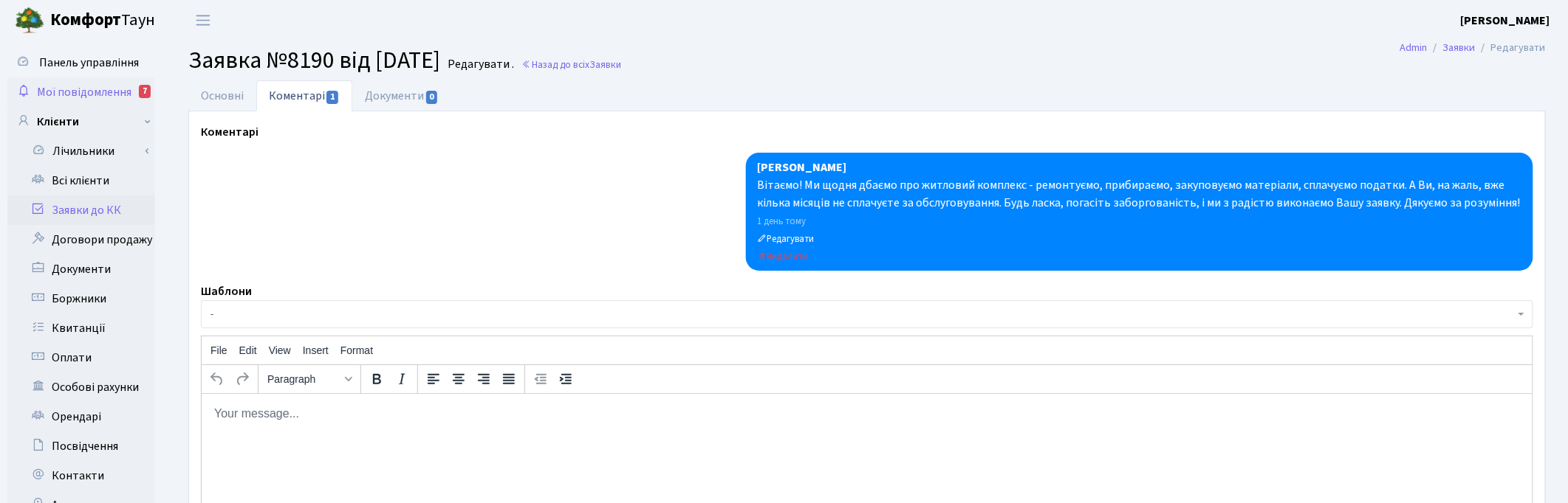
click at [97, 95] on span "Мої повідомлення" at bounding box center [84, 92] width 95 height 16
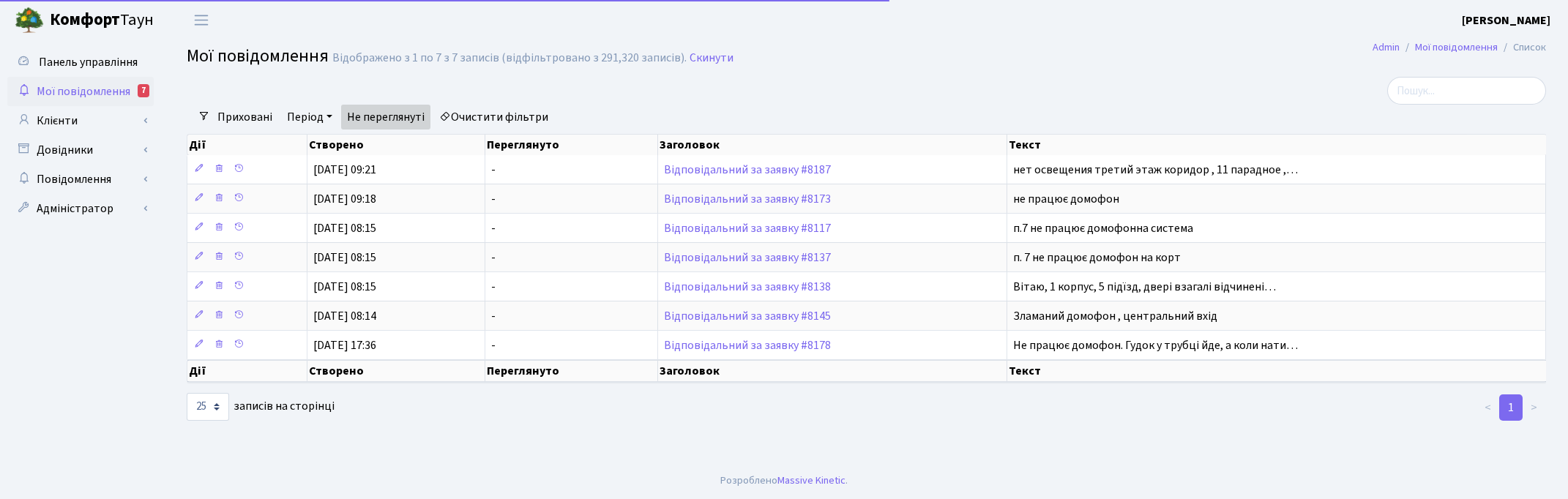
select select "25"
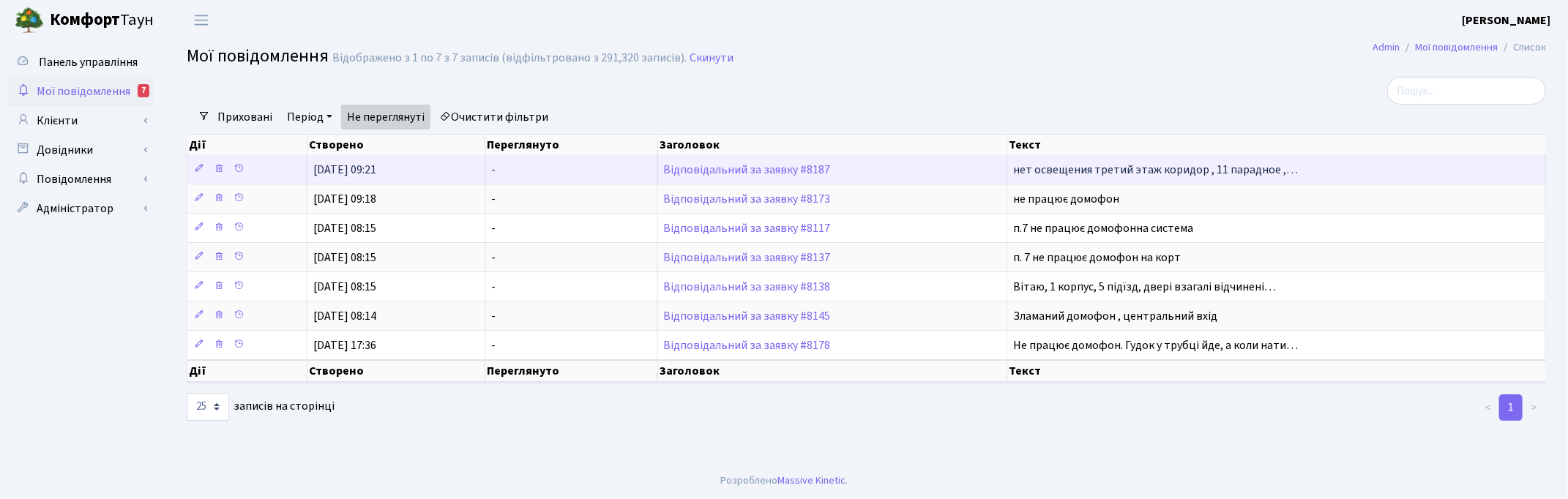
click at [727, 161] on td "Відповідальний за заявку #8187" at bounding box center [833, 169] width 349 height 29
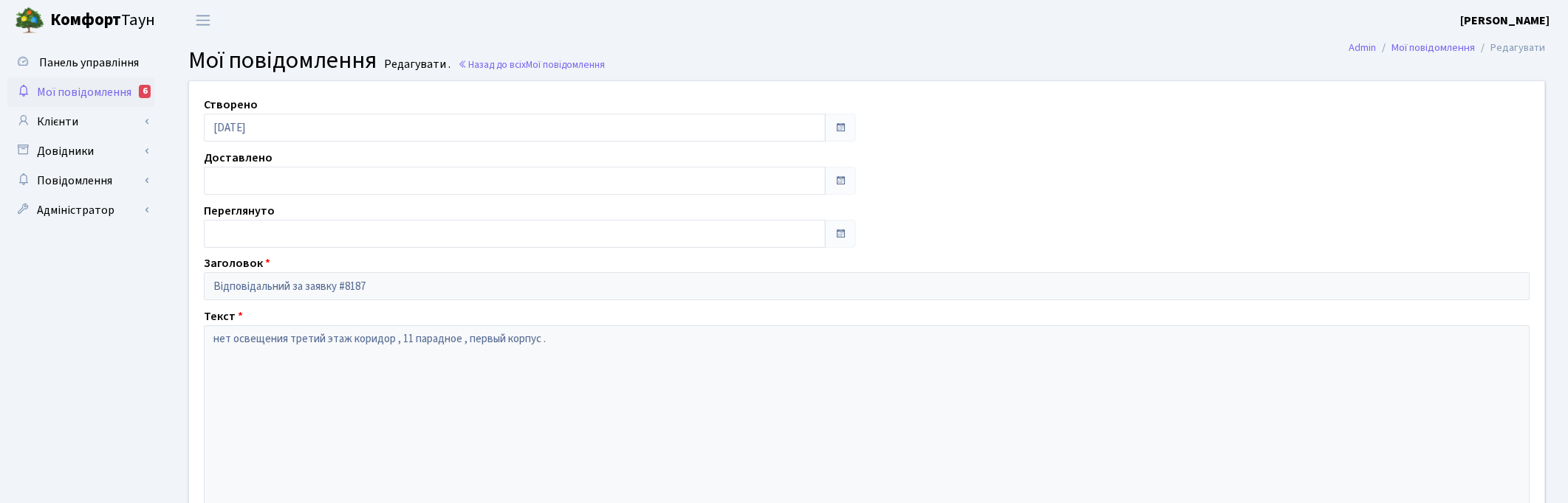
click at [73, 93] on span "Мої повідомлення" at bounding box center [84, 92] width 95 height 16
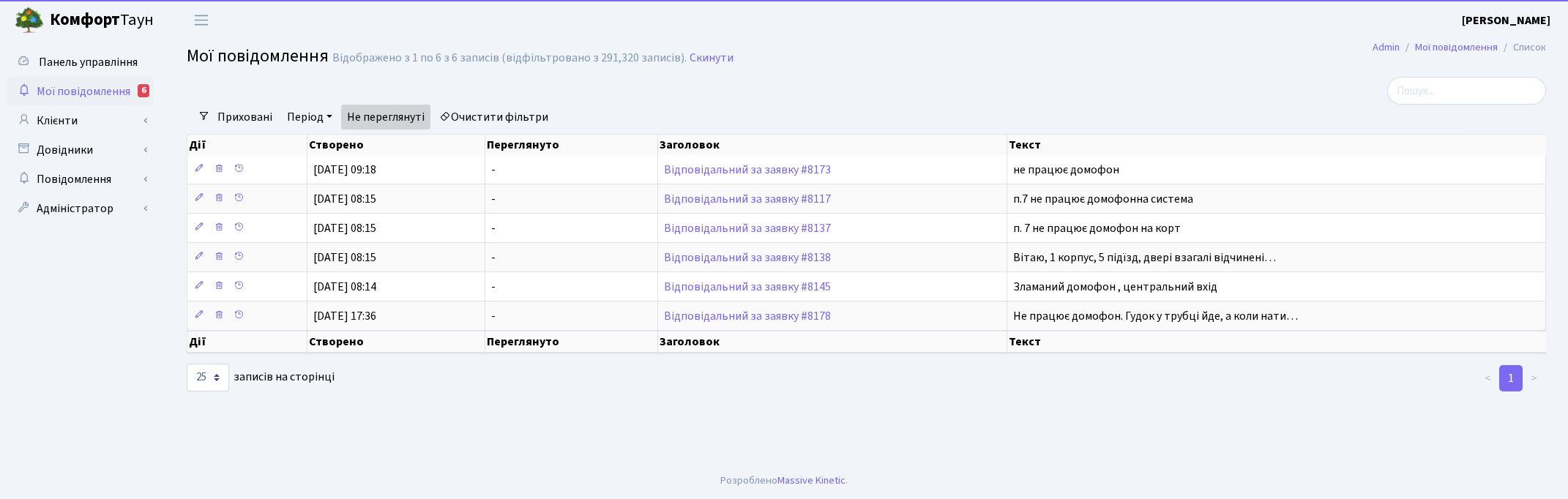
select select "25"
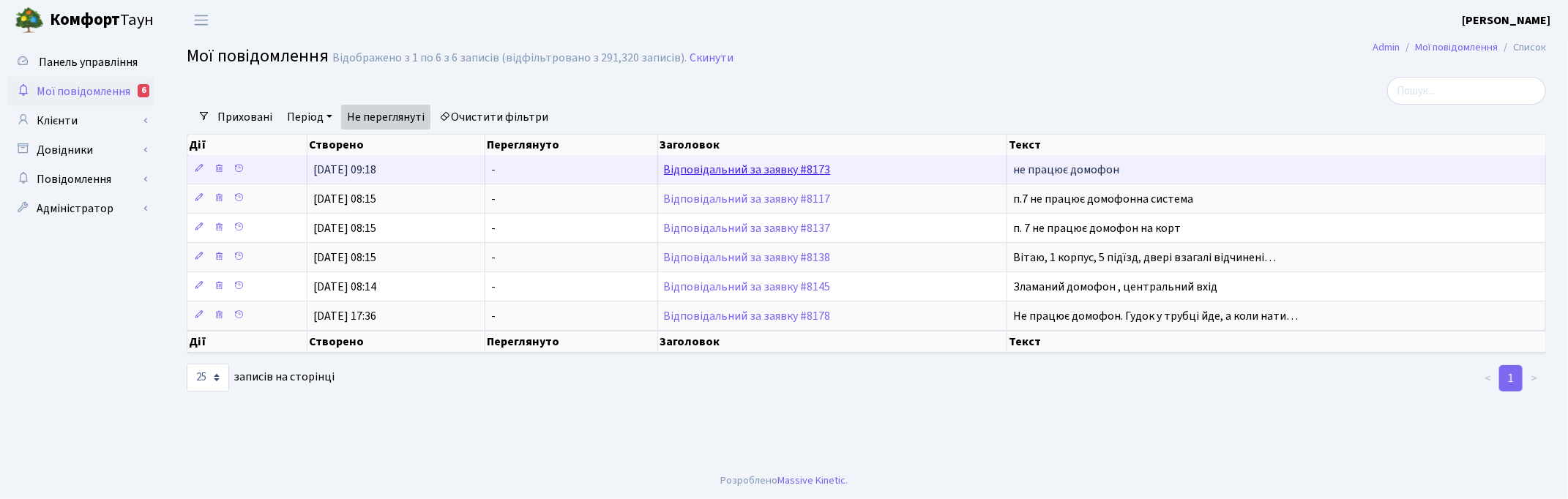
click at [763, 164] on link "Відповідальний за заявку #8173" at bounding box center [747, 169] width 167 height 16
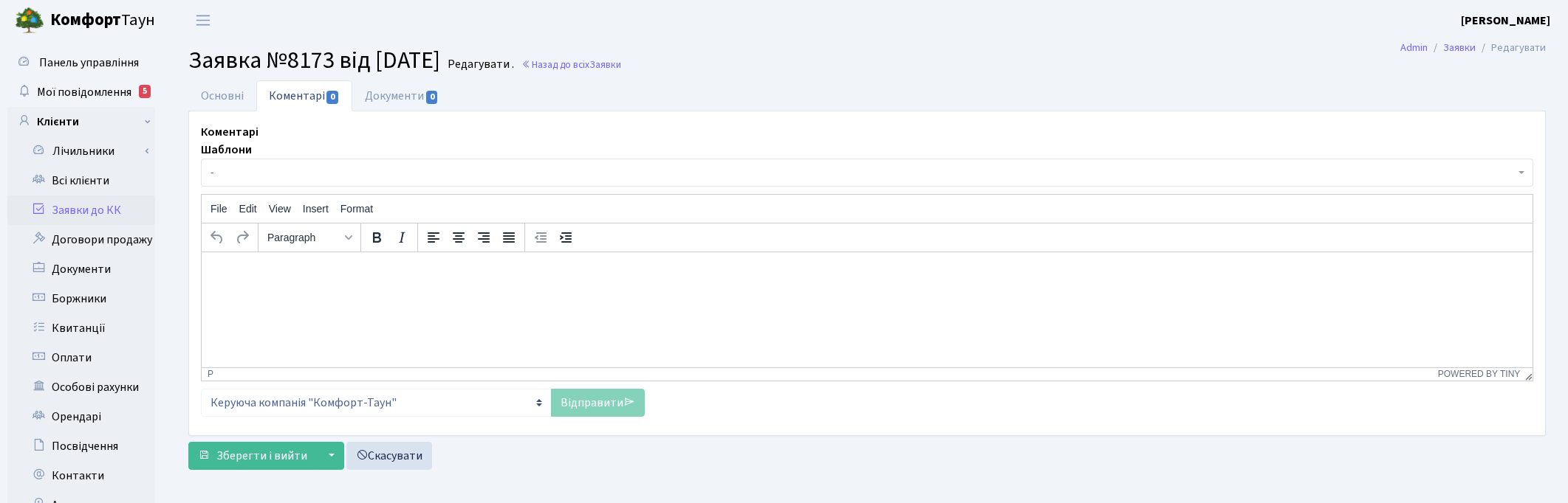
select select "15647"
select select "38"
click at [224, 95] on link "Основні" at bounding box center [222, 95] width 68 height 30
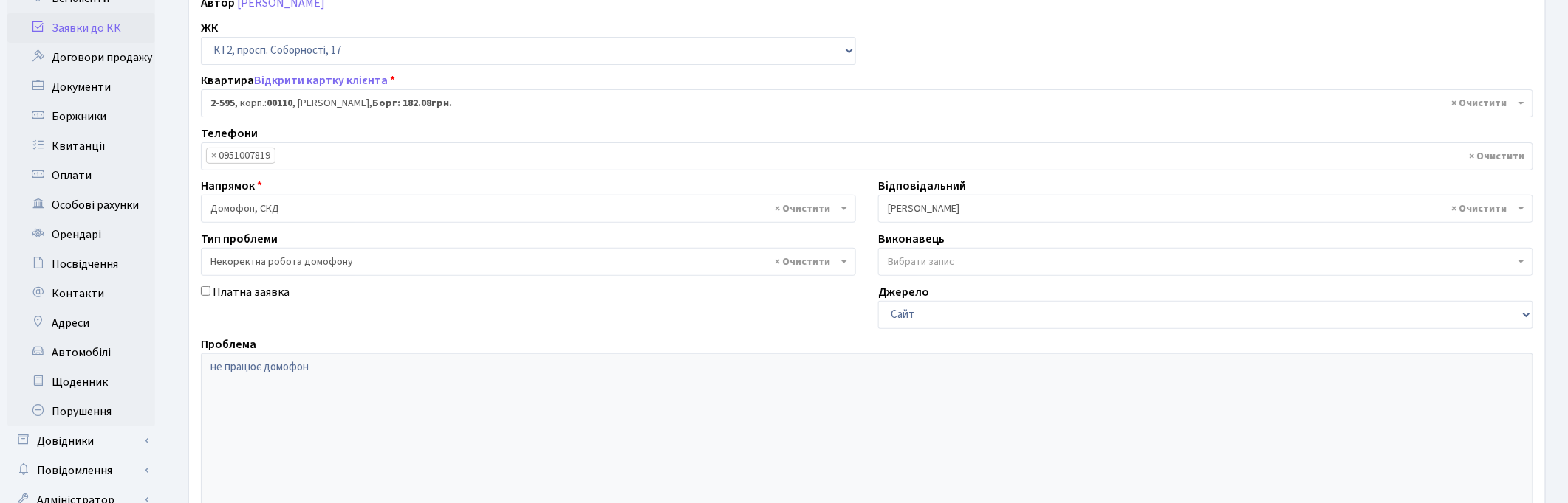
scroll to position [184, 0]
click at [64, 24] on link "Заявки до КК" at bounding box center [81, 26] width 148 height 30
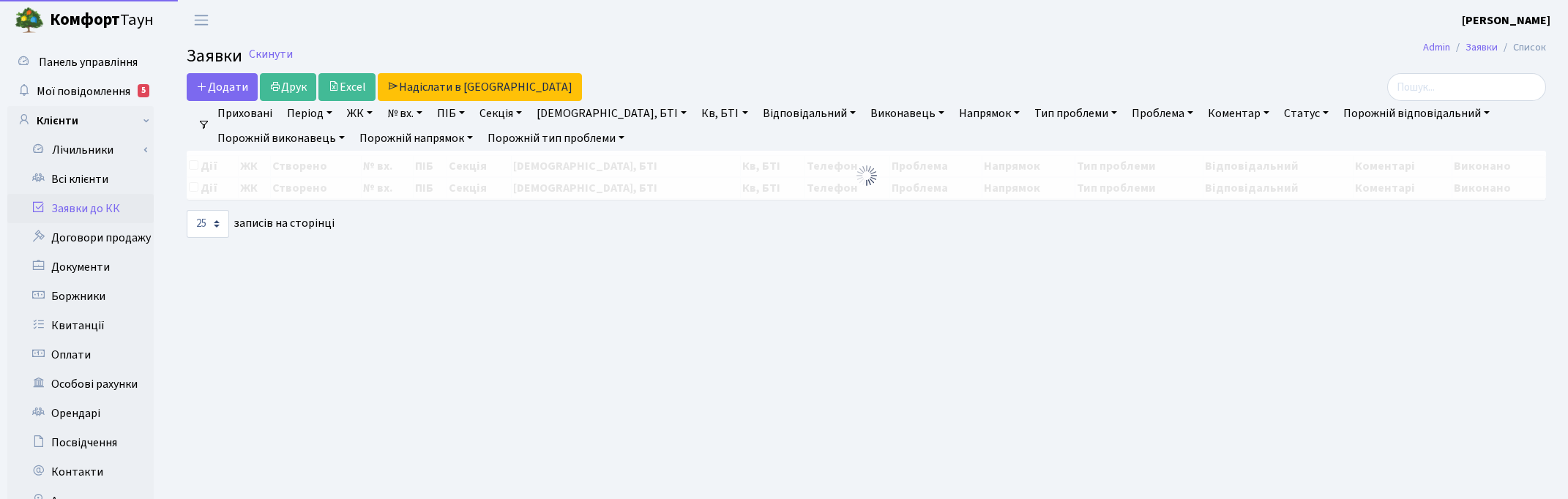
select select "25"
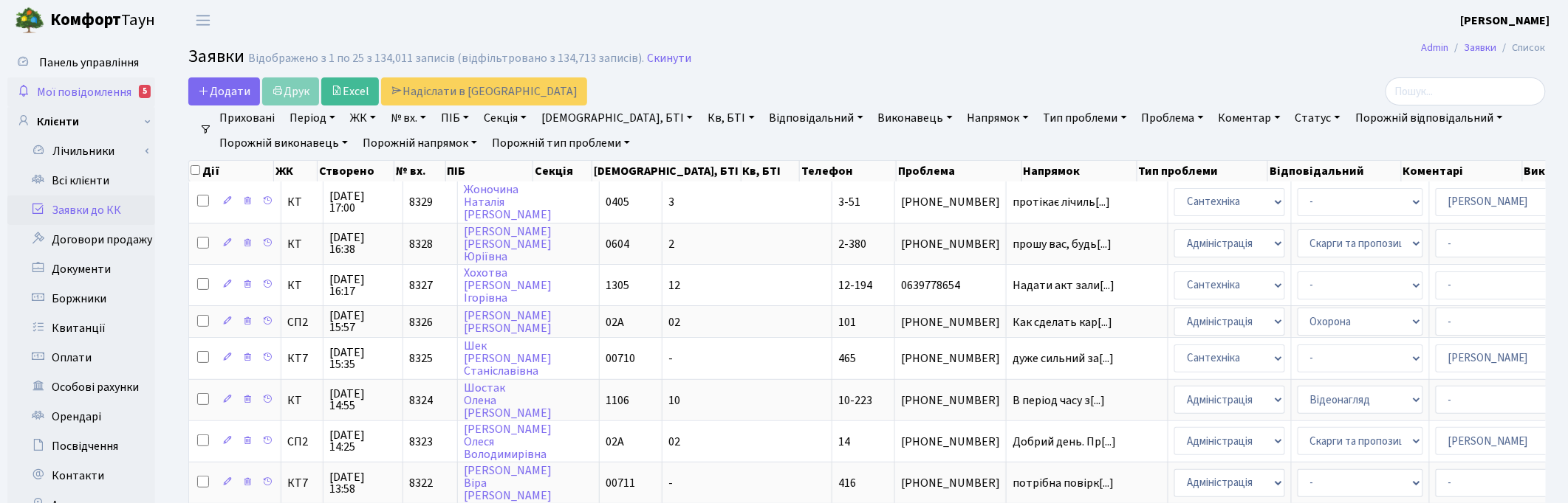
click at [97, 92] on span "Мої повідомлення" at bounding box center [84, 92] width 95 height 16
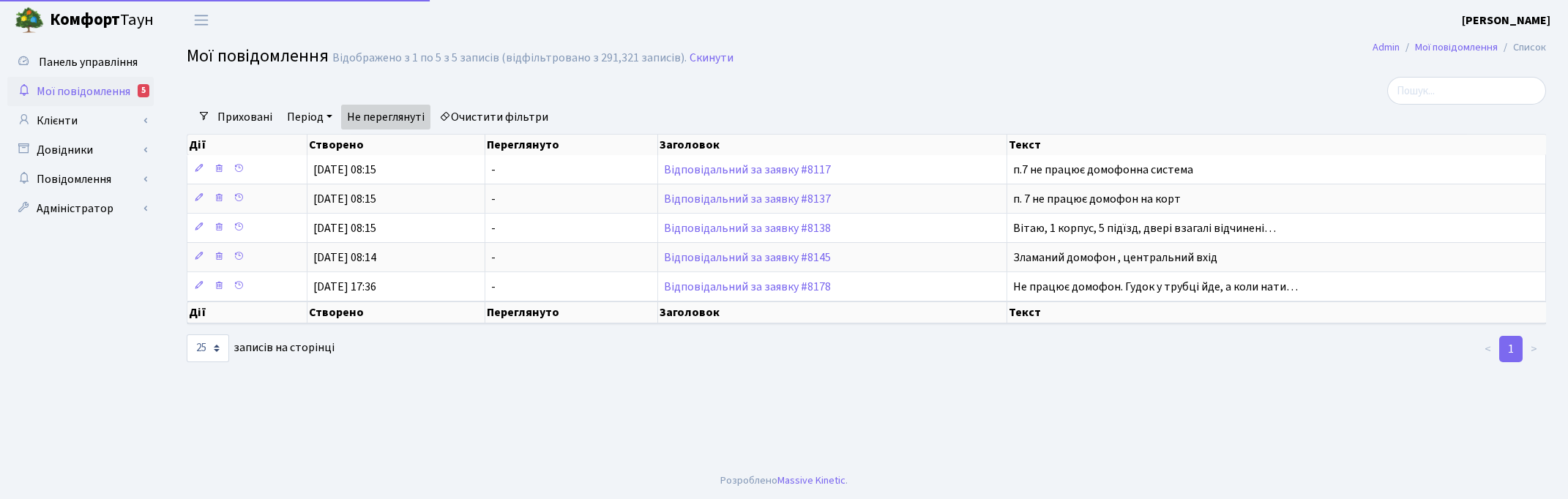
select select "25"
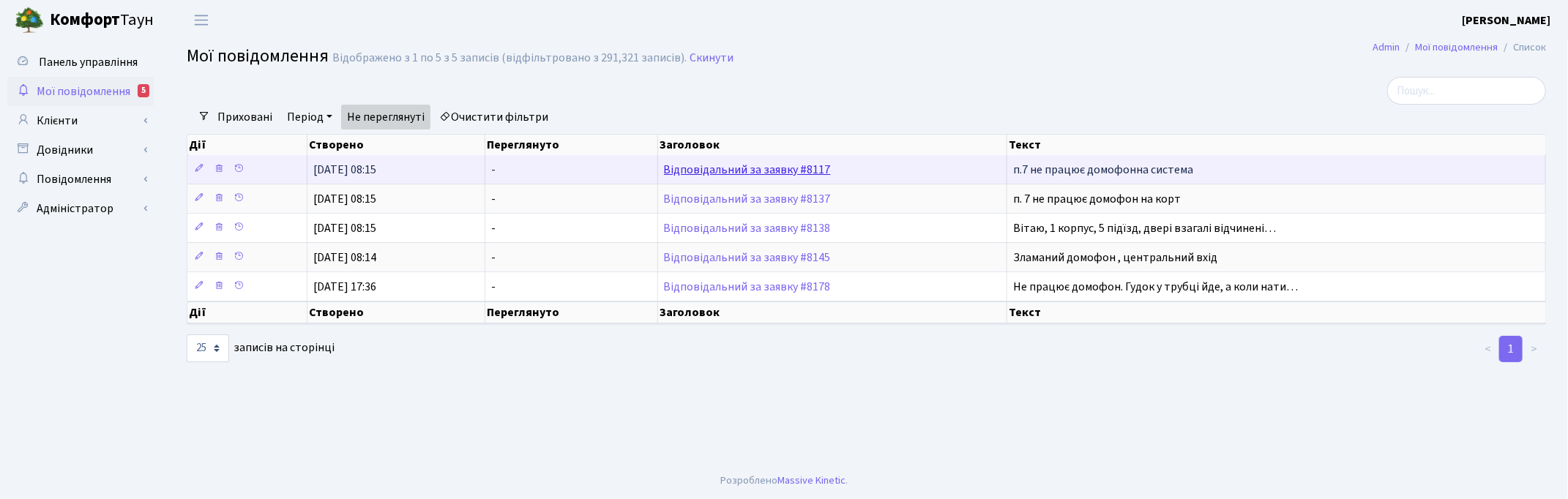
click at [766, 175] on link "Відповідальний за заявку #8117" at bounding box center [747, 169] width 167 height 16
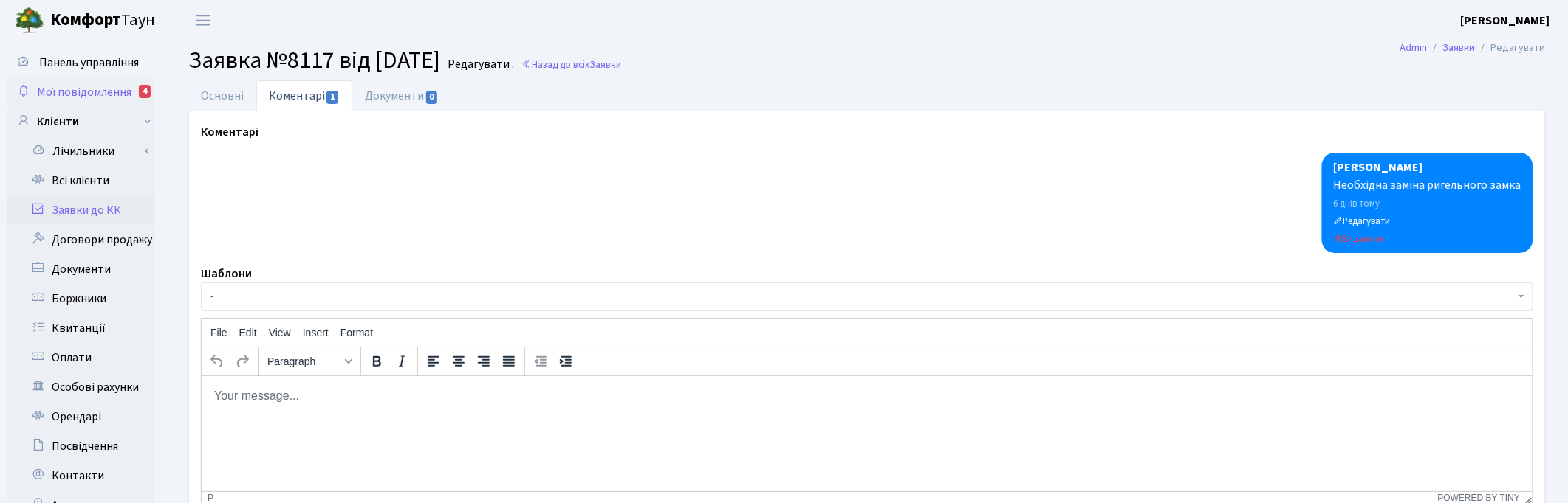
click at [109, 86] on span "Мої повідомлення" at bounding box center [84, 92] width 95 height 16
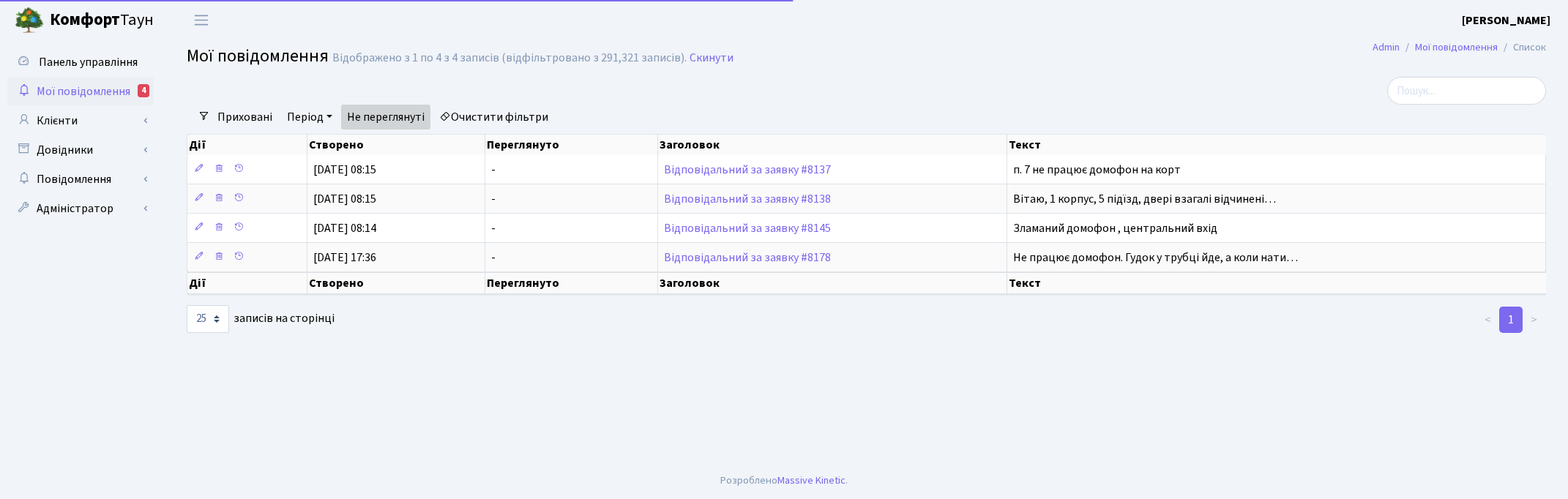
select select "25"
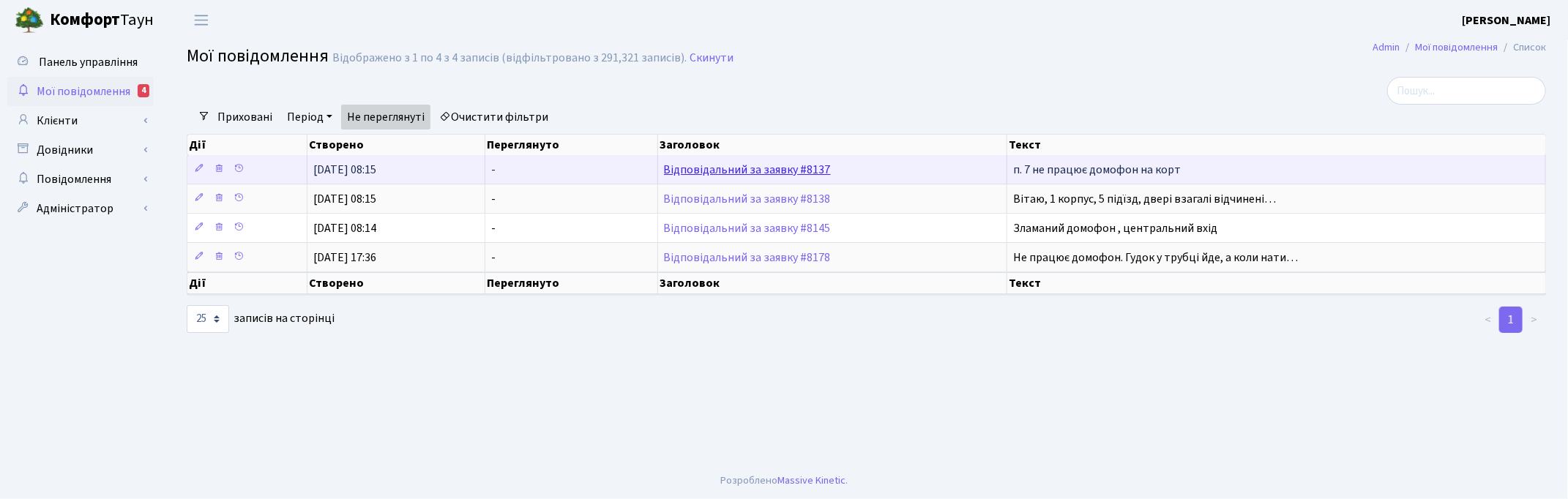
click at [741, 164] on link "Відповідальний за заявку #8137" at bounding box center [747, 169] width 167 height 16
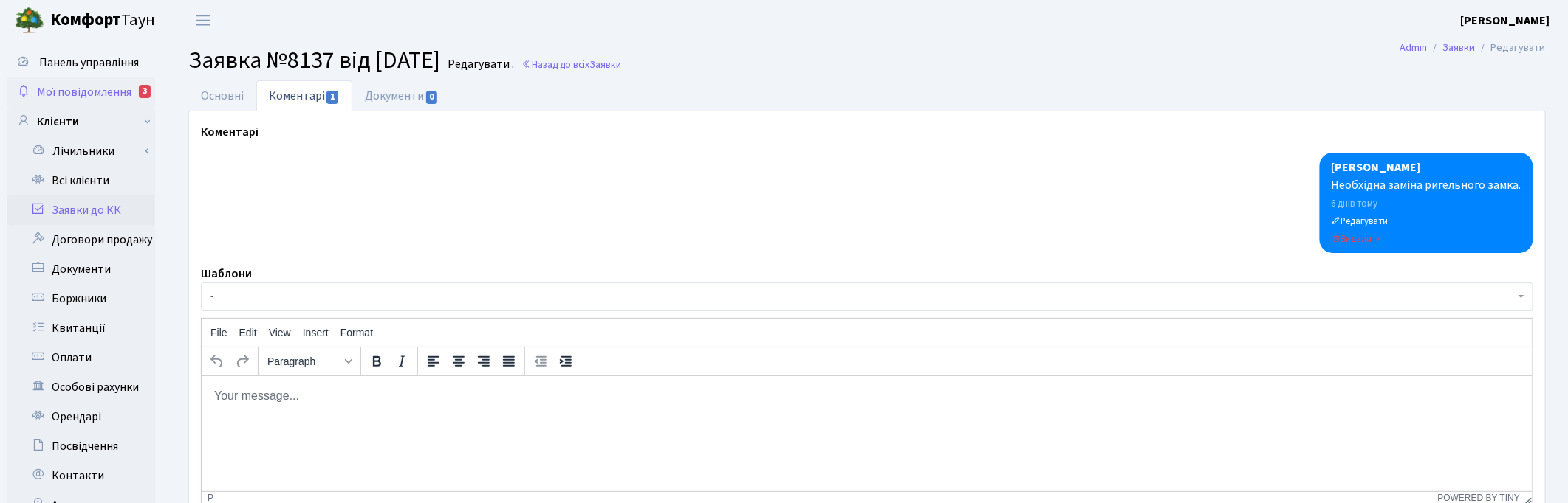
click at [79, 94] on span "Мої повідомлення" at bounding box center [84, 92] width 95 height 16
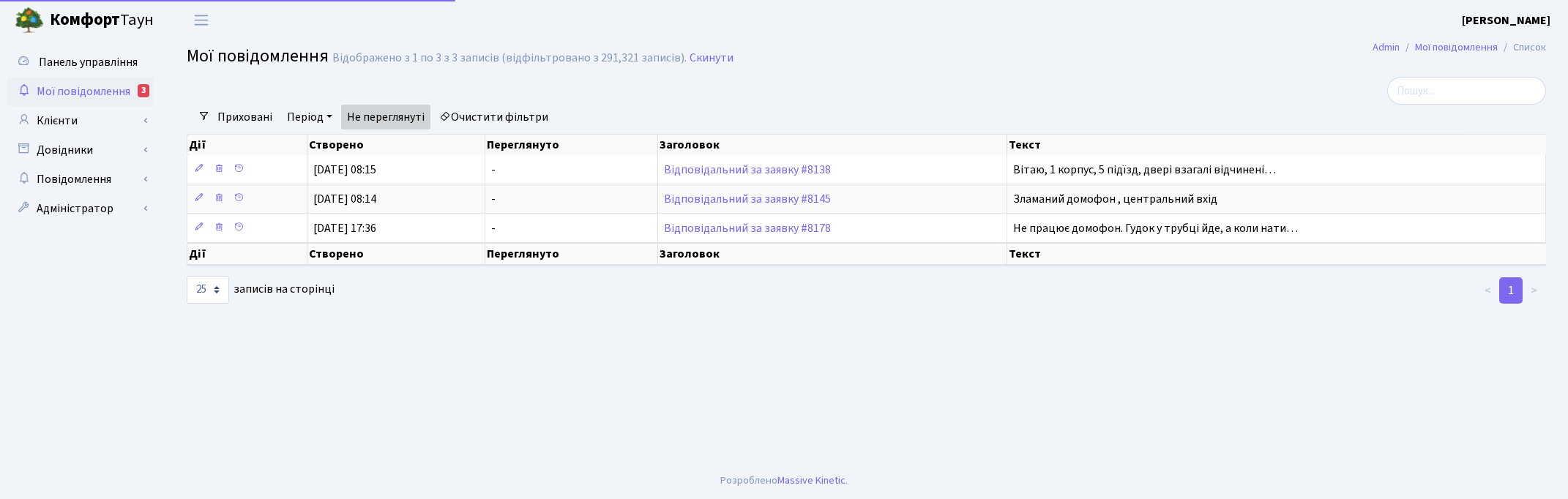
select select "25"
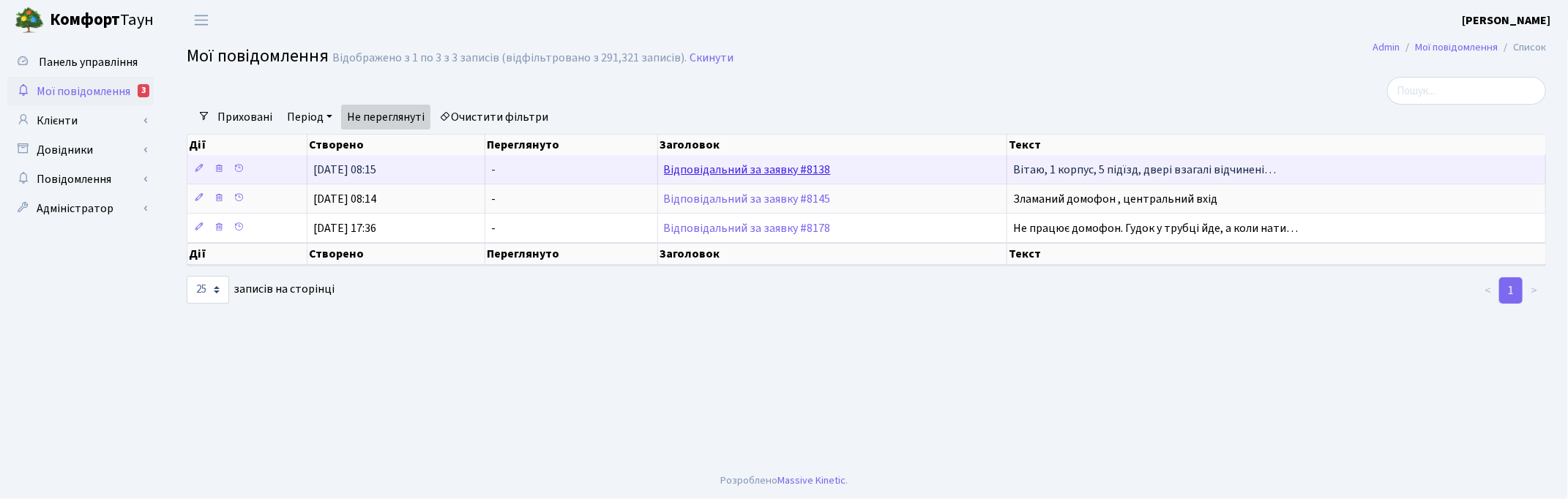
click at [696, 175] on link "Відповідальний за заявку #8138" at bounding box center [747, 169] width 167 height 16
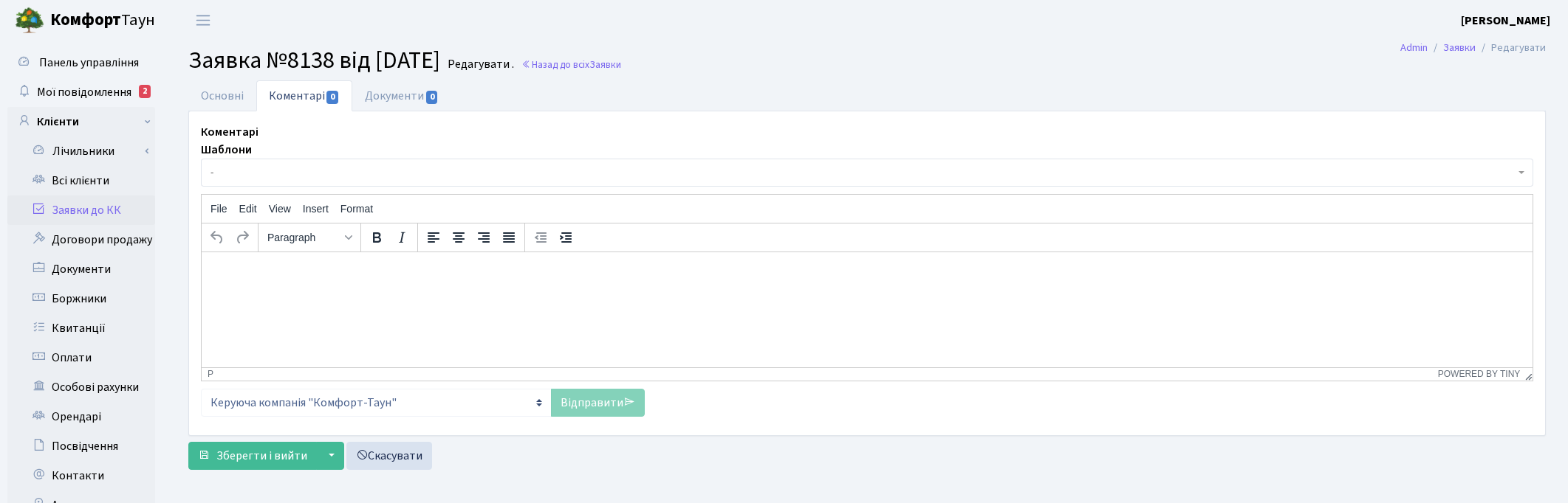
select select "199"
click at [211, 93] on link "Основні" at bounding box center [222, 95] width 68 height 30
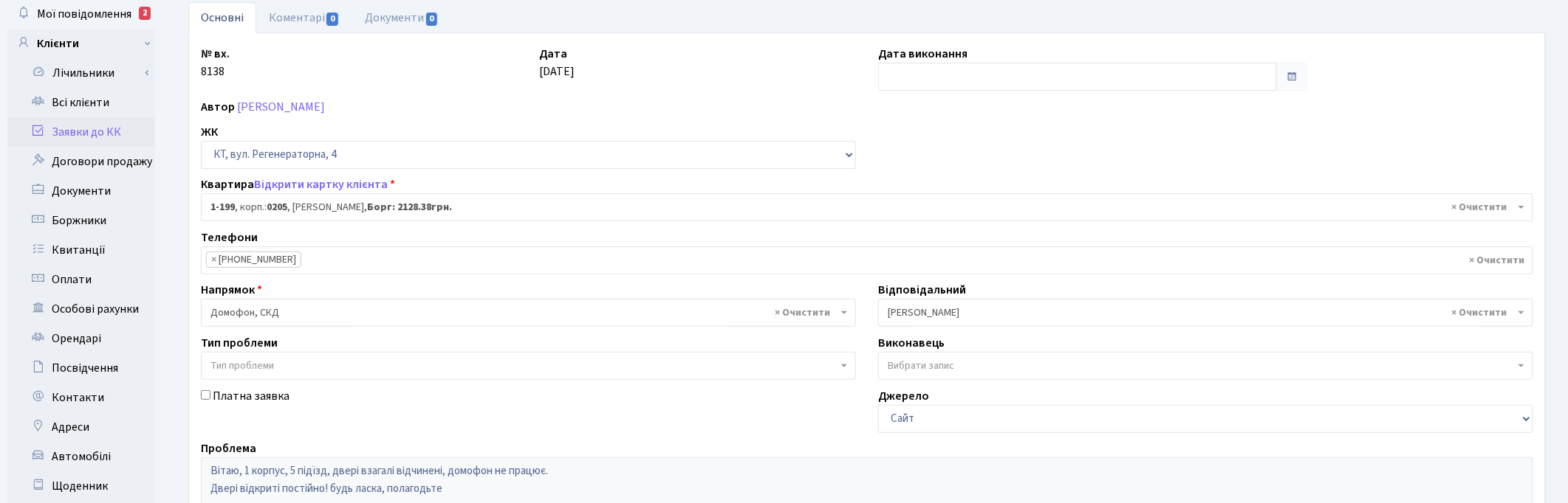
scroll to position [184, 0]
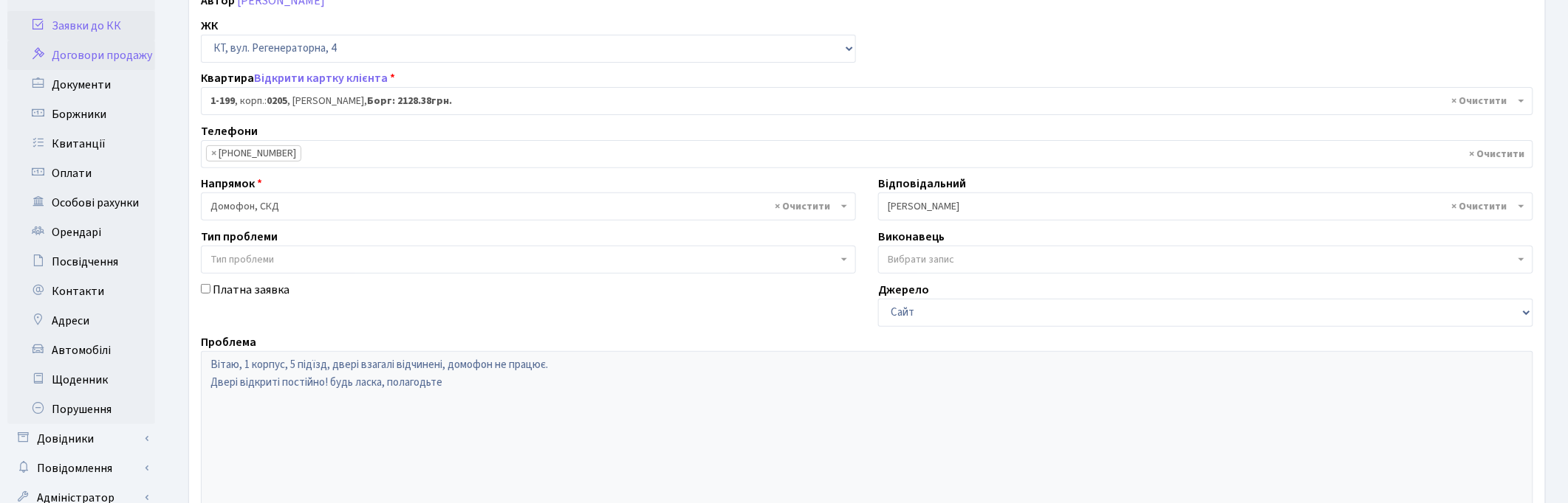
drag, startPoint x: 82, startPoint y: 30, endPoint x: 127, endPoint y: 56, distance: 52.0
click at [82, 30] on link "Заявки до КК" at bounding box center [81, 26] width 148 height 30
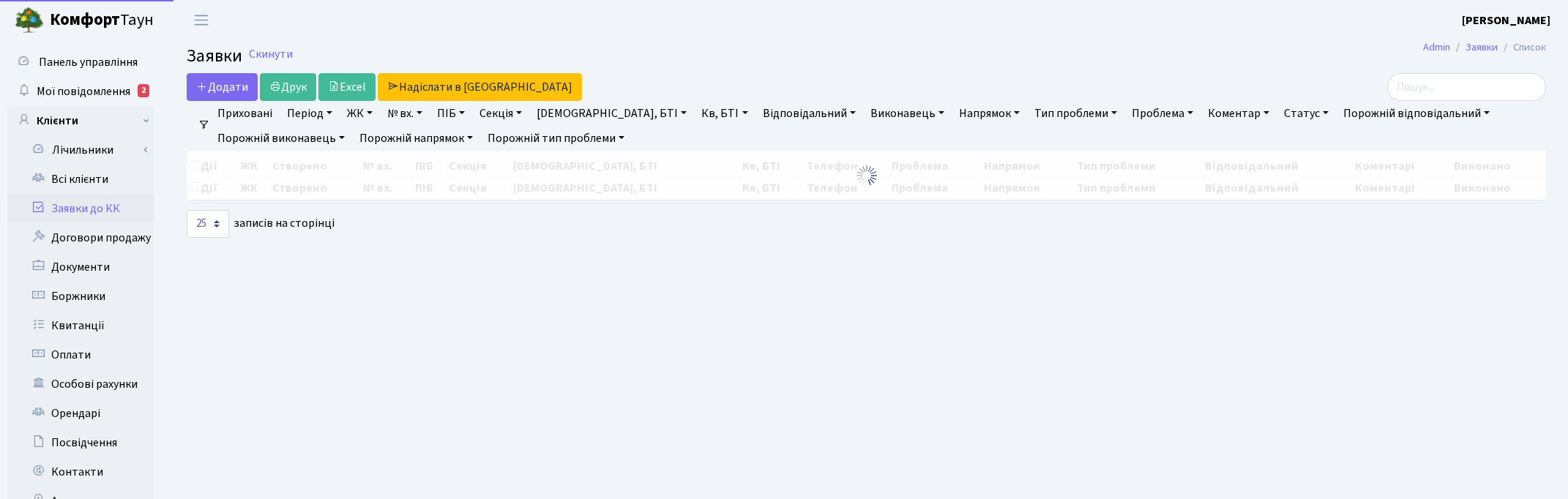
select select "25"
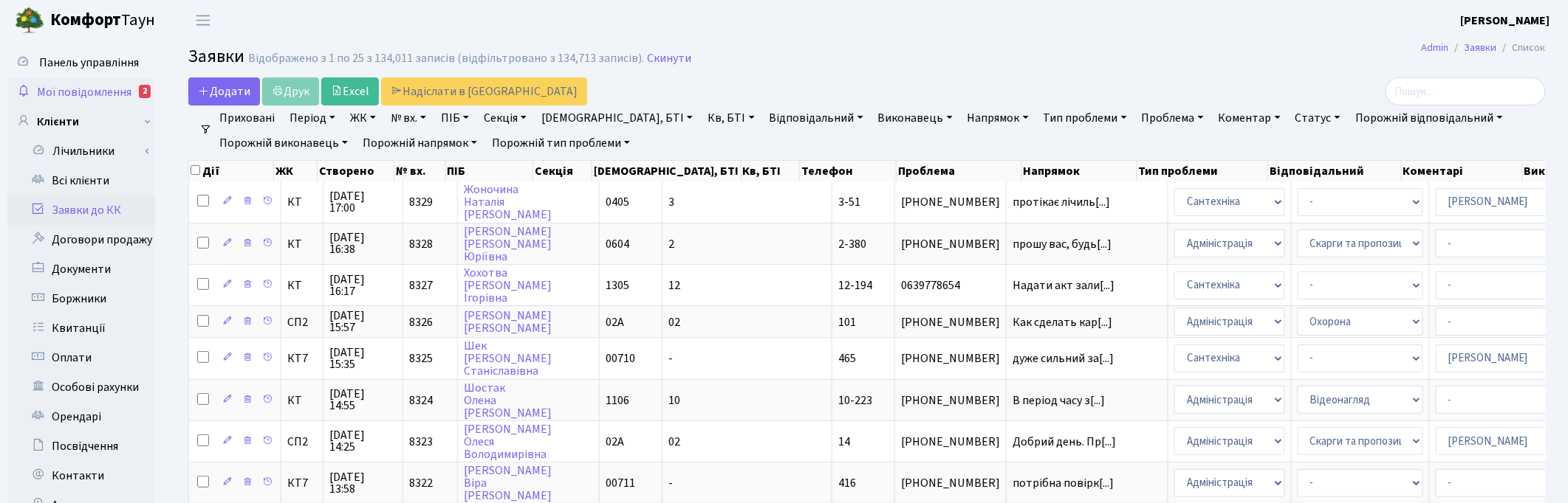
click at [82, 86] on span "Мої повідомлення" at bounding box center [84, 92] width 95 height 16
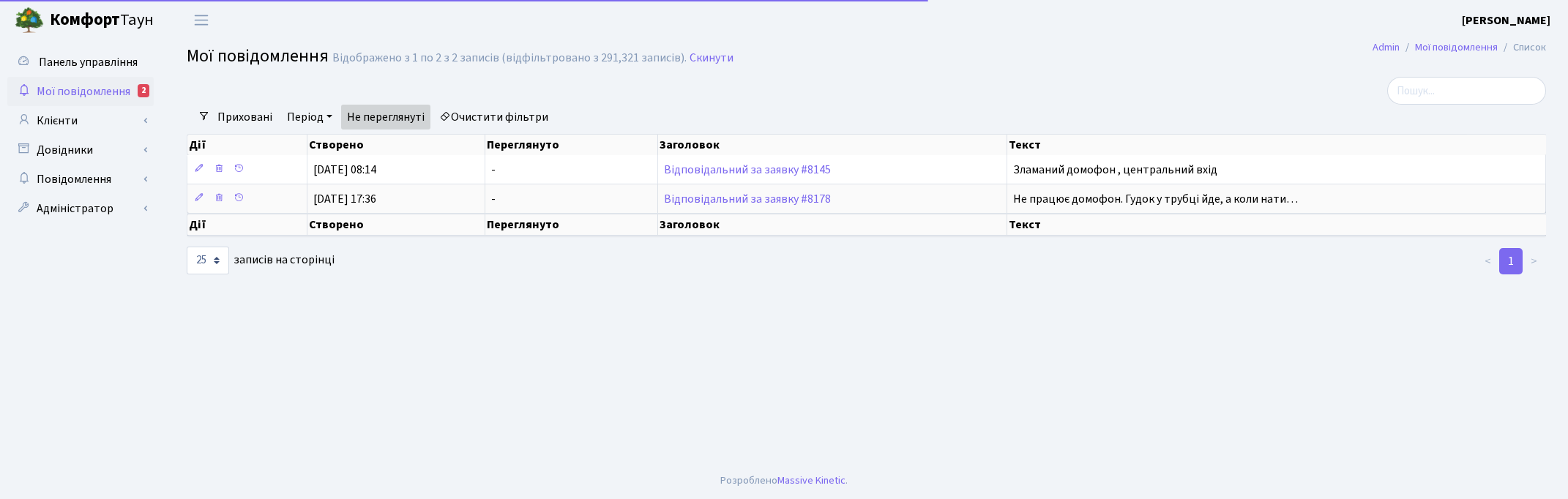
select select "25"
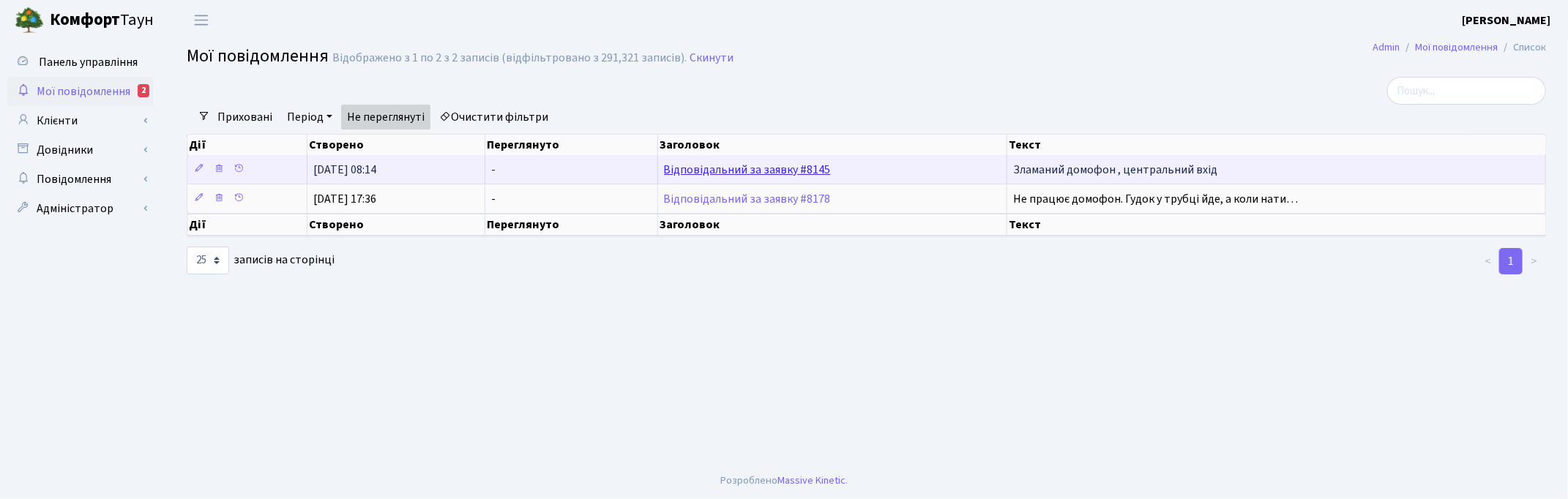
click at [698, 173] on link "Відповідальний за заявку #8145" at bounding box center [747, 169] width 167 height 16
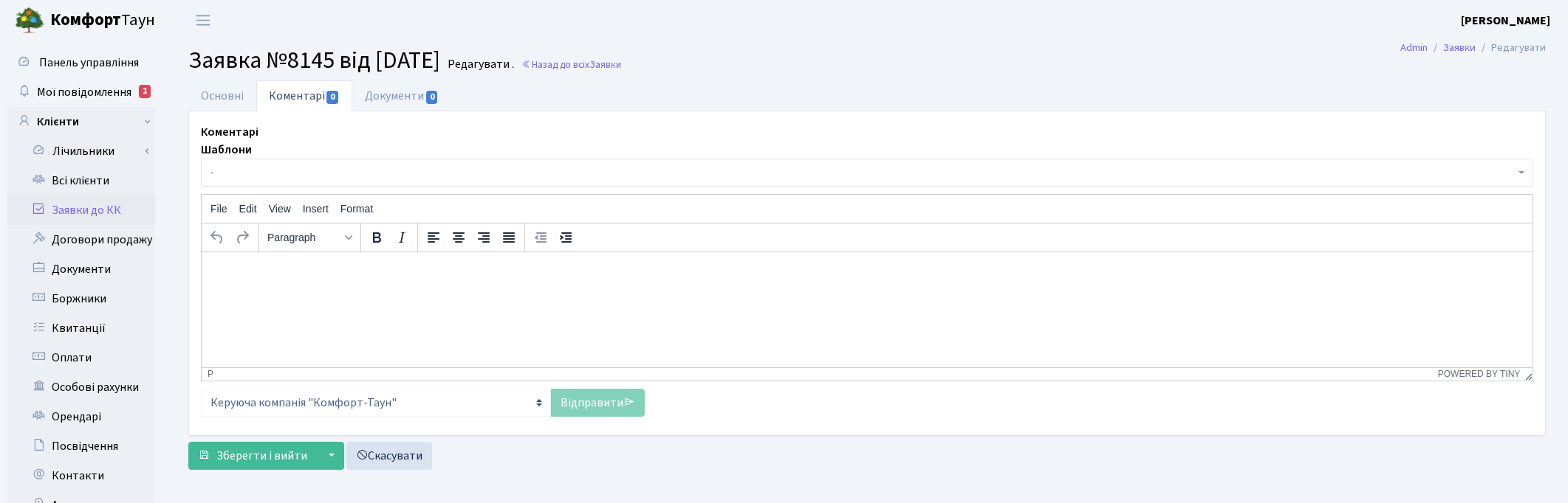
select select "199"
click at [205, 98] on link "Основні" at bounding box center [222, 95] width 68 height 30
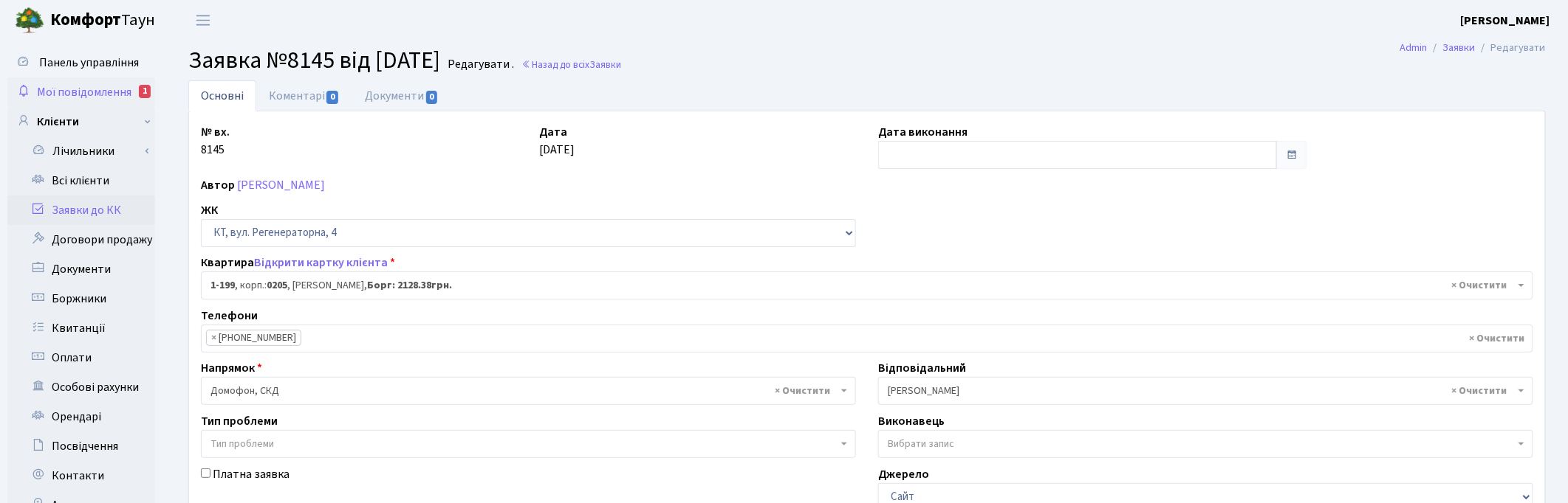
click at [73, 91] on span "Мої повідомлення" at bounding box center [84, 92] width 95 height 16
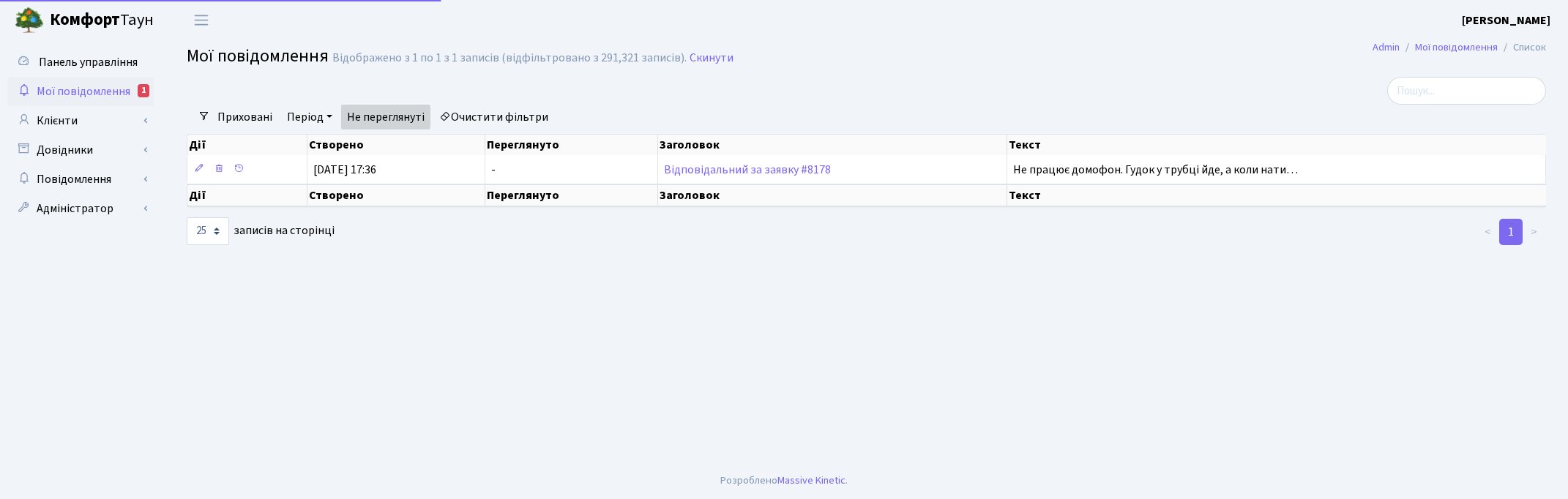
select select "25"
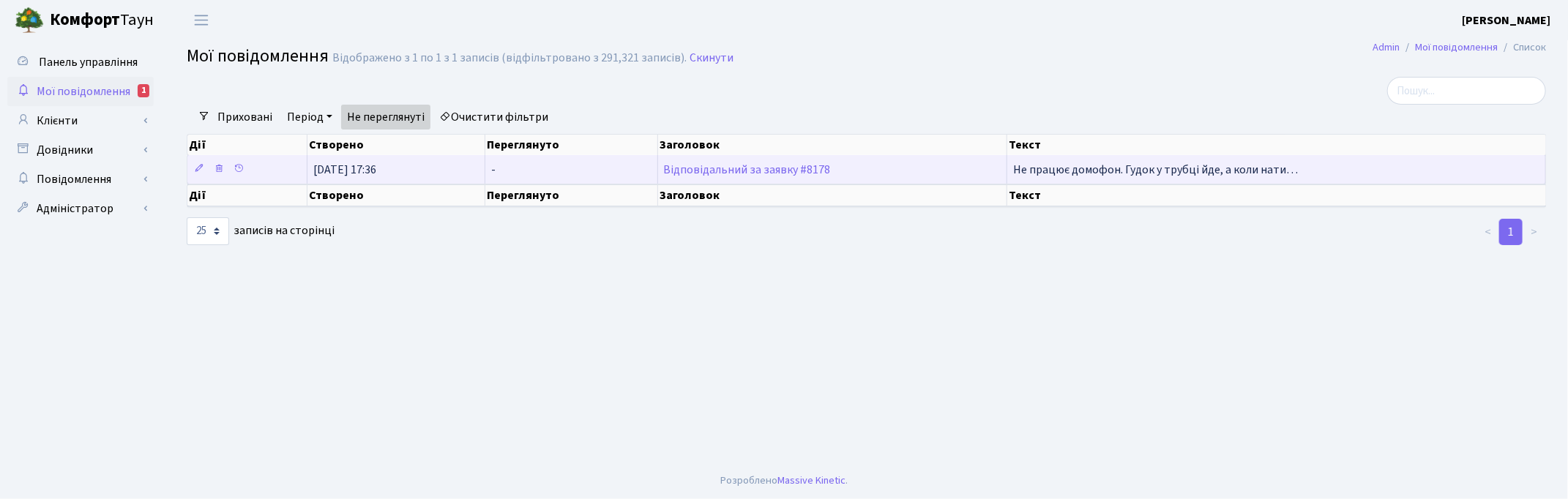
click at [709, 176] on td "Відповідальний за заявку #8178" at bounding box center [833, 169] width 349 height 29
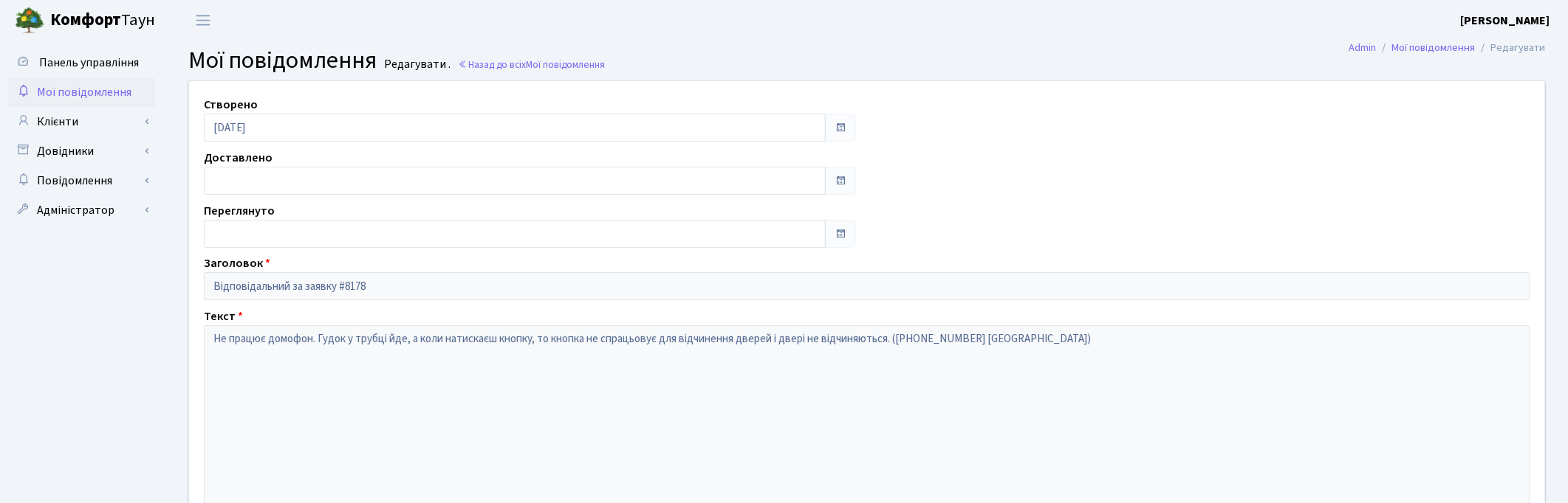
click at [1054, 119] on div "Створено 19.09.2025 Доставлено Переглянуто Заголовок Відповідальний за заявку #…" at bounding box center [866, 307] width 1378 height 453
click at [942, 35] on header "Комфорт Таун Корчун І. С. Мій обліковий запис Вийти" at bounding box center [784, 20] width 1568 height 41
click at [68, 90] on span "Мої повідомлення" at bounding box center [84, 92] width 95 height 16
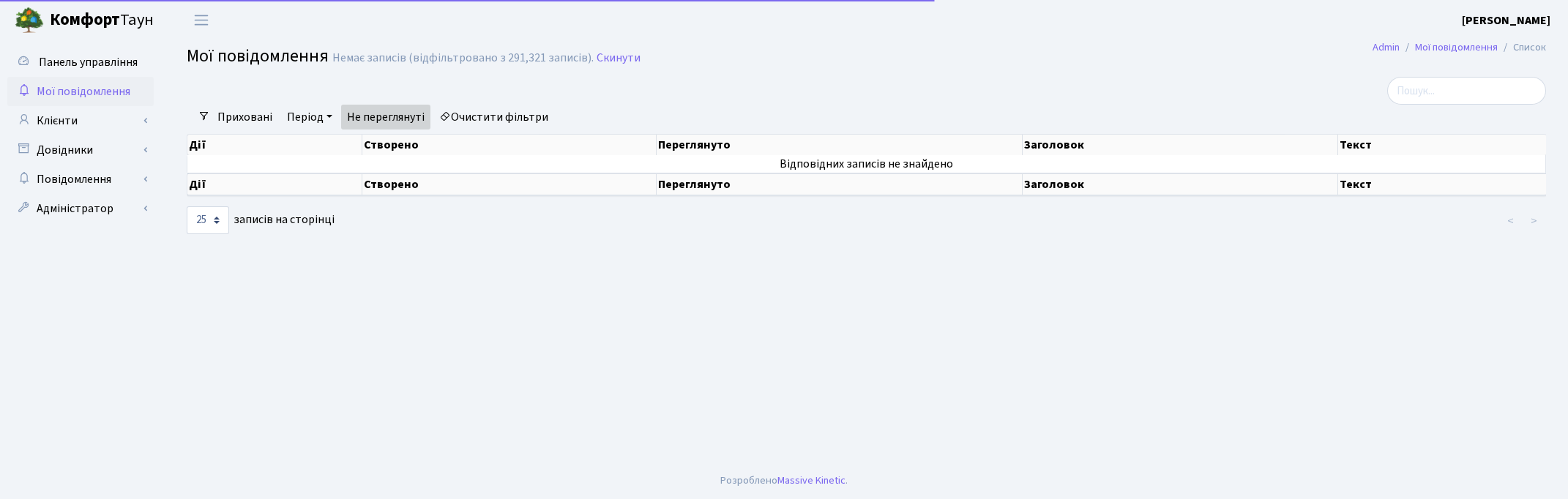
select select "25"
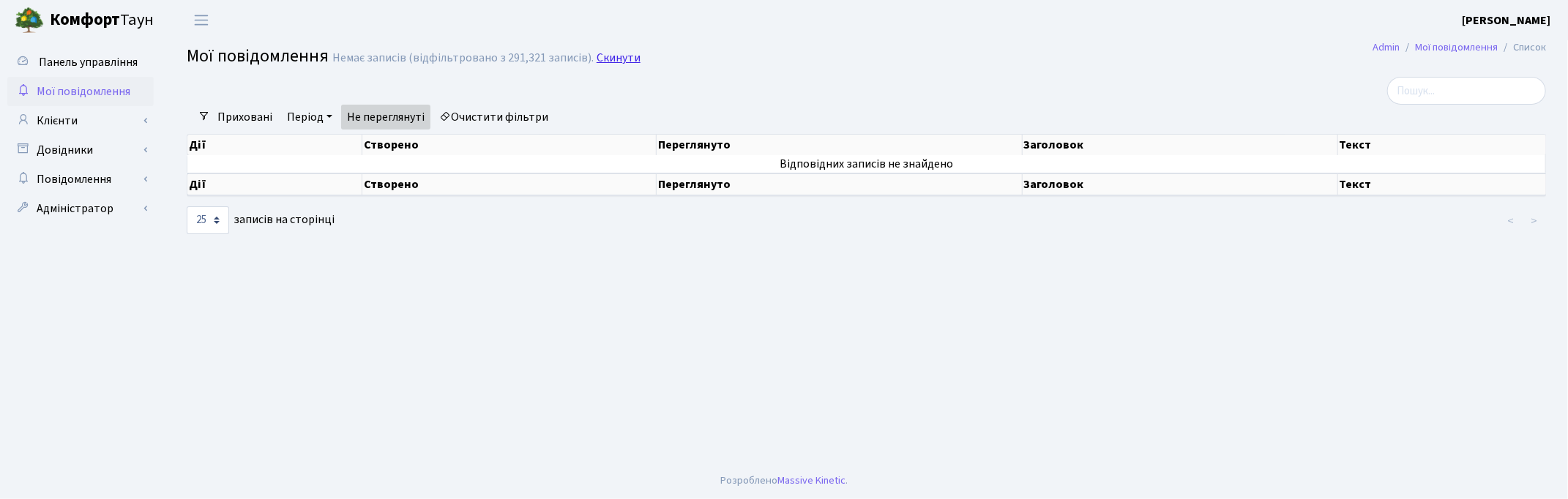
click at [623, 59] on link "Скинути" at bounding box center [618, 58] width 44 height 14
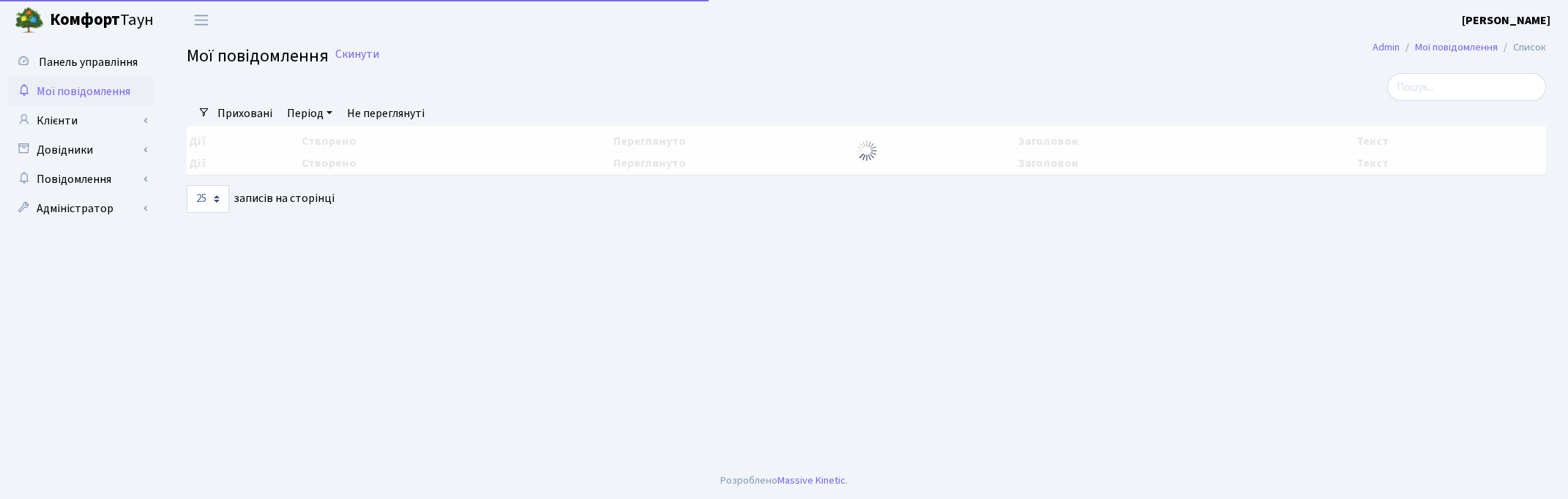
select select "25"
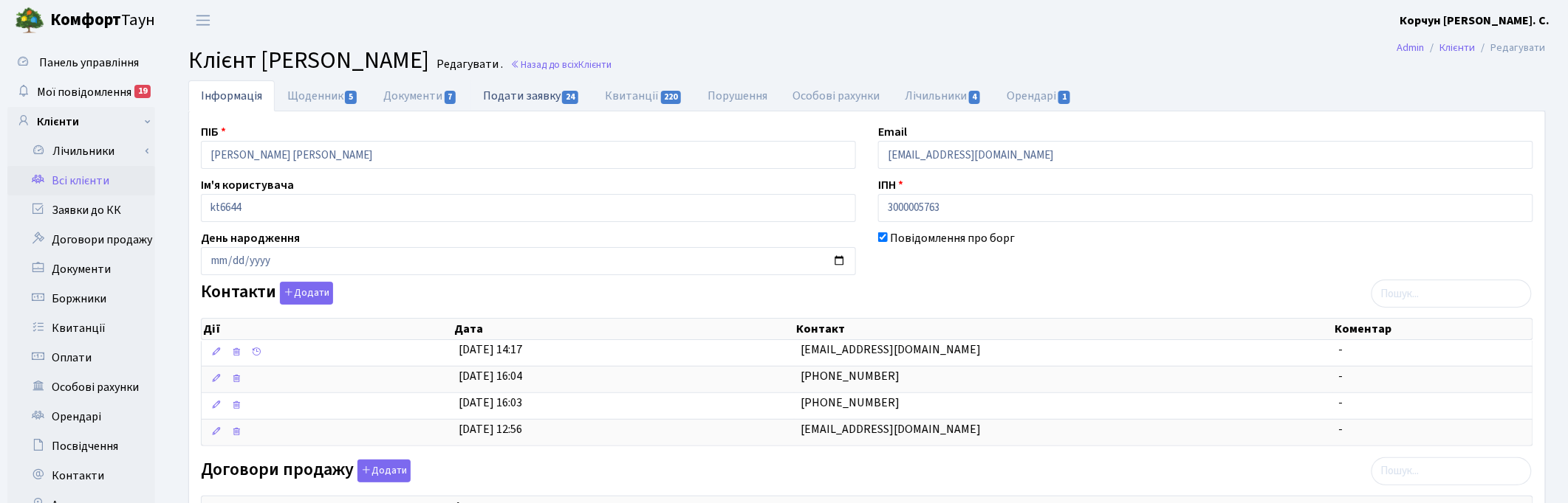
click at [526, 97] on link "Подати заявку 24" at bounding box center [531, 95] width 122 height 30
select select "25"
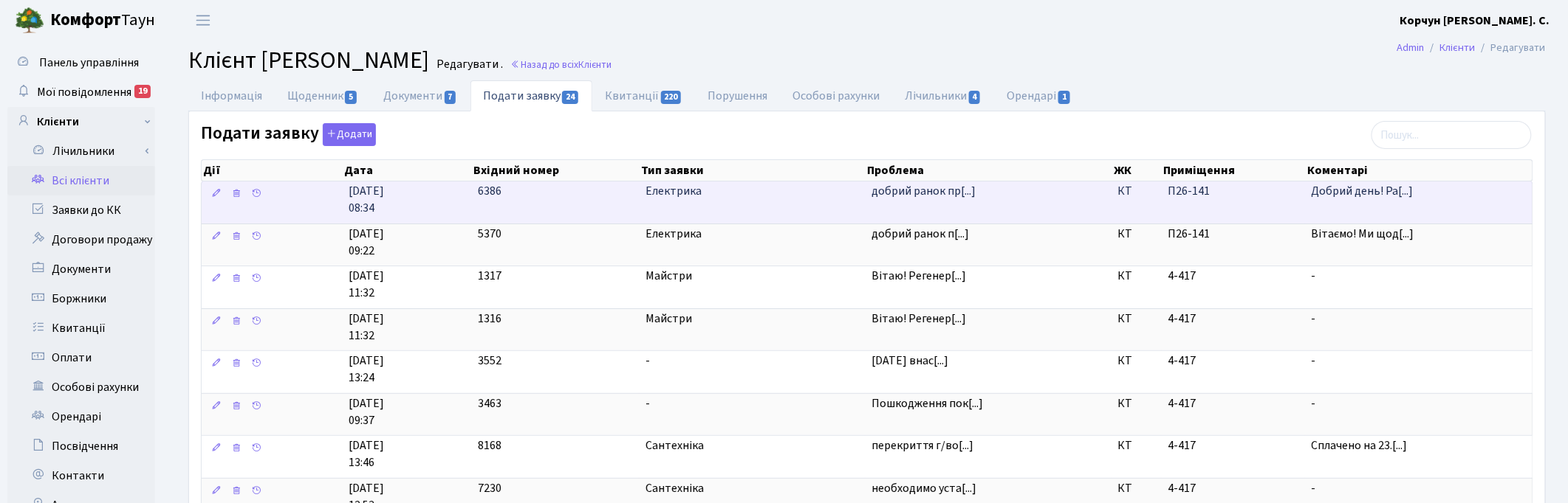
click at [522, 203] on td "6386" at bounding box center [555, 202] width 167 height 42
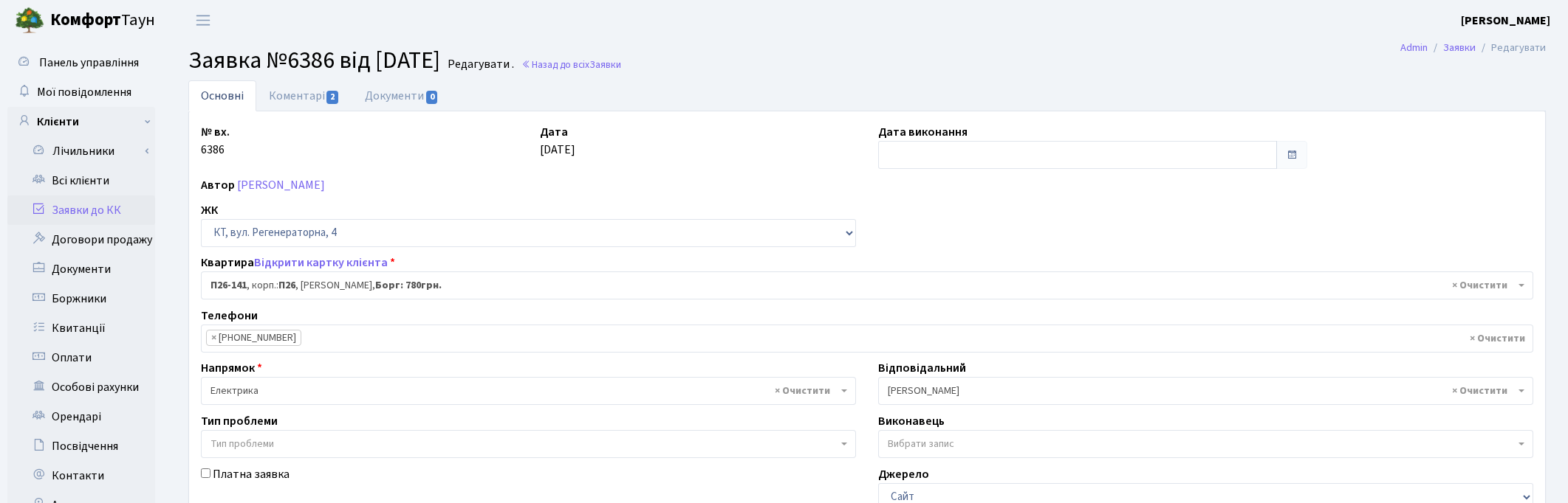
select select "8402"
click at [312, 93] on link "Коментарі 2" at bounding box center [304, 95] width 96 height 30
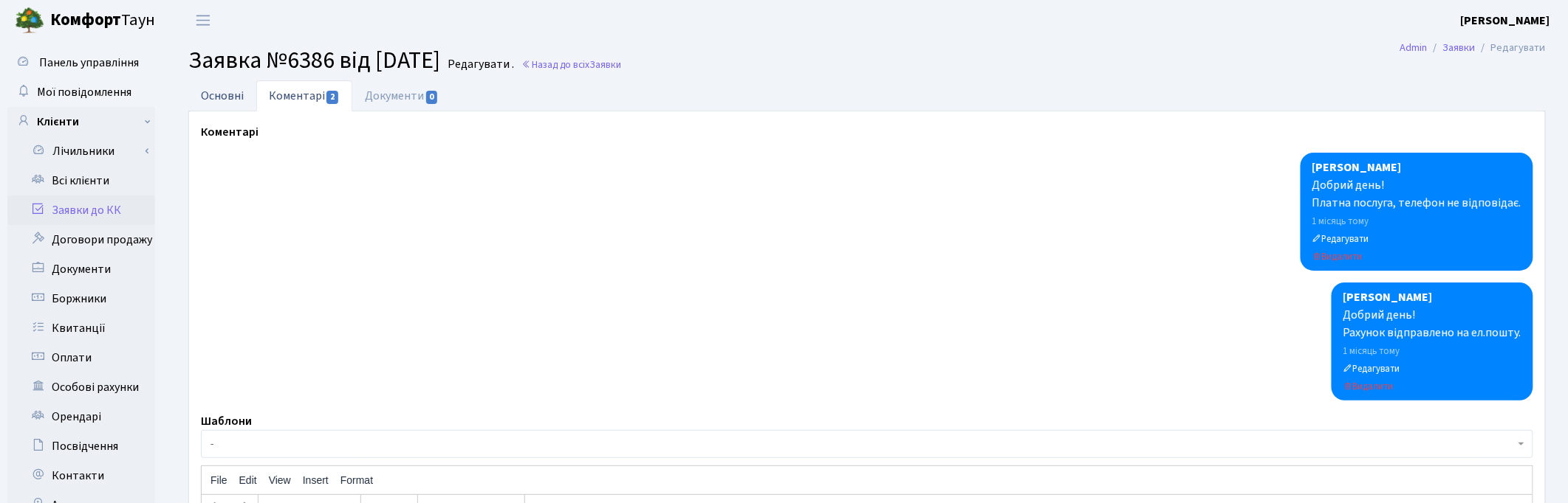
click at [226, 97] on link "Основні" at bounding box center [222, 95] width 68 height 30
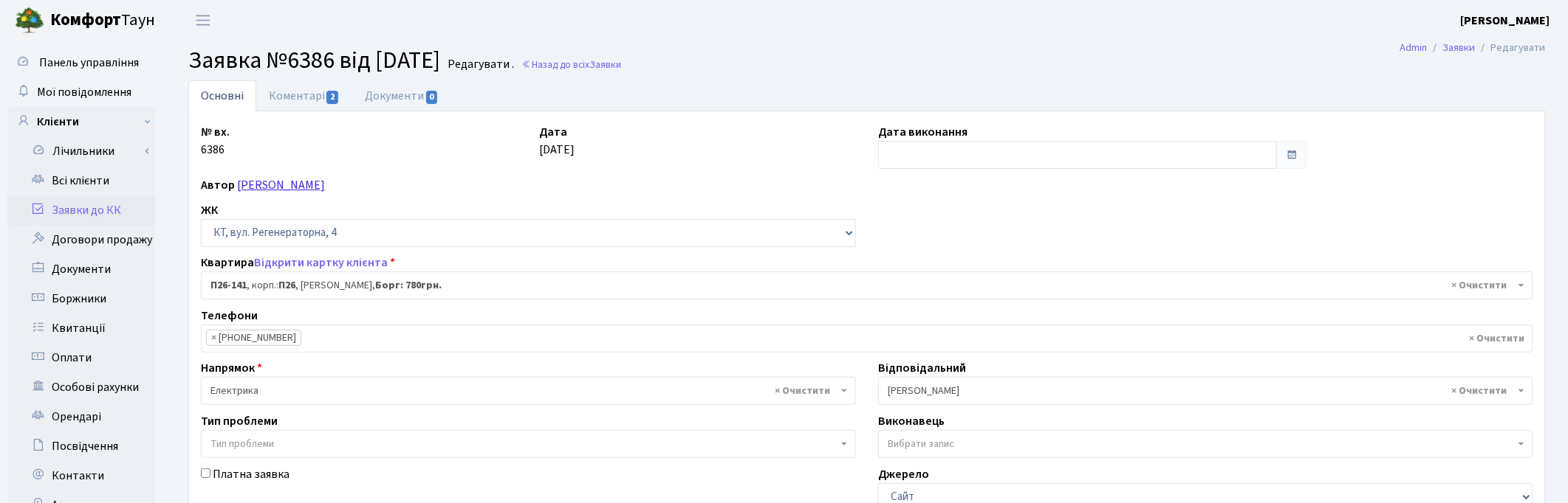
click at [289, 181] on link "Чадюк Анастасія Володимирівна" at bounding box center [280, 184] width 88 height 16
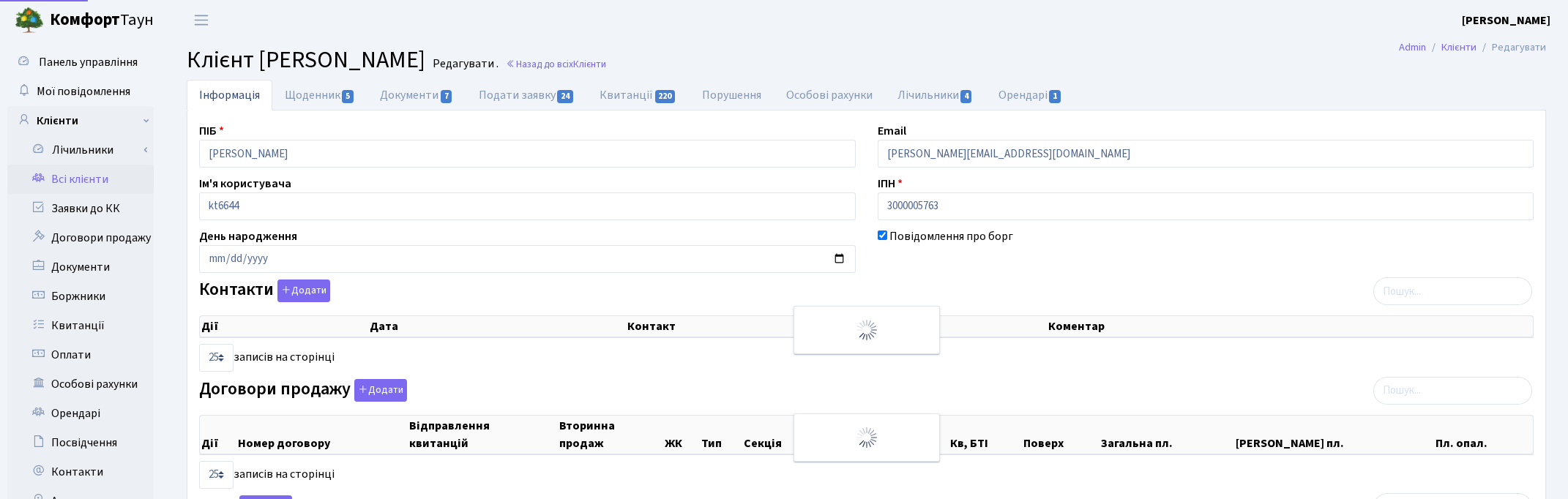
select select "25"
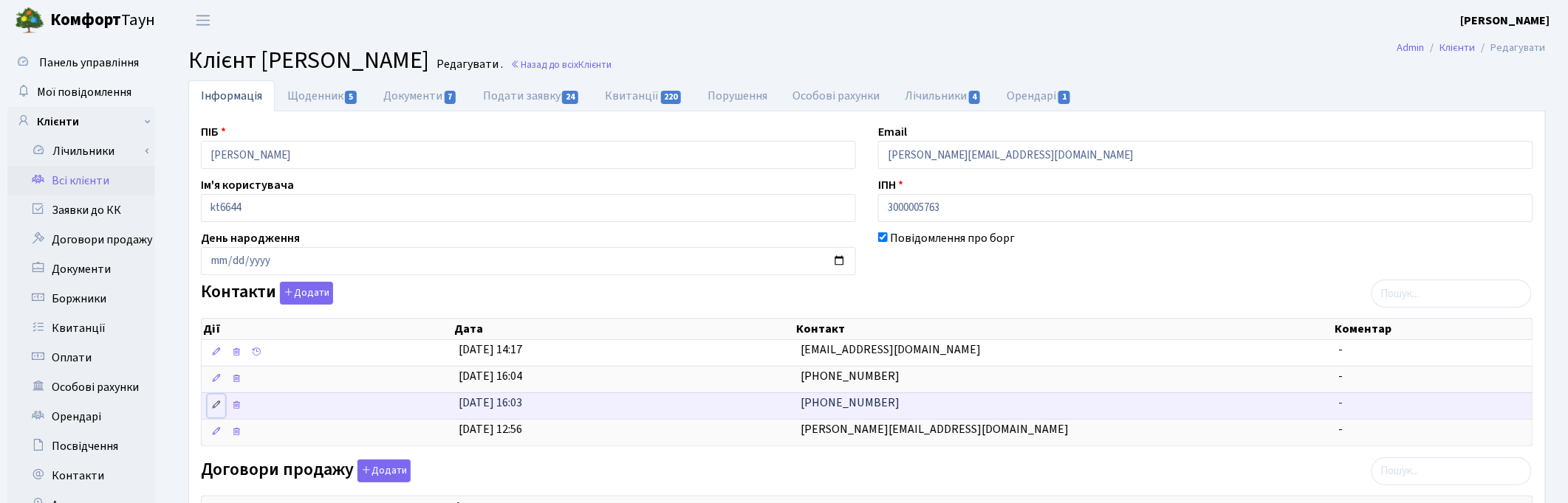
click at [216, 406] on icon at bounding box center [216, 405] width 10 height 10
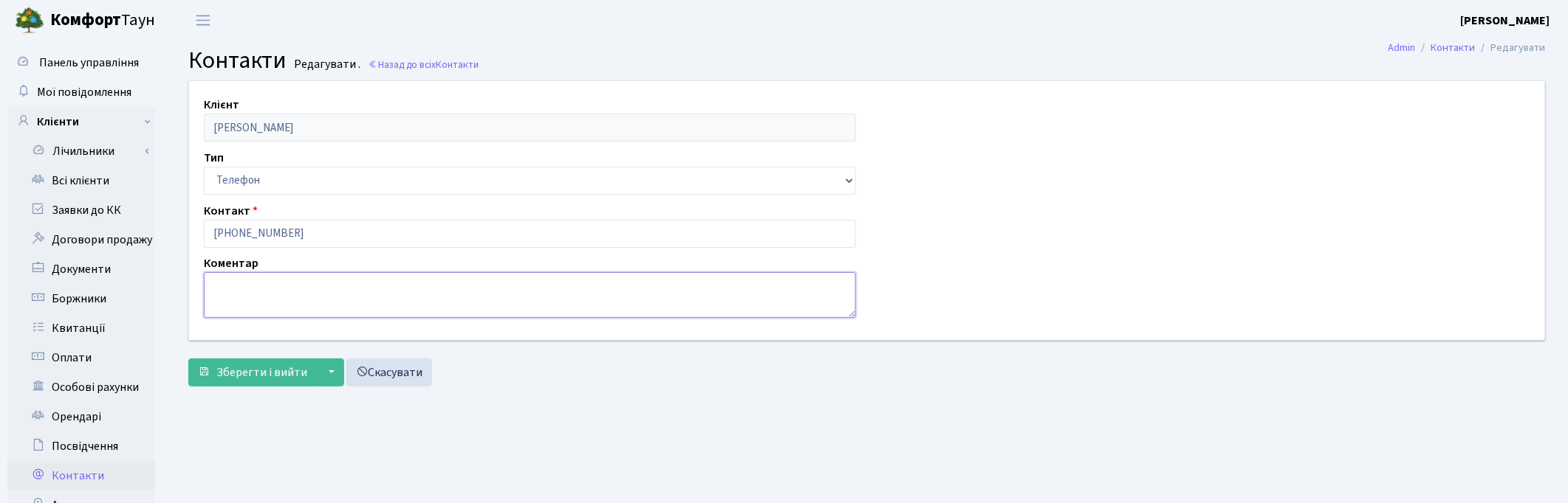
click at [244, 292] on textarea at bounding box center [530, 295] width 652 height 46
type textarea "Анастасія"
click at [253, 373] on span "Зберегти і вийти" at bounding box center [261, 372] width 91 height 16
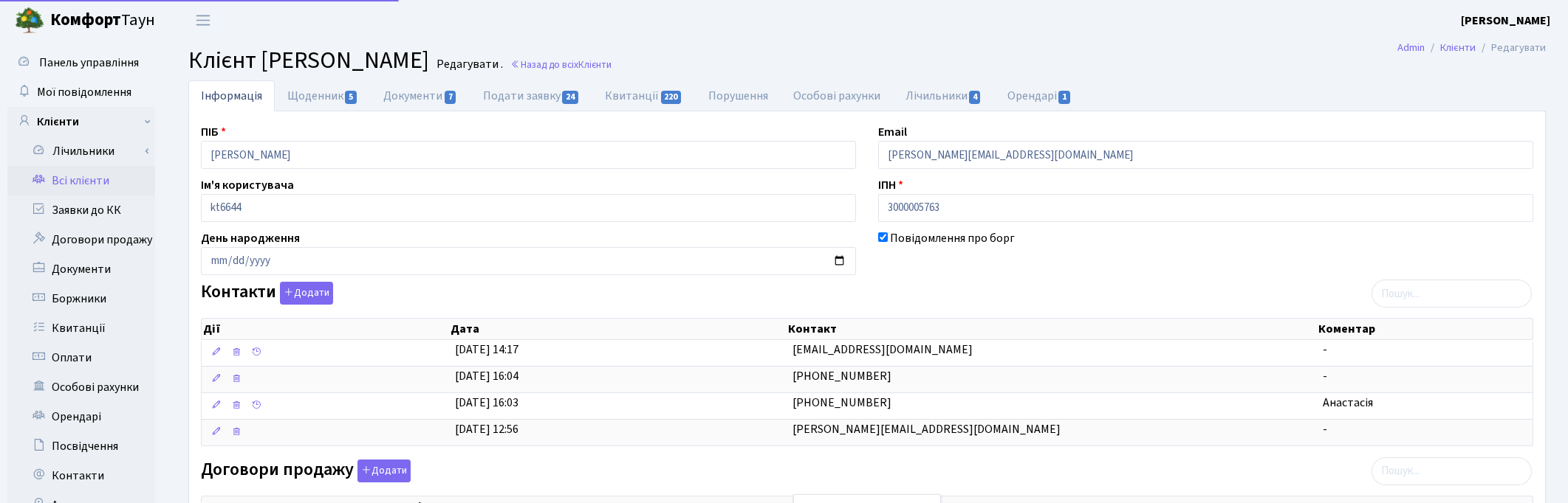
select select "25"
click at [1197, 56] on h2 "Клієнт [PERSON_NAME] . Назад до всіх Клієнти" at bounding box center [866, 60] width 1358 height 28
click at [1174, 67] on h2 "Клієнт [PERSON_NAME] . Назад до всіх Клієнти" at bounding box center [866, 60] width 1358 height 28
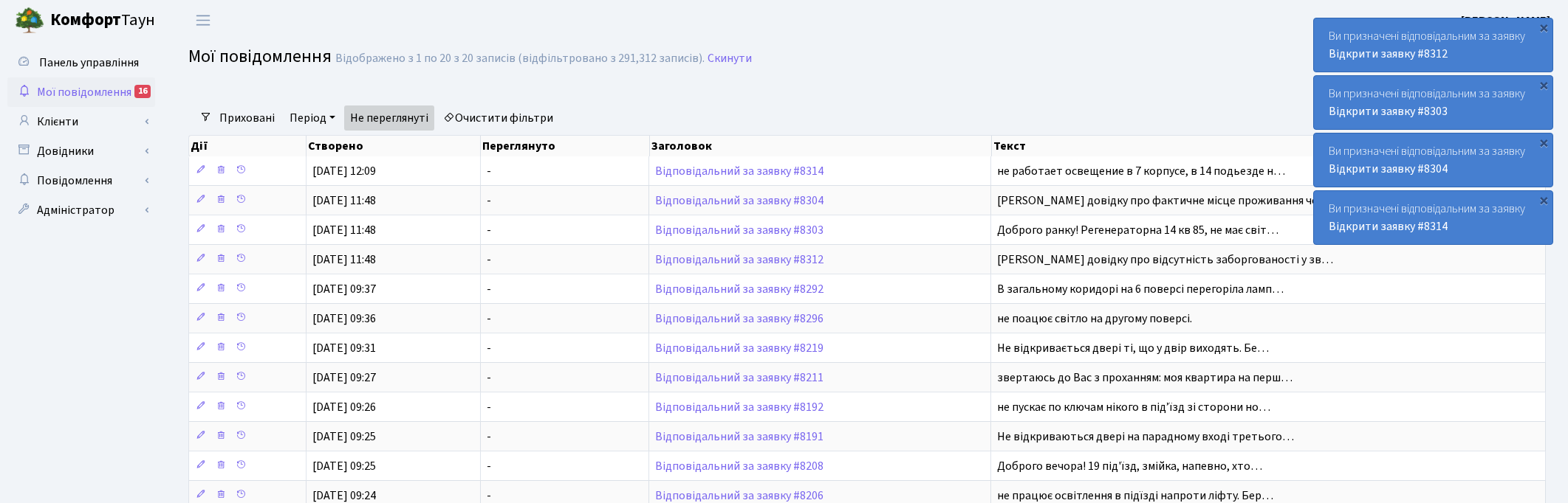
select select "25"
click at [1128, 85] on div at bounding box center [1327, 91] width 438 height 28
click at [87, 87] on span "Мої повідомлення" at bounding box center [84, 92] width 95 height 16
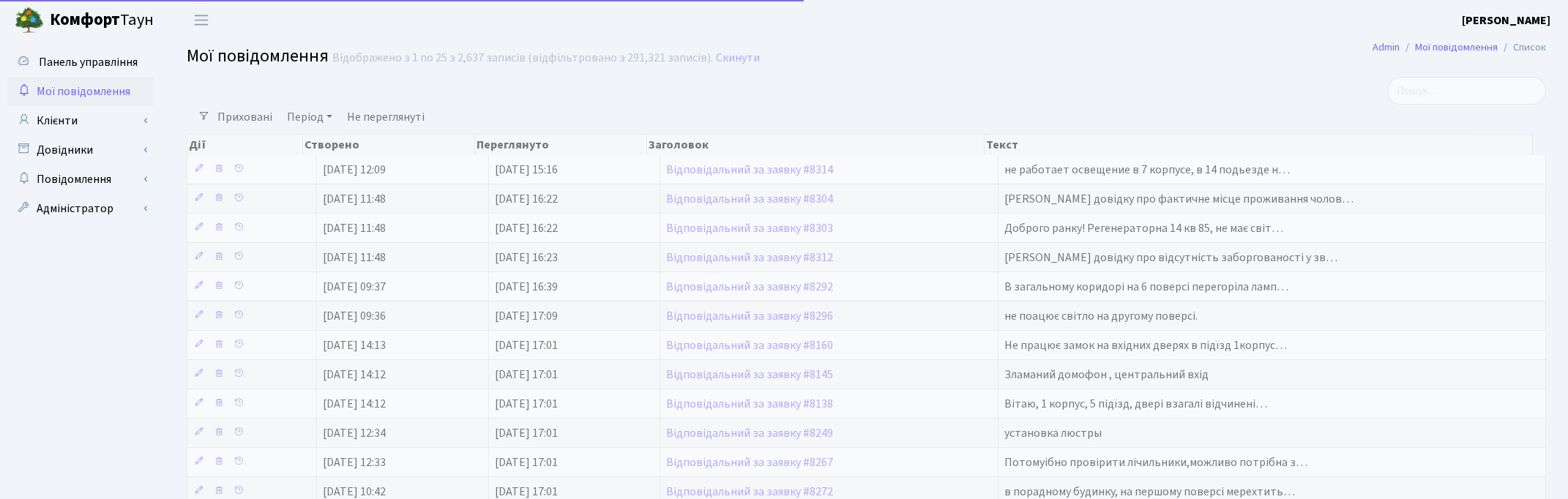
select select "25"
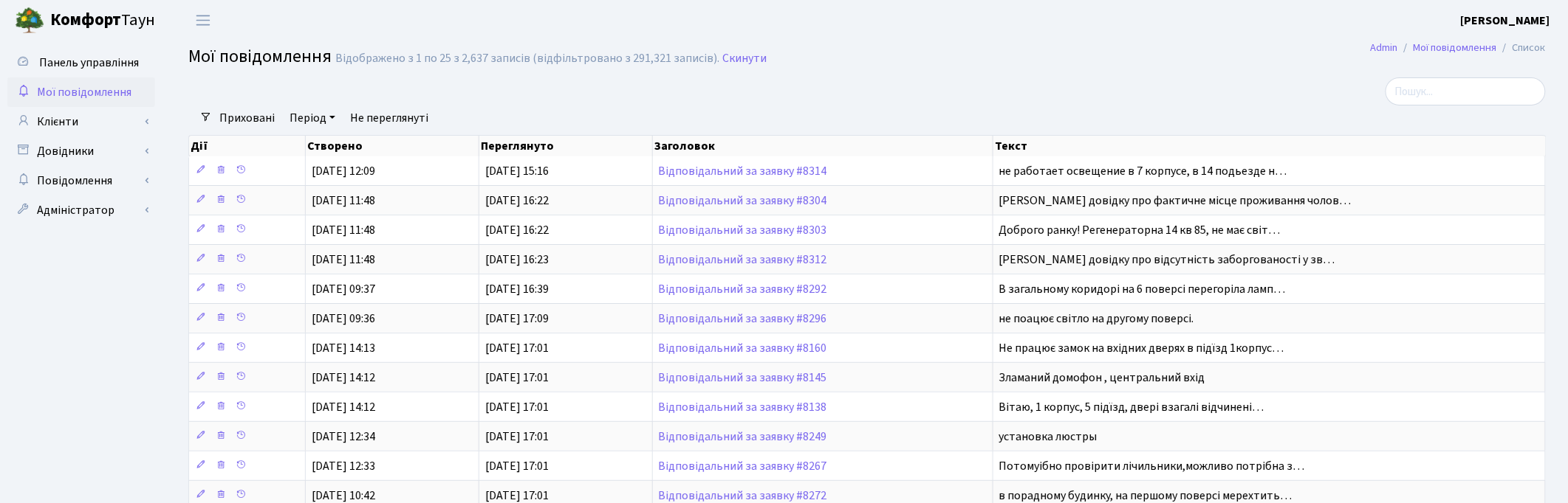
click at [1169, 86] on div at bounding box center [1327, 91] width 438 height 28
